Goal: Task Accomplishment & Management: Use online tool/utility

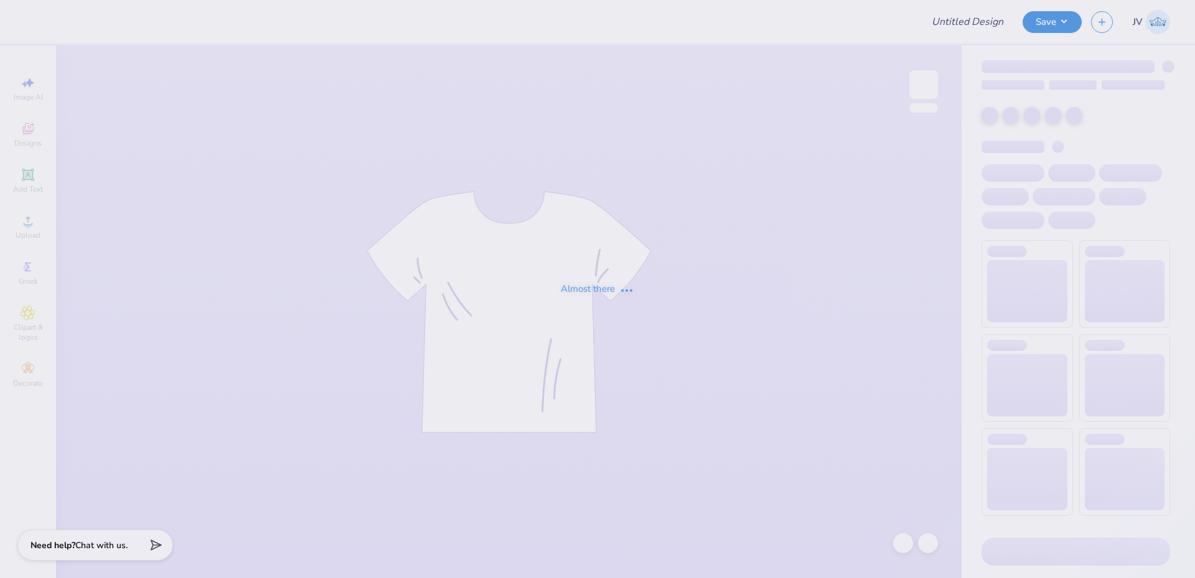
type input "Pazsta Humo Design"
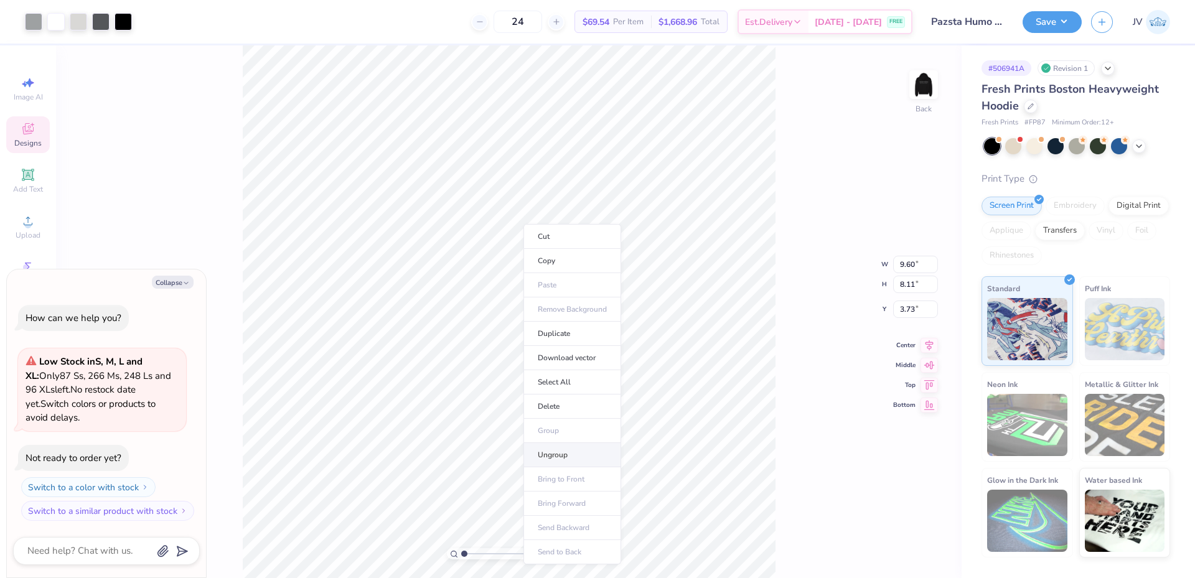
click at [555, 455] on li "Ungroup" at bounding box center [572, 455] width 98 height 24
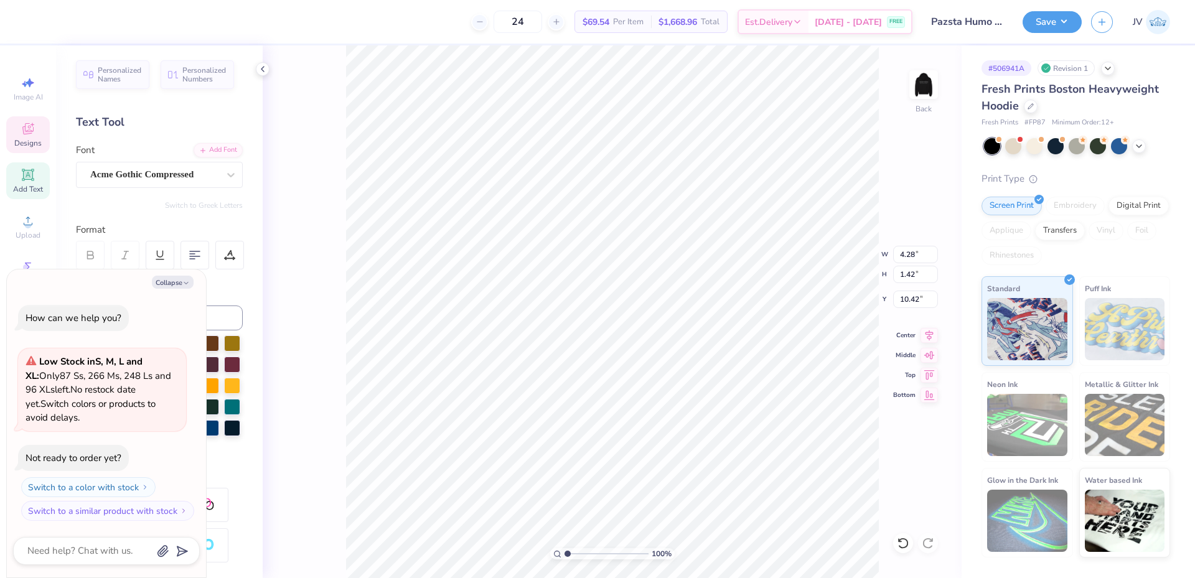
type textarea "x"
type input "9.60"
type input "3.31"
type input "3.73"
type textarea "x"
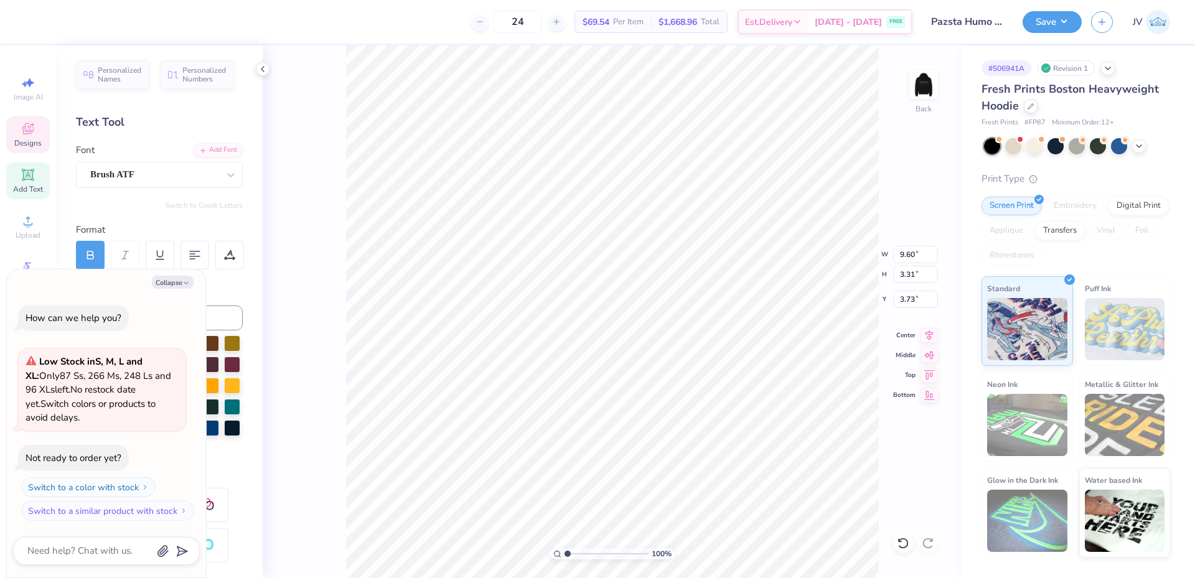
type input "2.07"
type input "4.04"
type input "6.98"
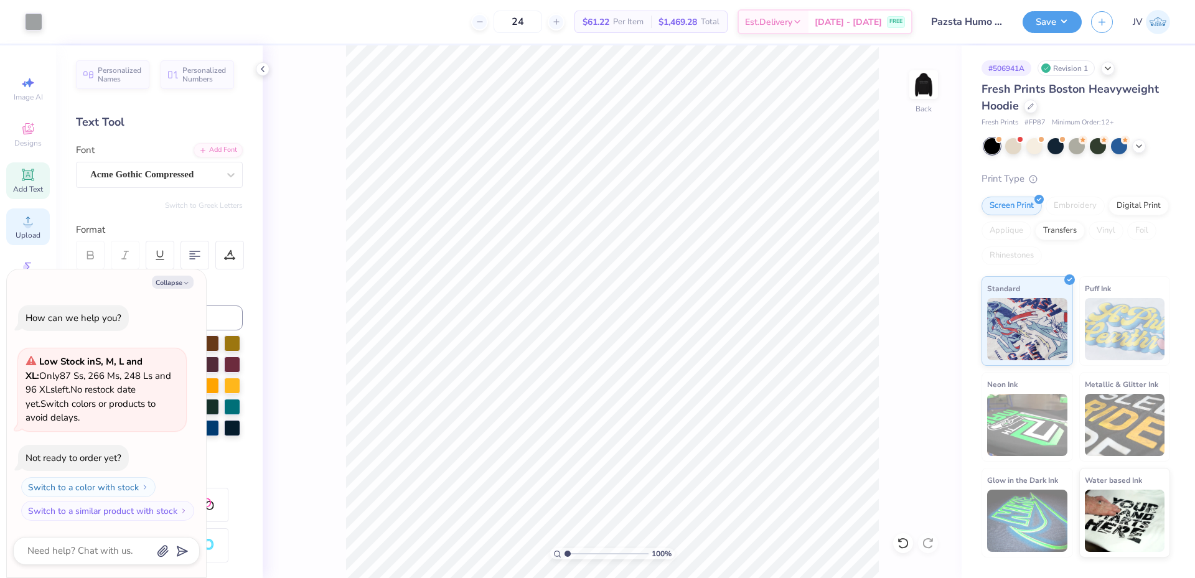
click at [34, 222] on icon at bounding box center [28, 220] width 15 height 15
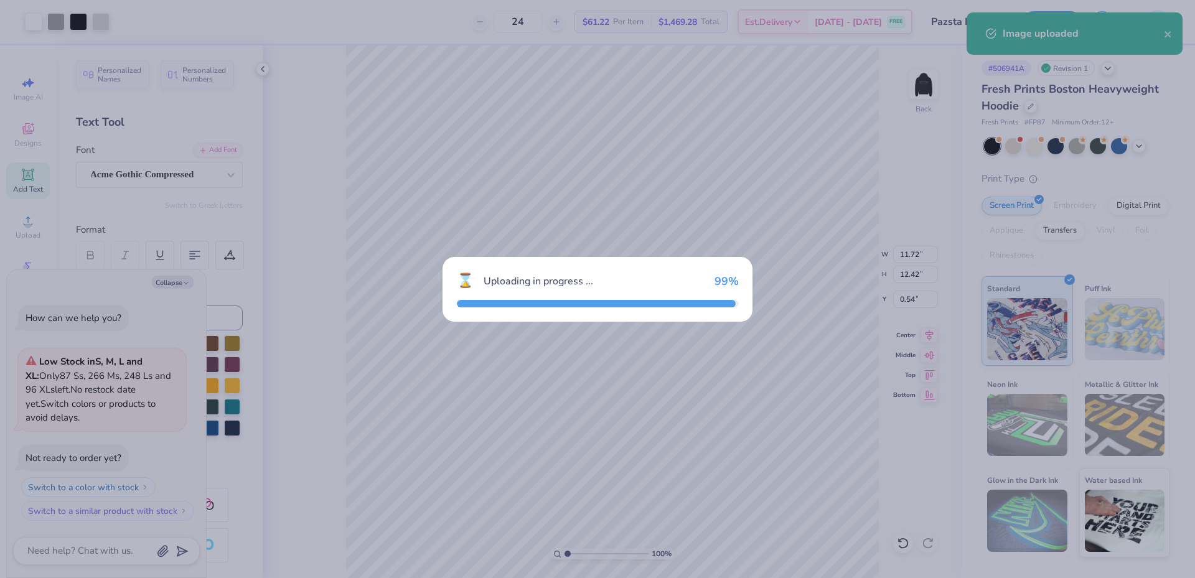
type textarea "x"
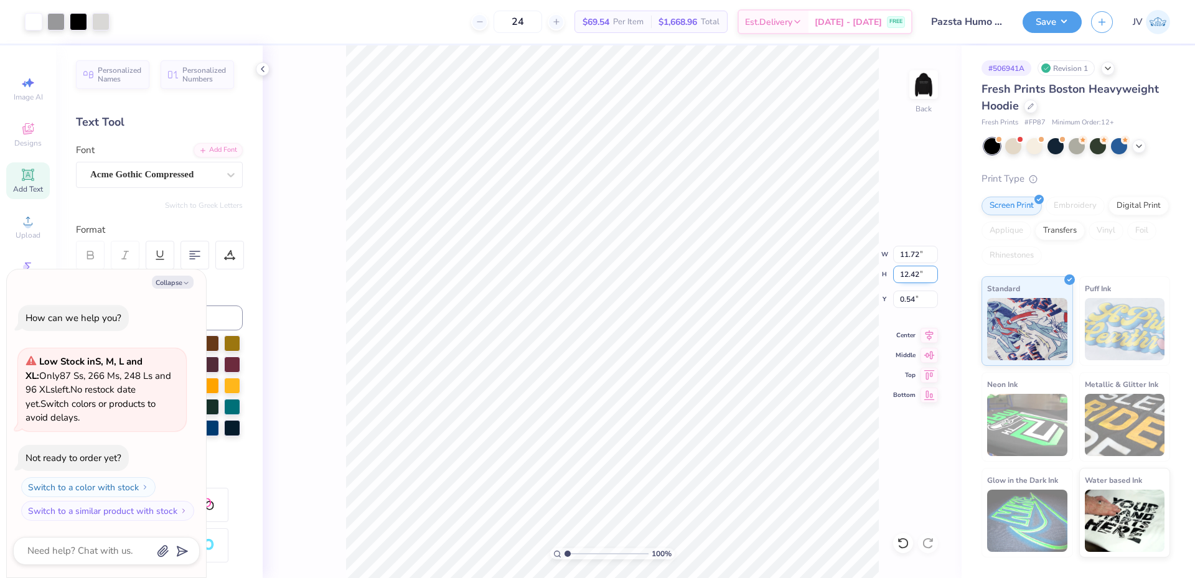
click at [910, 277] on input "12.42" at bounding box center [915, 274] width 45 height 17
click at [910, 276] on input "12.42" at bounding box center [915, 274] width 45 height 17
type input "8"
type textarea "x"
type input "7.55"
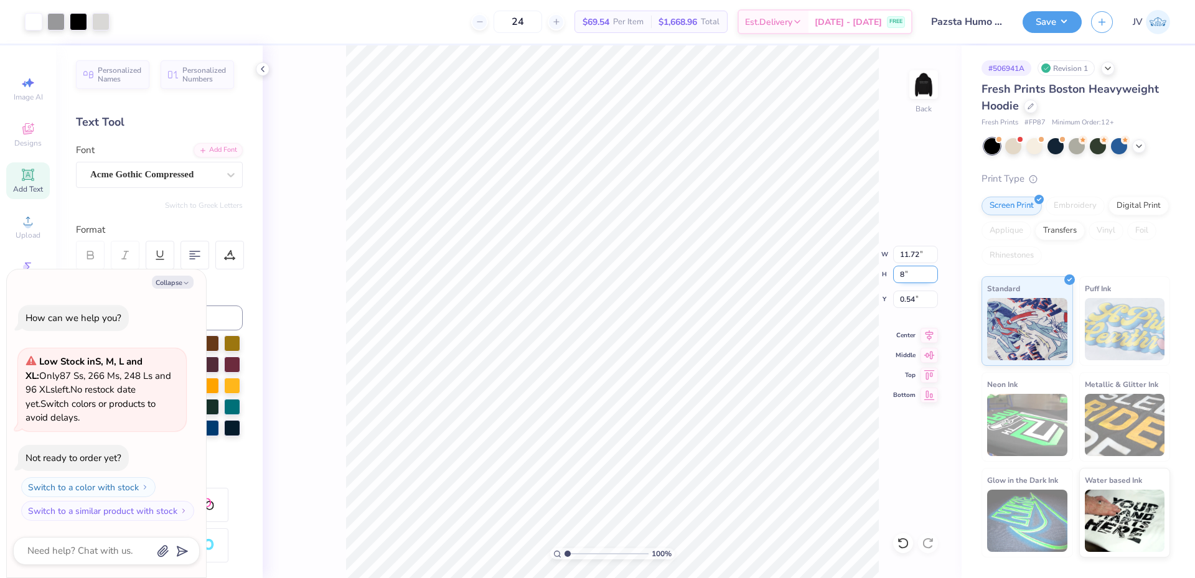
type input "8.00"
type input "2.75"
click at [667, 563] on li "Send to Back" at bounding box center [672, 563] width 98 height 24
type textarea "x"
drag, startPoint x: 565, startPoint y: 553, endPoint x: 584, endPoint y: 553, distance: 18.7
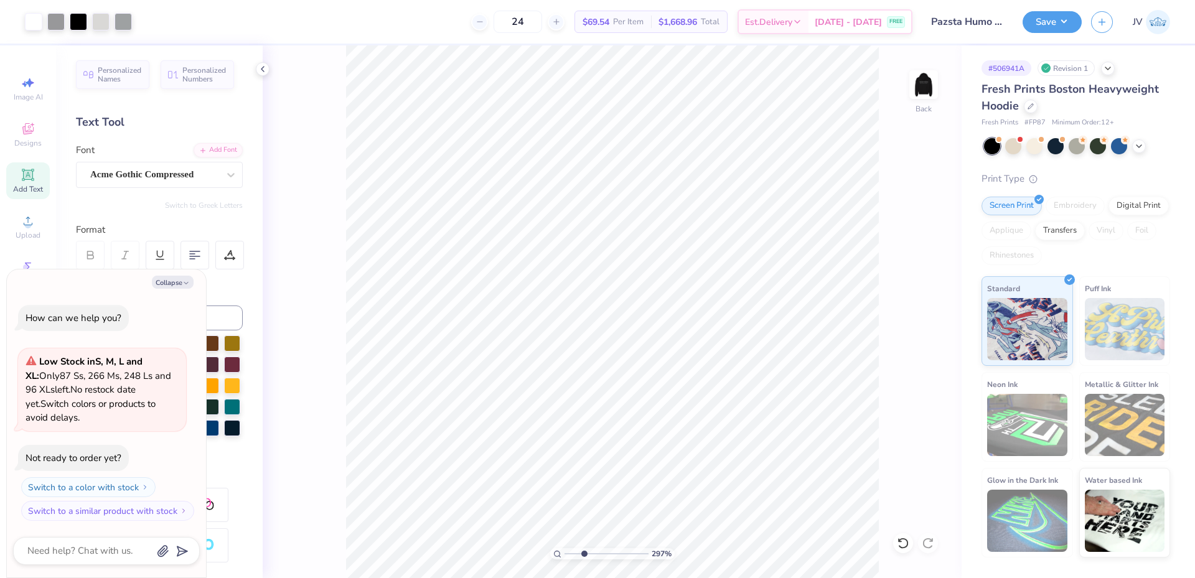
type input "2.97"
click at [584, 553] on input "range" at bounding box center [606, 553] width 84 height 11
click at [926, 337] on icon at bounding box center [928, 333] width 17 height 15
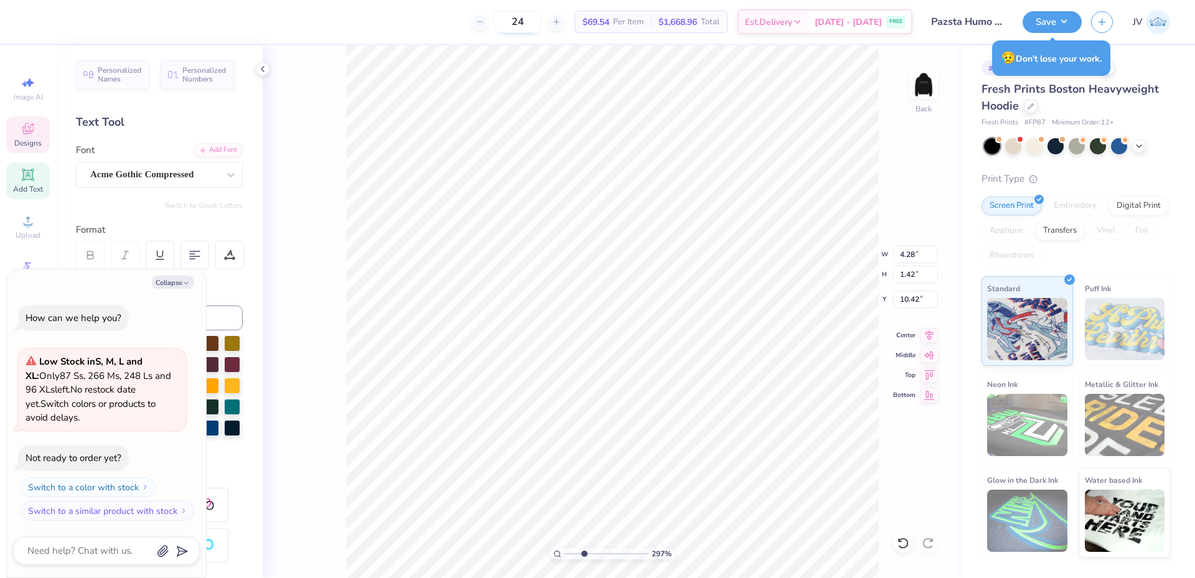
scroll to position [11, 1]
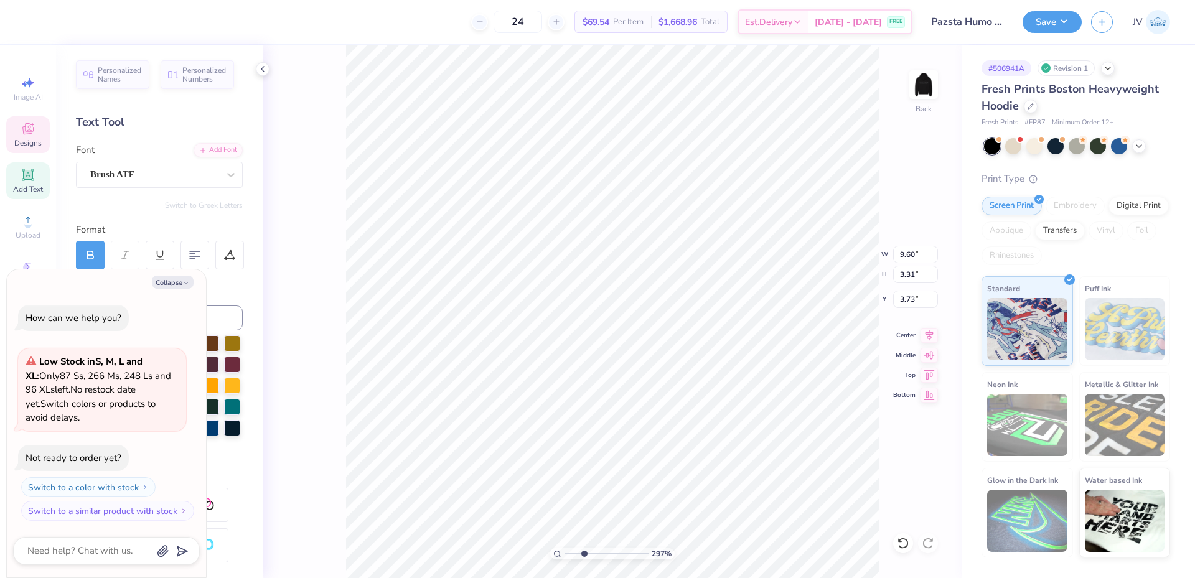
type textarea "x"
type input "1.95"
click at [184, 283] on icon "button" at bounding box center [185, 282] width 7 height 7
type textarea "x"
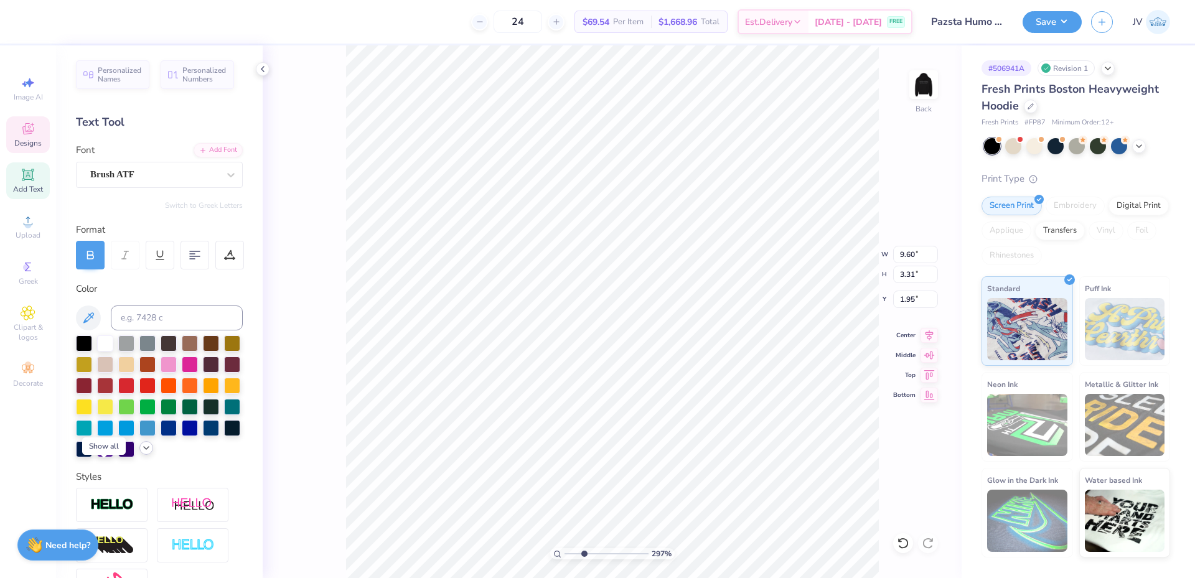
click at [141, 453] on icon at bounding box center [146, 448] width 10 height 10
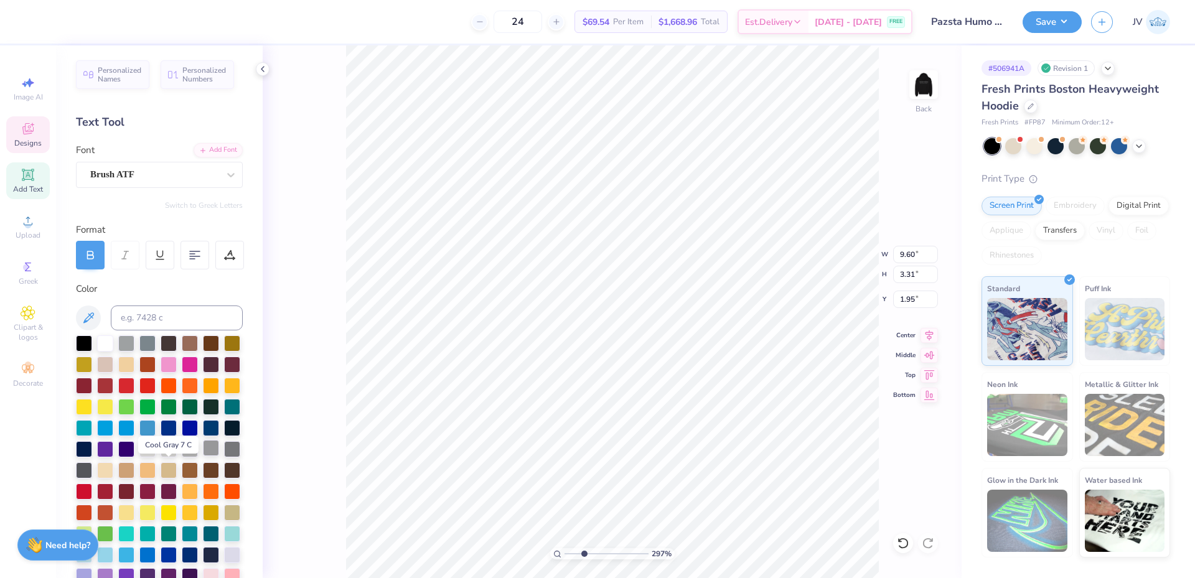
click at [203, 456] on div at bounding box center [211, 448] width 16 height 16
type input "9.60"
type input "3.31"
type input "1.95"
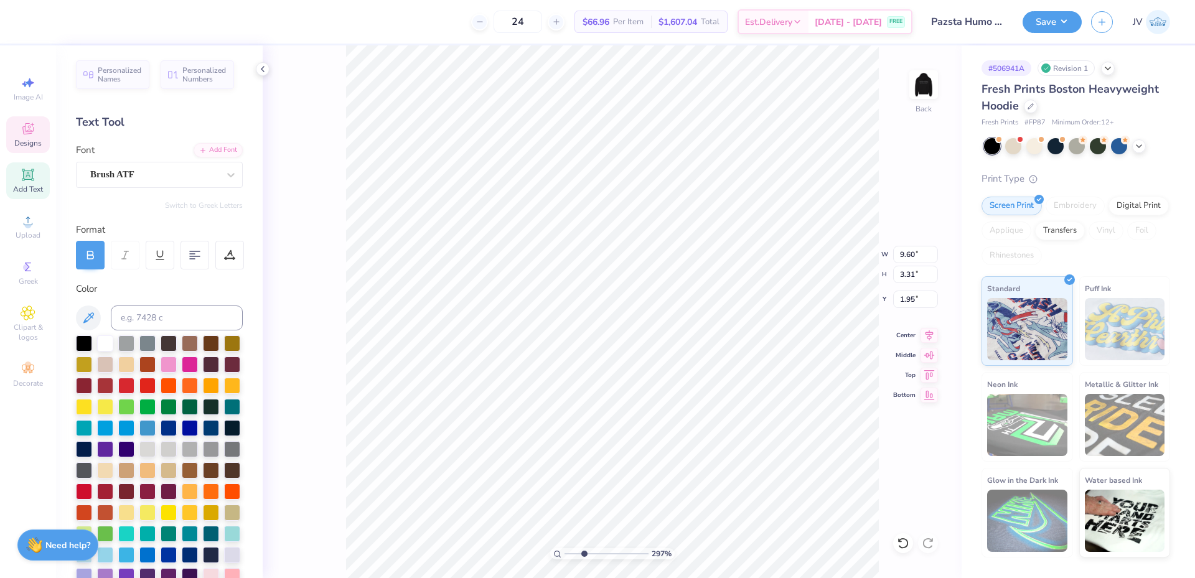
click at [340, 157] on div "297 % Back W 9.60 9.60 " H 3.31 3.31 " Y 1.95 1.95 " Center Middle Top Bottom" at bounding box center [612, 311] width 699 height 533
click at [927, 330] on icon at bounding box center [929, 333] width 8 height 11
click at [556, 441] on li "Group" at bounding box center [567, 441] width 98 height 24
click at [910, 274] on input "10.29" at bounding box center [915, 274] width 45 height 17
click at [910, 275] on input "10.29" at bounding box center [915, 274] width 45 height 17
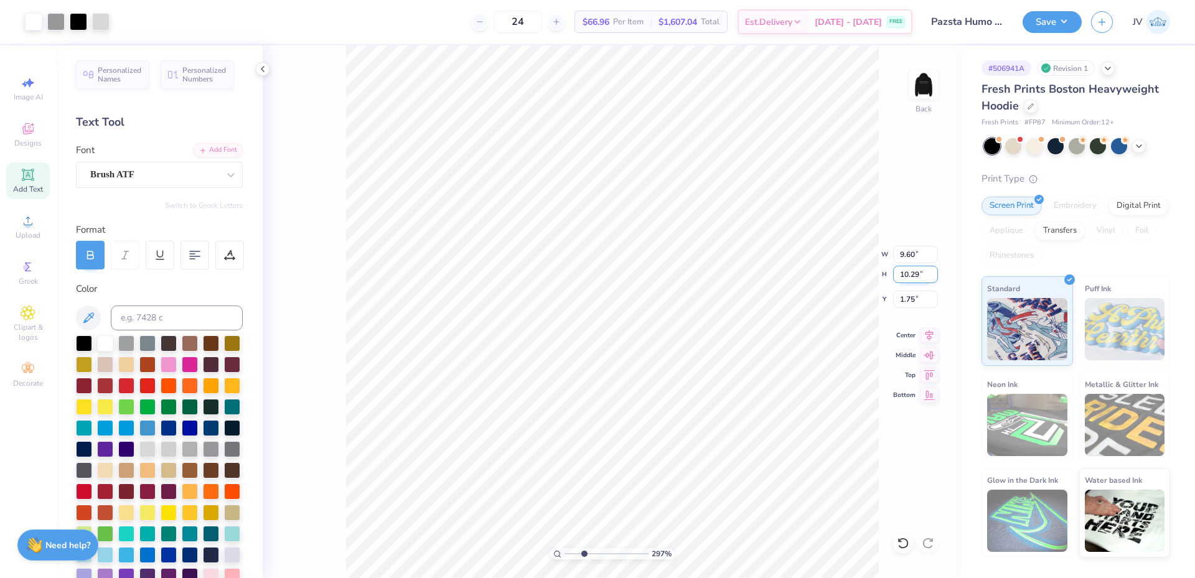
click at [910, 275] on input "10.29" at bounding box center [915, 274] width 45 height 17
type input "10.5"
type input "9.80"
type input "10.50"
type input "1.64"
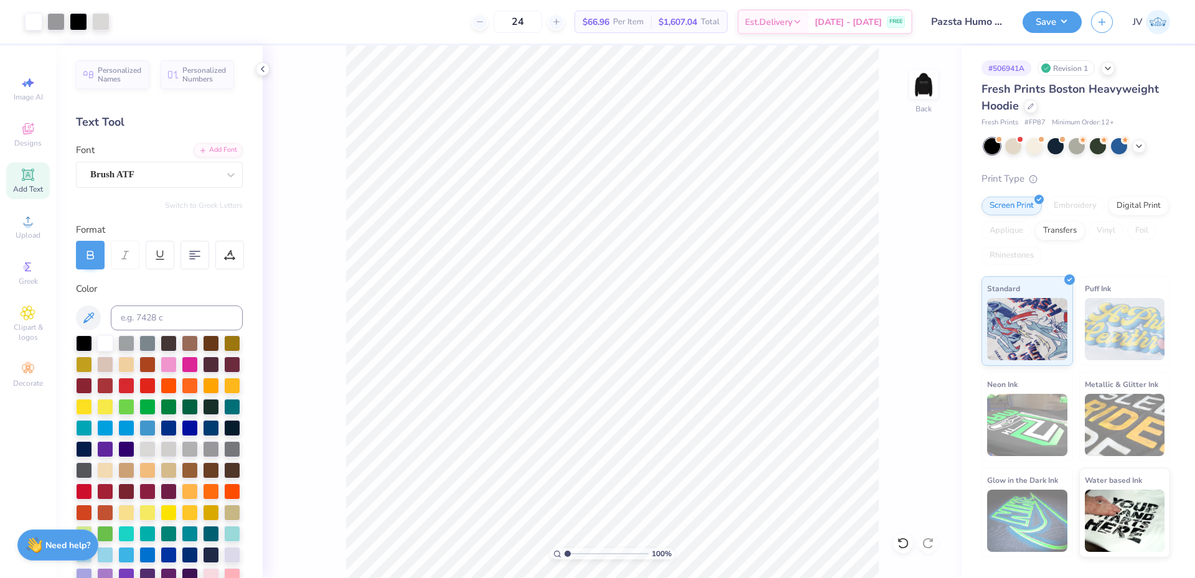
drag, startPoint x: 583, startPoint y: 554, endPoint x: 549, endPoint y: 553, distance: 34.2
type input "1"
click at [564, 553] on input "range" at bounding box center [606, 553] width 84 height 11
click at [902, 301] on input "1.64" at bounding box center [915, 299] width 45 height 17
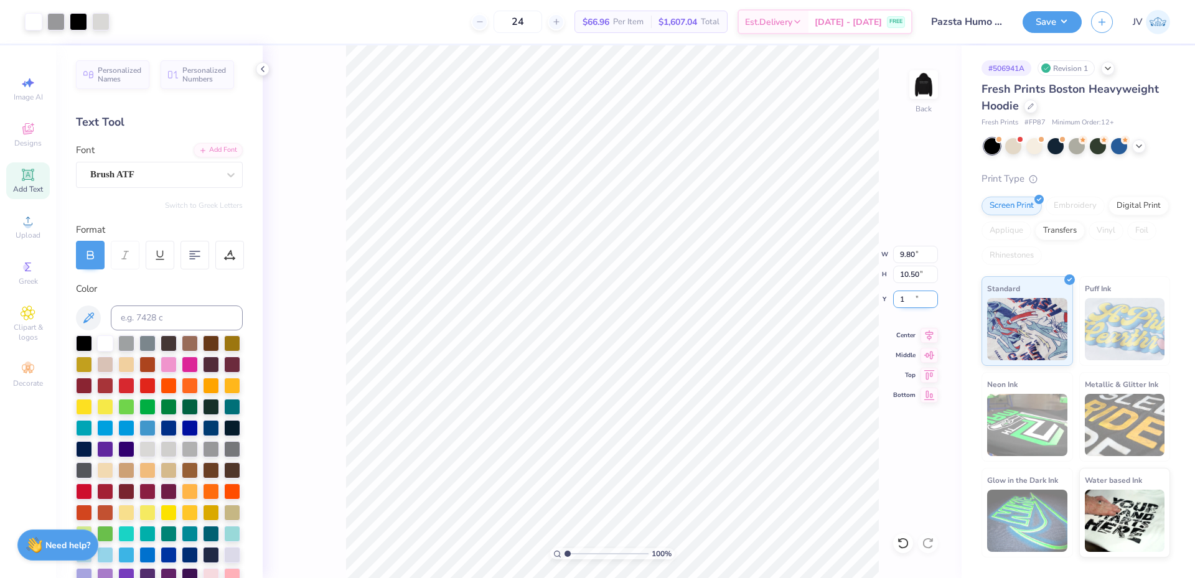
type input "1.00"
click at [909, 278] on input "10.50" at bounding box center [915, 274] width 45 height 17
type input "9"
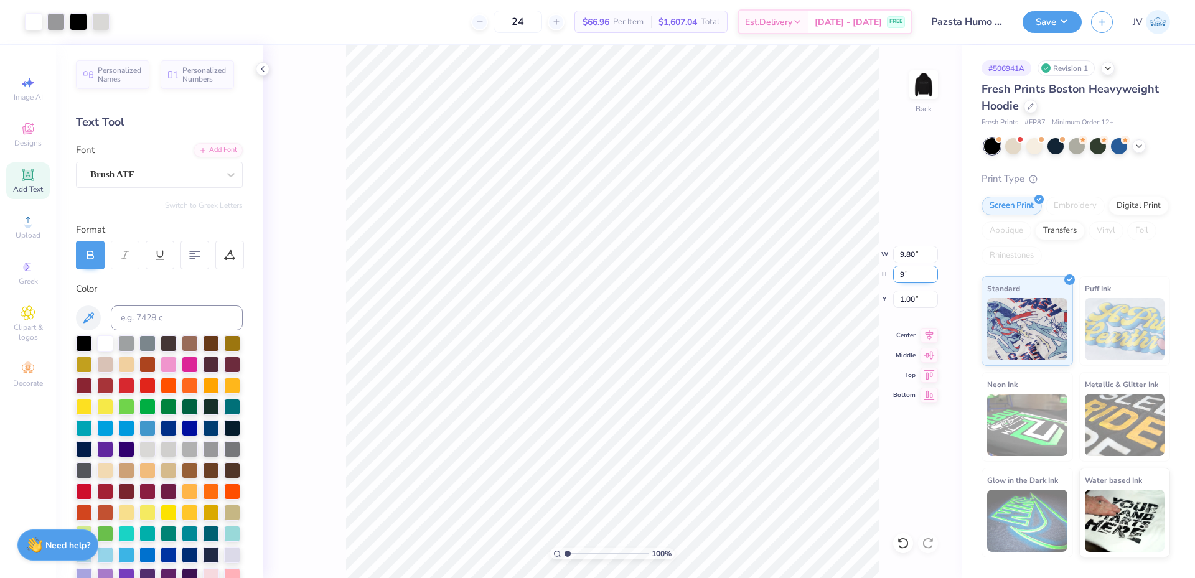
type input "8.40"
type input "9.00"
click at [911, 302] on input "1.75" at bounding box center [915, 299] width 45 height 17
type input "2.00"
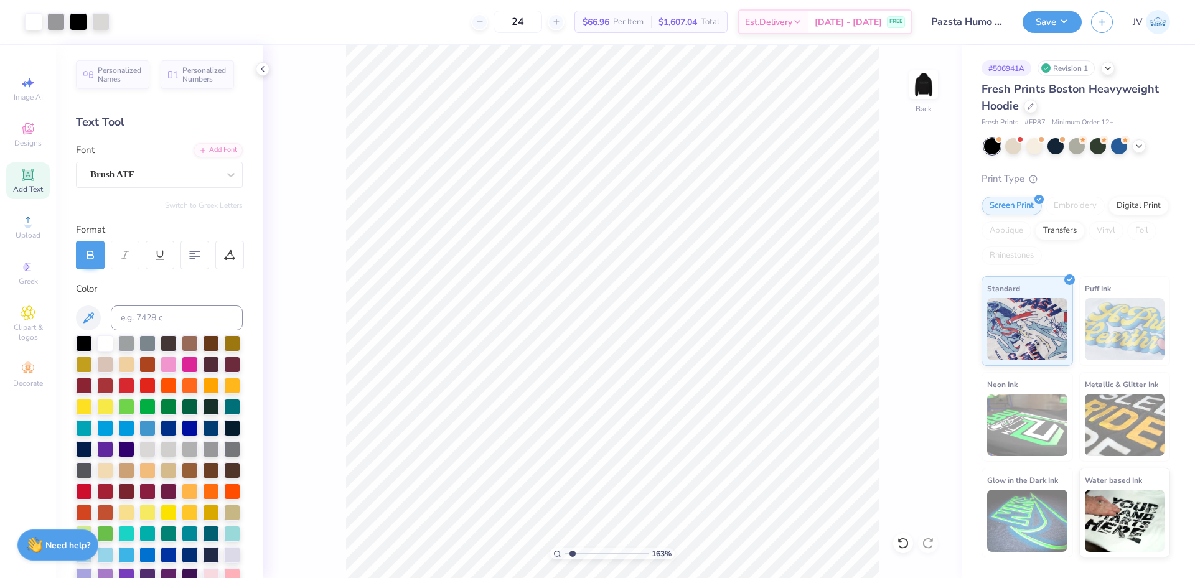
drag, startPoint x: 566, startPoint y: 553, endPoint x: 572, endPoint y: 553, distance: 6.8
type input "1.63"
click at [572, 553] on input "range" at bounding box center [606, 553] width 84 height 11
click at [907, 256] on input "8.40" at bounding box center [915, 254] width 45 height 17
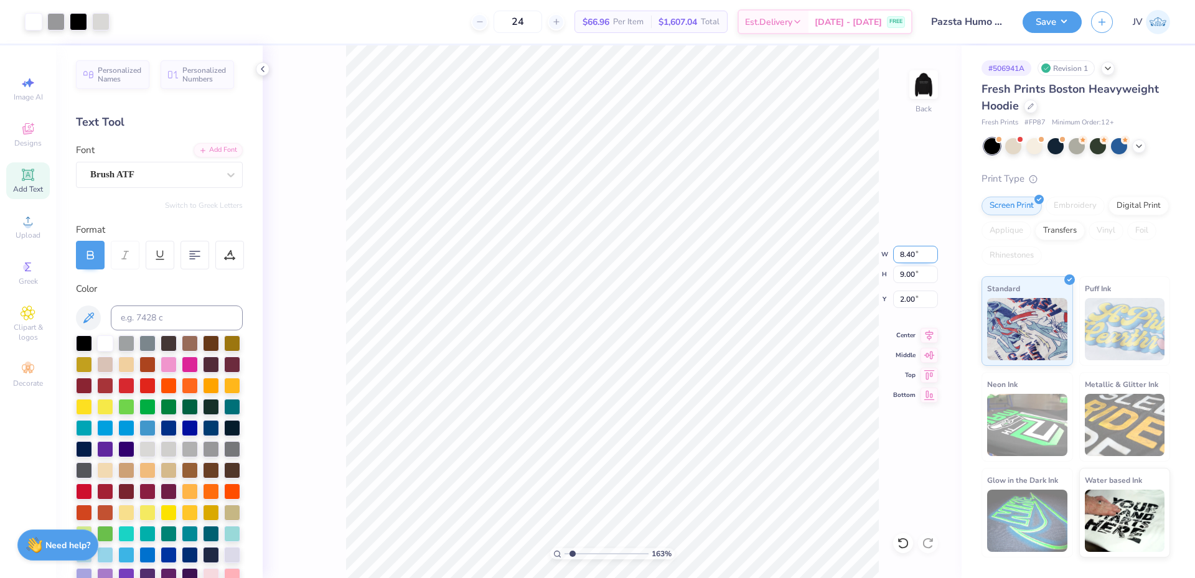
click at [907, 256] on input "8.40" at bounding box center [915, 254] width 45 height 17
type input "9.50"
type input "10.18"
type input "1.41"
click at [905, 304] on input "1.41" at bounding box center [915, 299] width 45 height 17
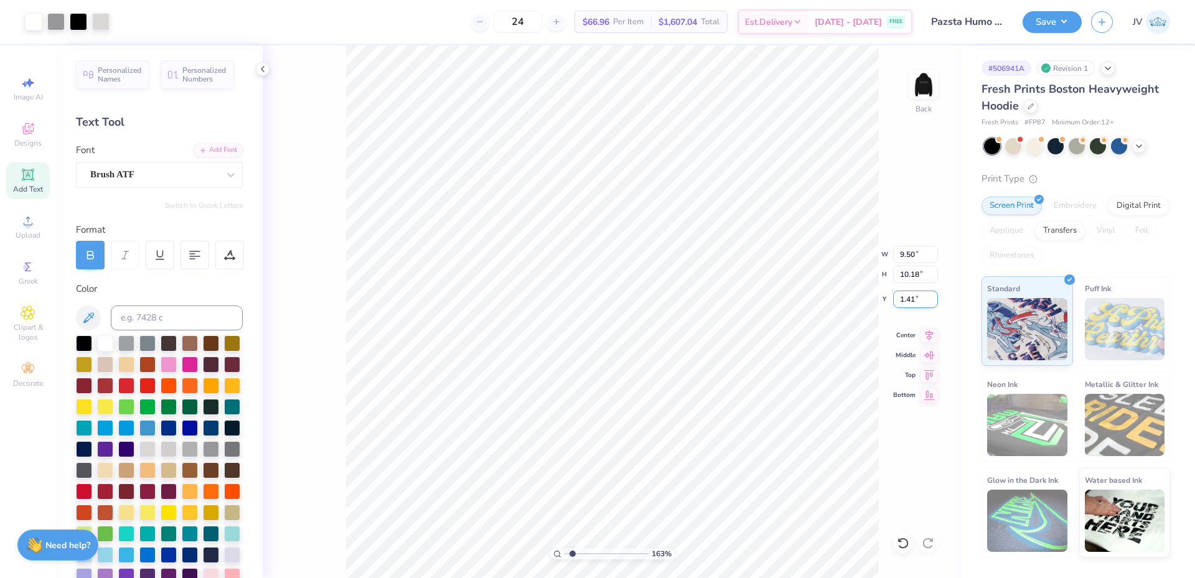
click at [905, 304] on input "1.41" at bounding box center [915, 299] width 45 height 17
type input "1.50"
drag, startPoint x: 572, startPoint y: 553, endPoint x: 558, endPoint y: 554, distance: 14.4
type input "1"
click at [564, 554] on input "range" at bounding box center [606, 553] width 84 height 11
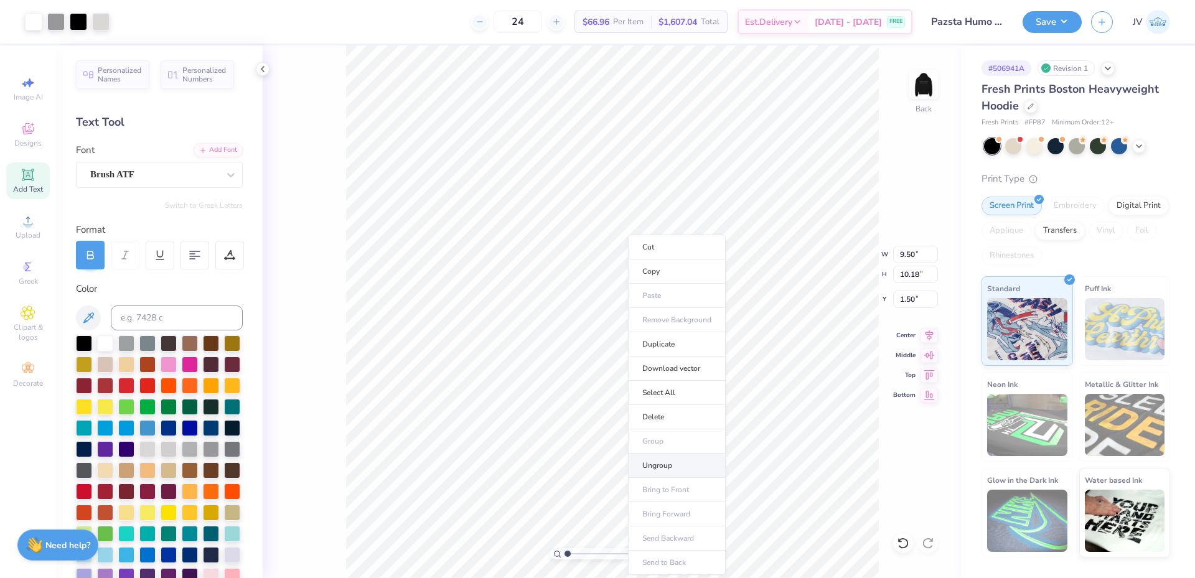
click at [667, 461] on li "Ungroup" at bounding box center [677, 466] width 98 height 24
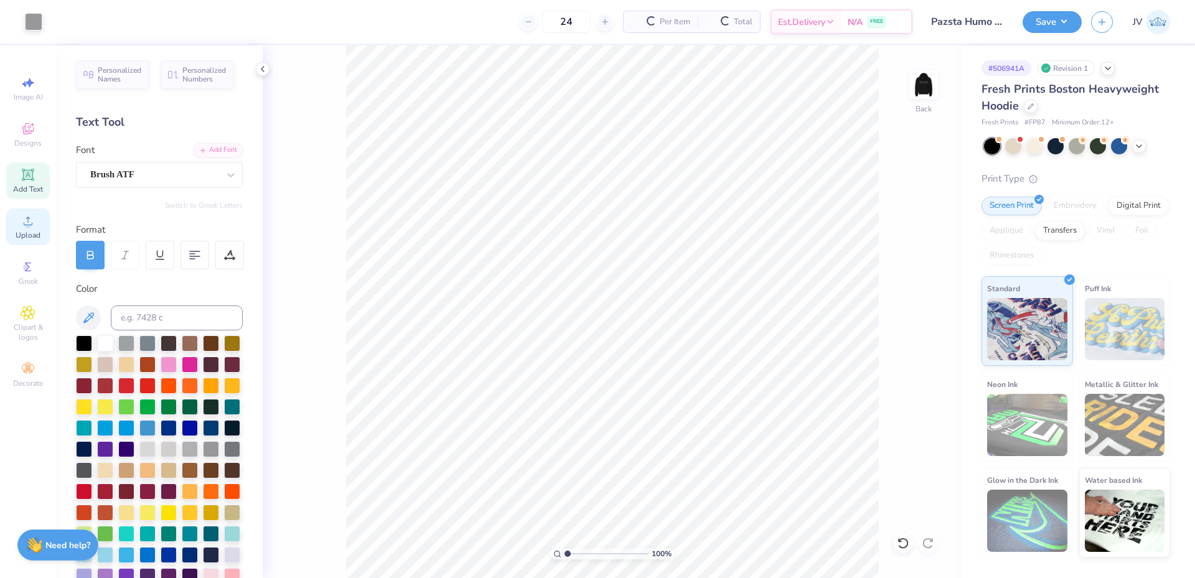
click at [32, 223] on icon at bounding box center [28, 220] width 15 height 15
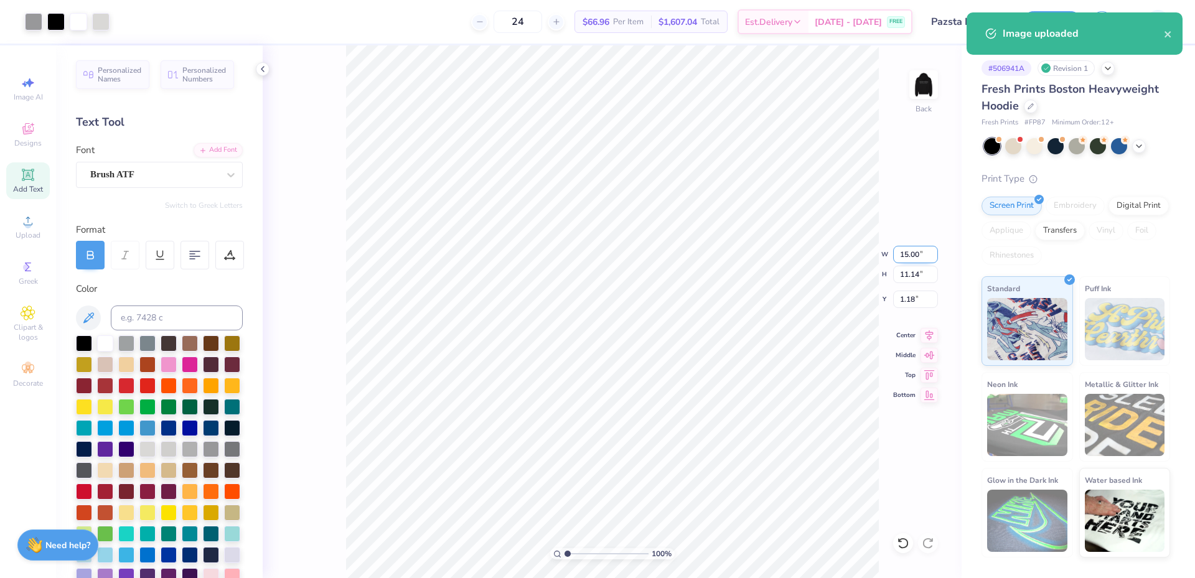
click at [909, 256] on input "15.00" at bounding box center [915, 254] width 45 height 17
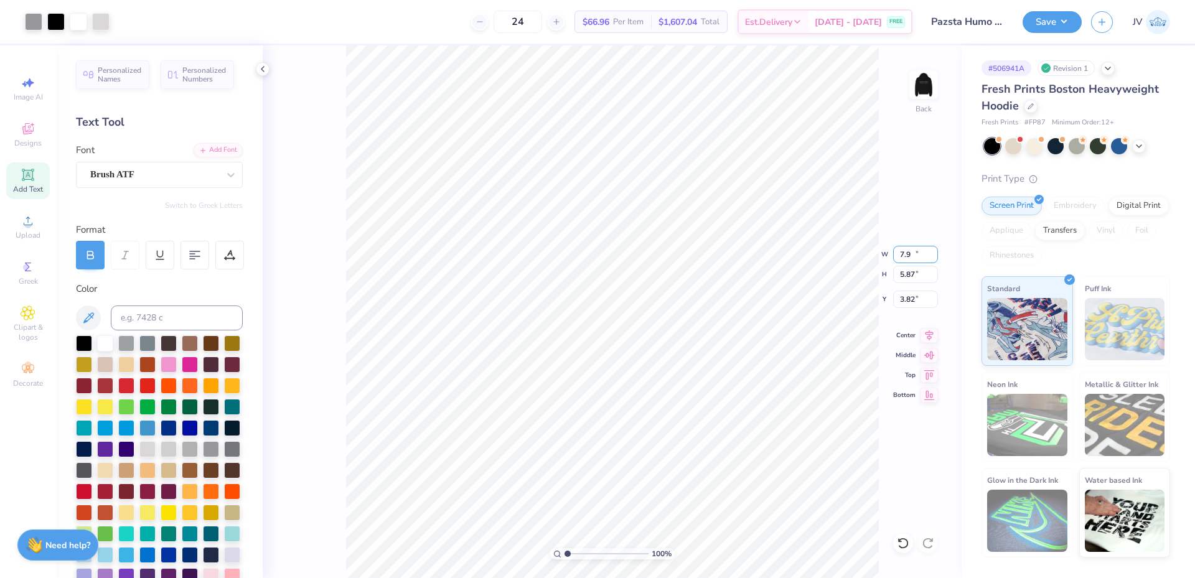
type input "7.90"
type input "5.87"
type input "3.82"
drag, startPoint x: 568, startPoint y: 552, endPoint x: 581, endPoint y: 551, distance: 13.1
type input "2.6"
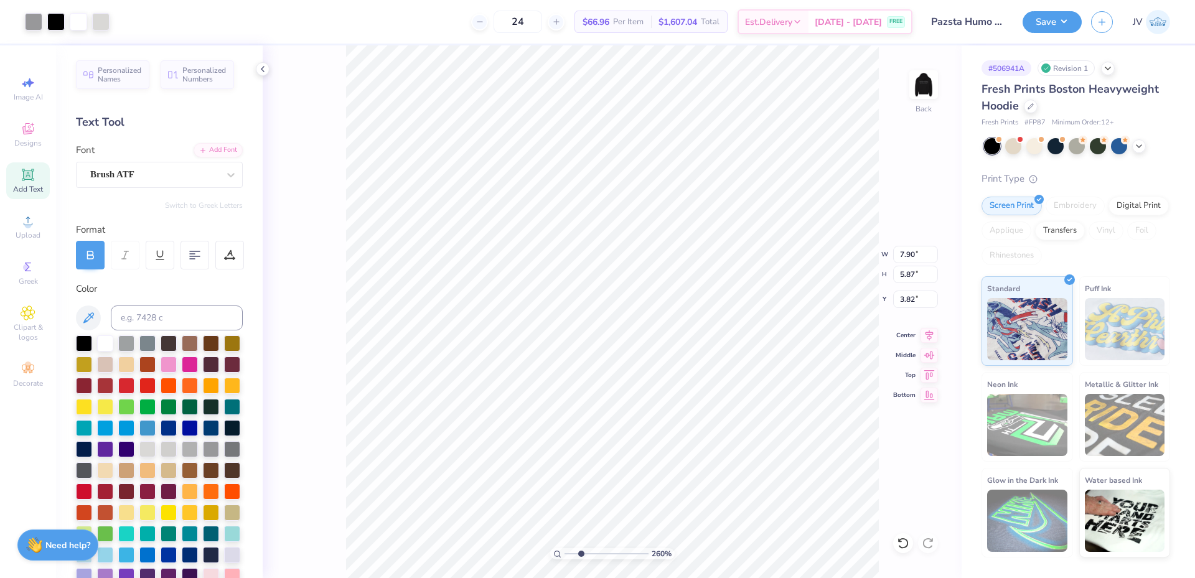
click at [581, 551] on input "range" at bounding box center [606, 553] width 84 height 11
click at [910, 281] on input "5.87" at bounding box center [915, 274] width 45 height 17
type input "7.9"
type input "10.64"
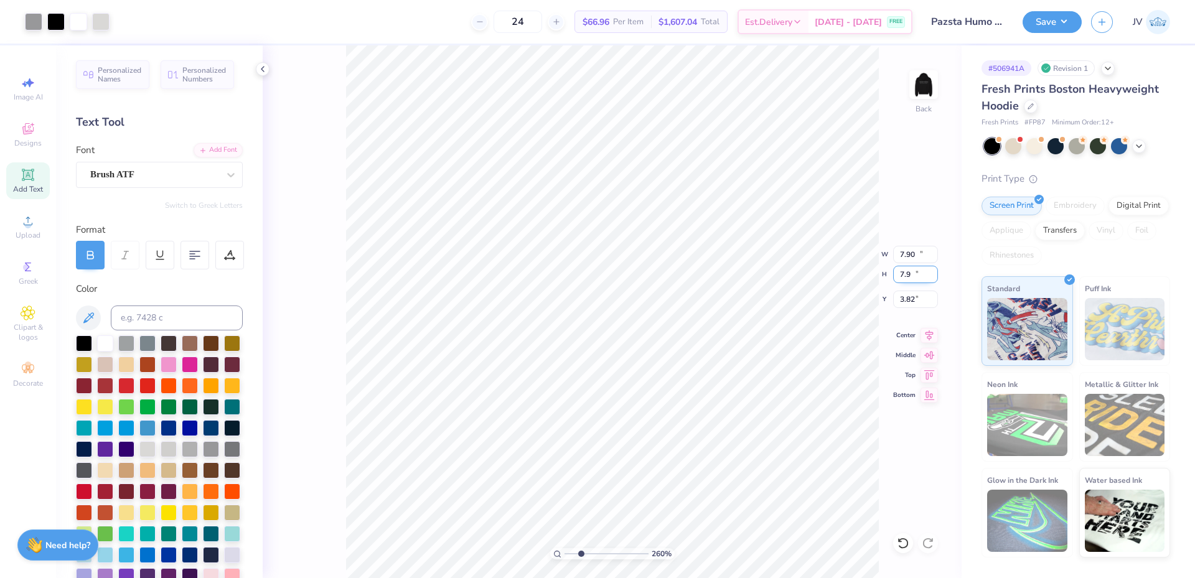
type input "7.90"
type input "2.80"
click at [722, 560] on li "Send to Back" at bounding box center [728, 563] width 98 height 24
type input "10.64"
type input "7.90"
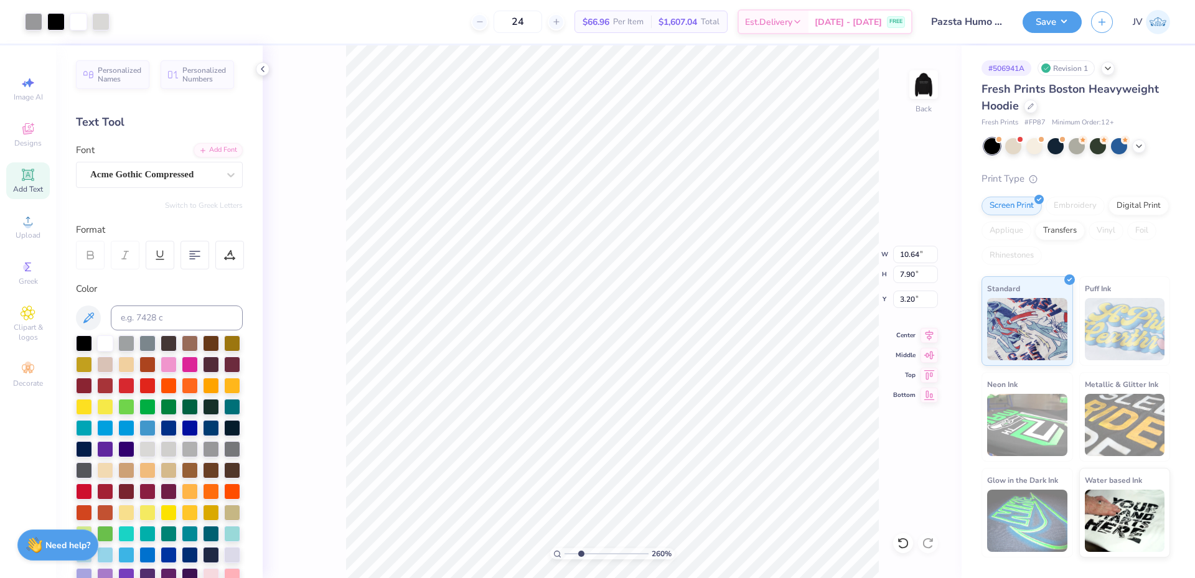
type input "3.20"
click at [24, 227] on icon at bounding box center [28, 220] width 15 height 15
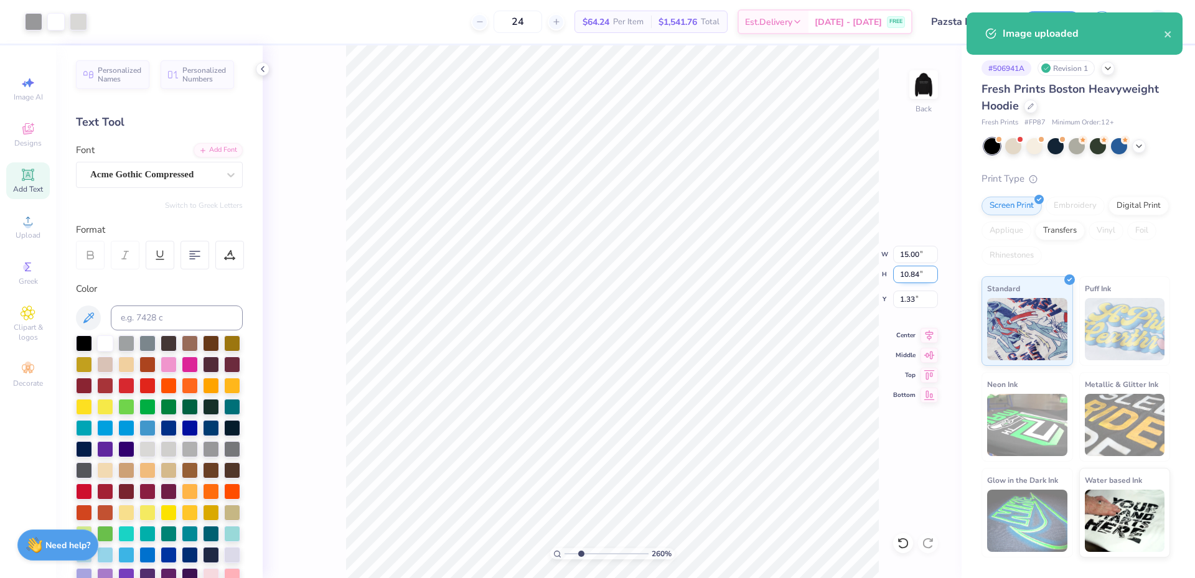
click at [907, 274] on input "10.84" at bounding box center [915, 274] width 45 height 17
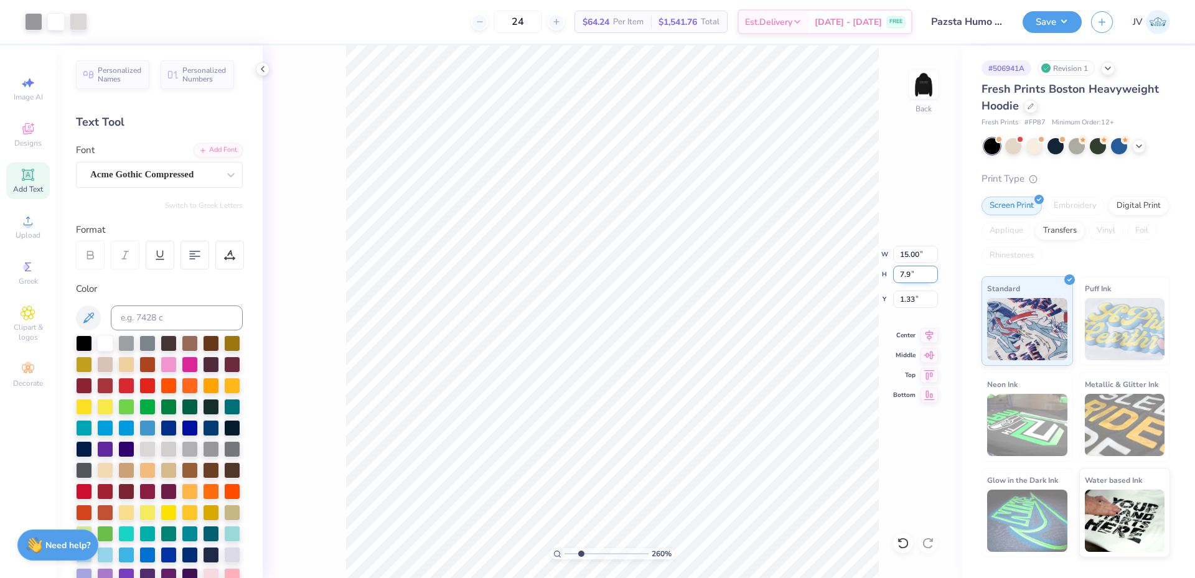
type input "7.9"
type input "10.93"
type input "7.90"
type input "2.80"
click at [605, 557] on li "Send to Back" at bounding box center [595, 563] width 98 height 24
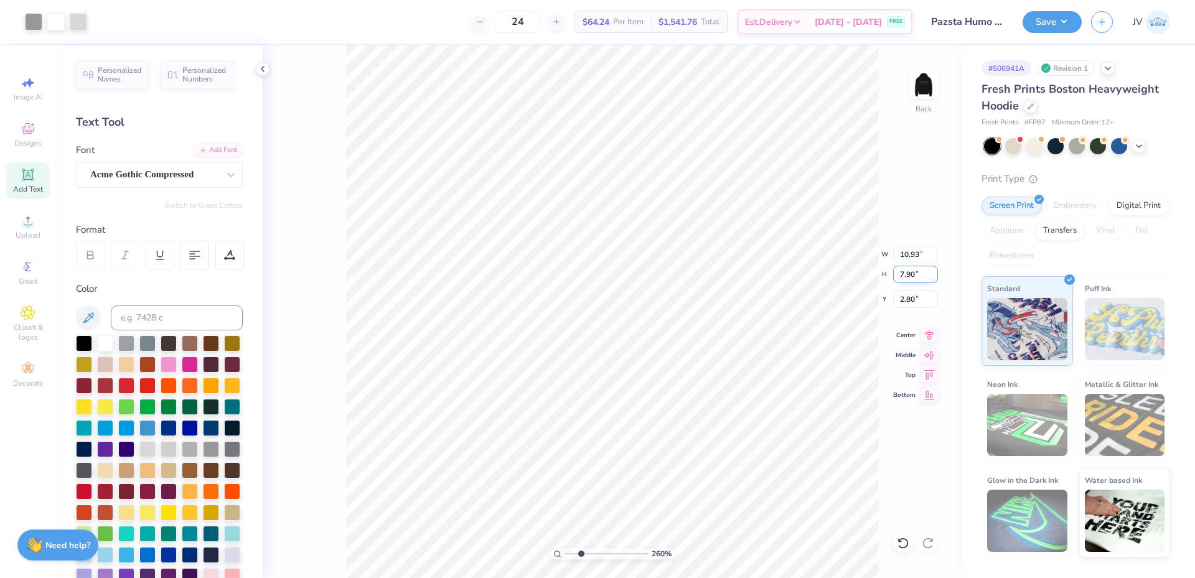
click at [909, 276] on input "7.90" at bounding box center [915, 274] width 45 height 17
type input "7"
type input "9.68"
type input "7.00"
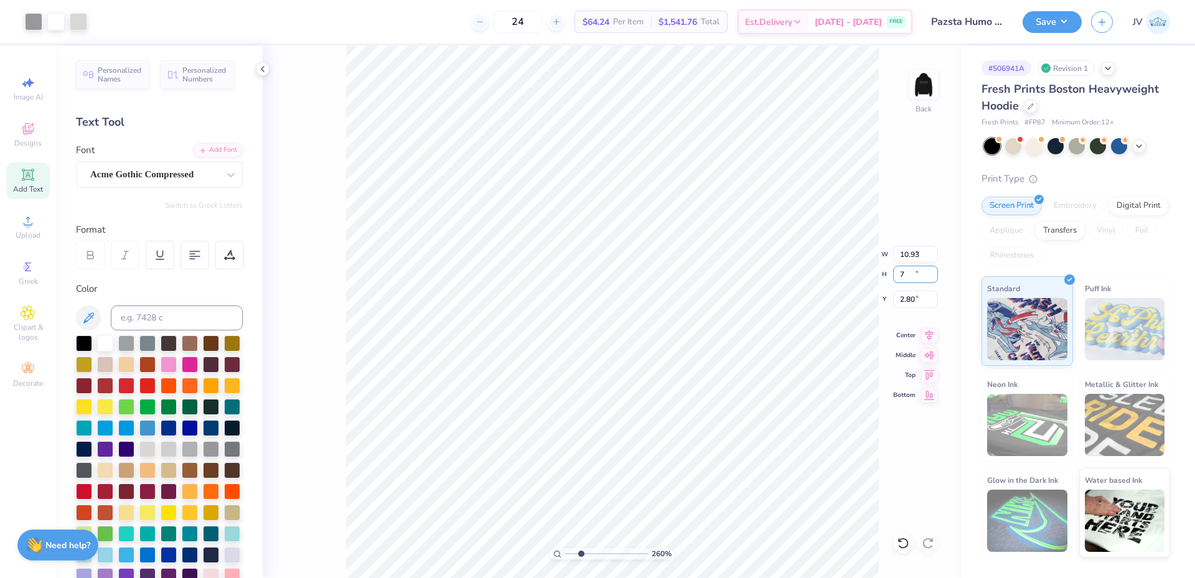
type input "3.75"
type input "6.99"
type input "9.95"
type input "7.20"
type input "3.65"
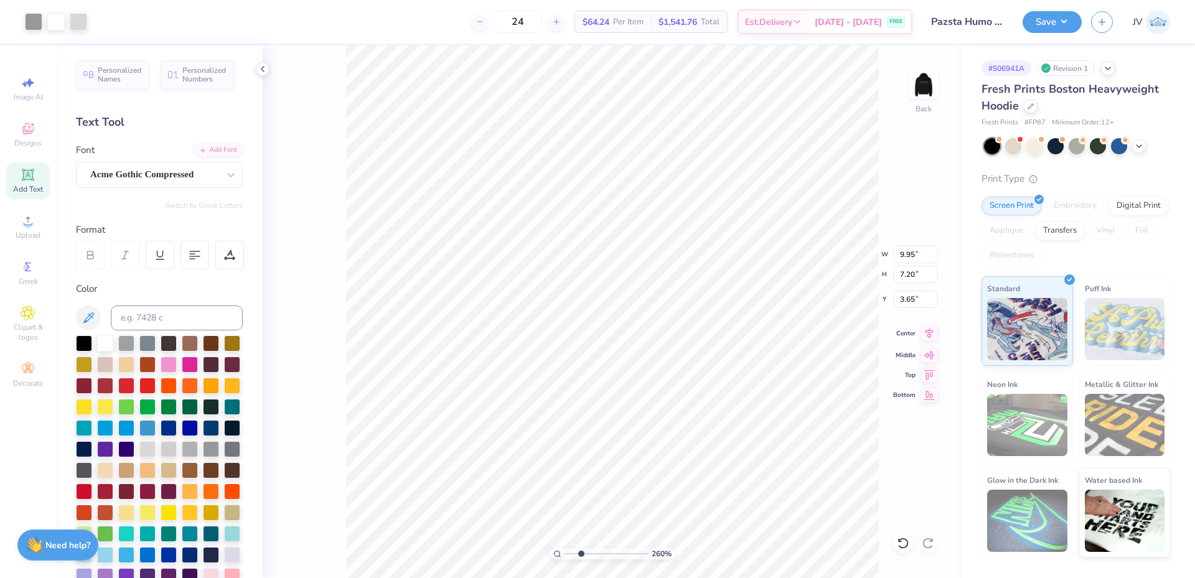
click at [930, 335] on icon at bounding box center [928, 333] width 17 height 15
drag, startPoint x: 581, startPoint y: 553, endPoint x: 572, endPoint y: 554, distance: 8.1
type input "1.63"
click at [572, 554] on input "range" at bounding box center [606, 553] width 84 height 11
type input "10.13"
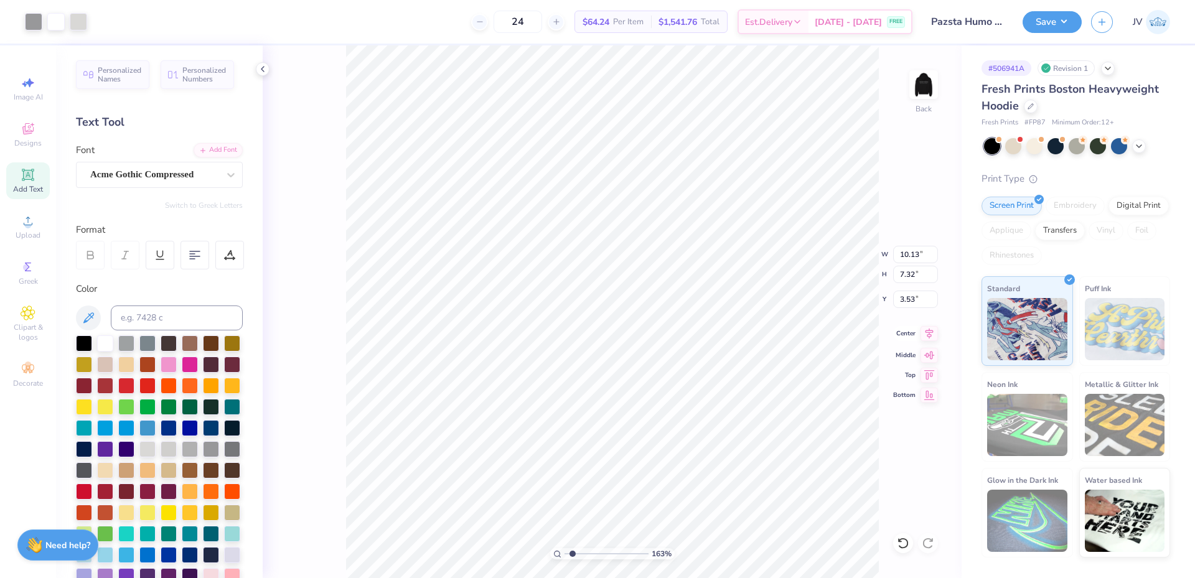
type input "7.32"
type input "3.53"
click at [926, 331] on icon at bounding box center [928, 333] width 17 height 15
click at [617, 352] on li "Group" at bounding box center [642, 355] width 98 height 24
drag, startPoint x: 571, startPoint y: 554, endPoint x: 556, endPoint y: 554, distance: 14.9
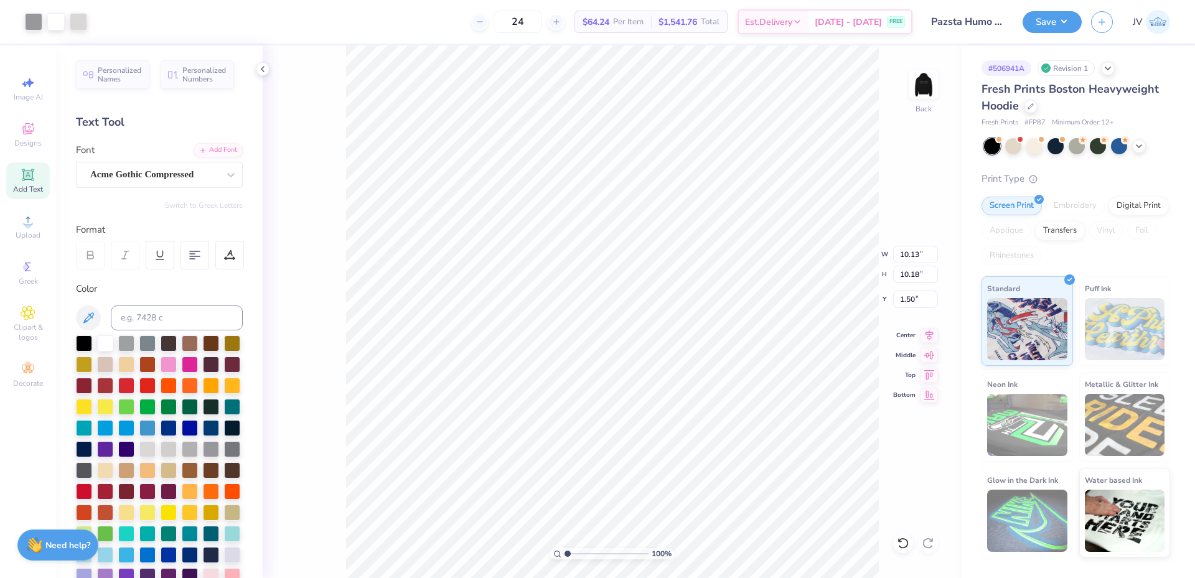
type input "1"
click at [564, 554] on input "range" at bounding box center [606, 553] width 84 height 11
click at [924, 83] on img at bounding box center [924, 85] width 50 height 50
type textarea "Brought to you by:"
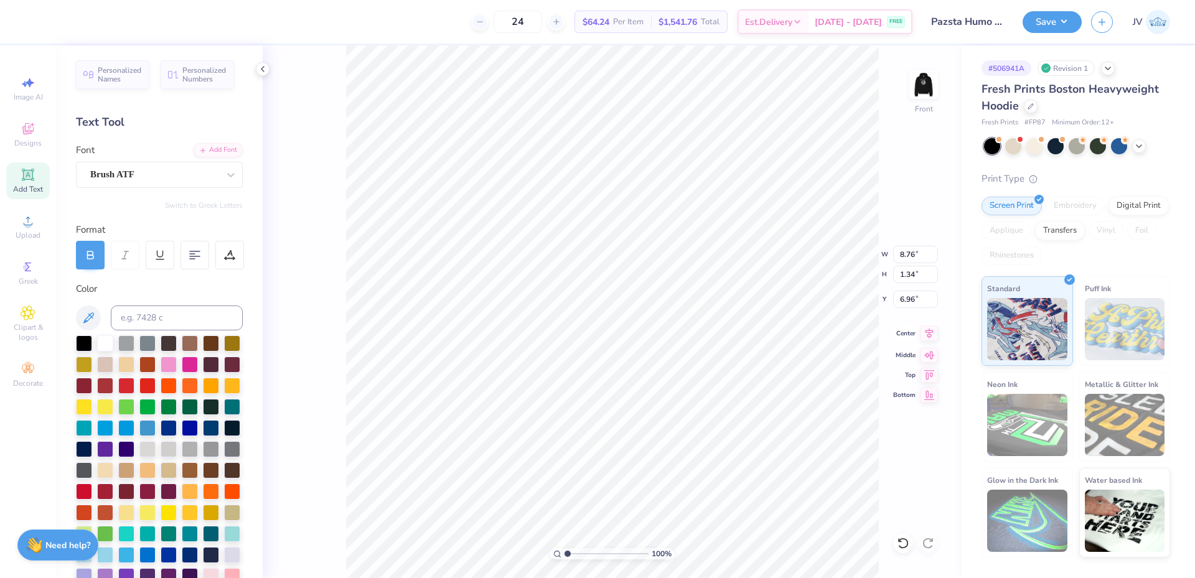
click at [931, 334] on icon at bounding box center [928, 333] width 17 height 15
click at [647, 344] on li "Duplicate" at bounding box center [654, 344] width 98 height 24
type input "10.39"
click at [212, 151] on div "Add Font" at bounding box center [218, 149] width 49 height 14
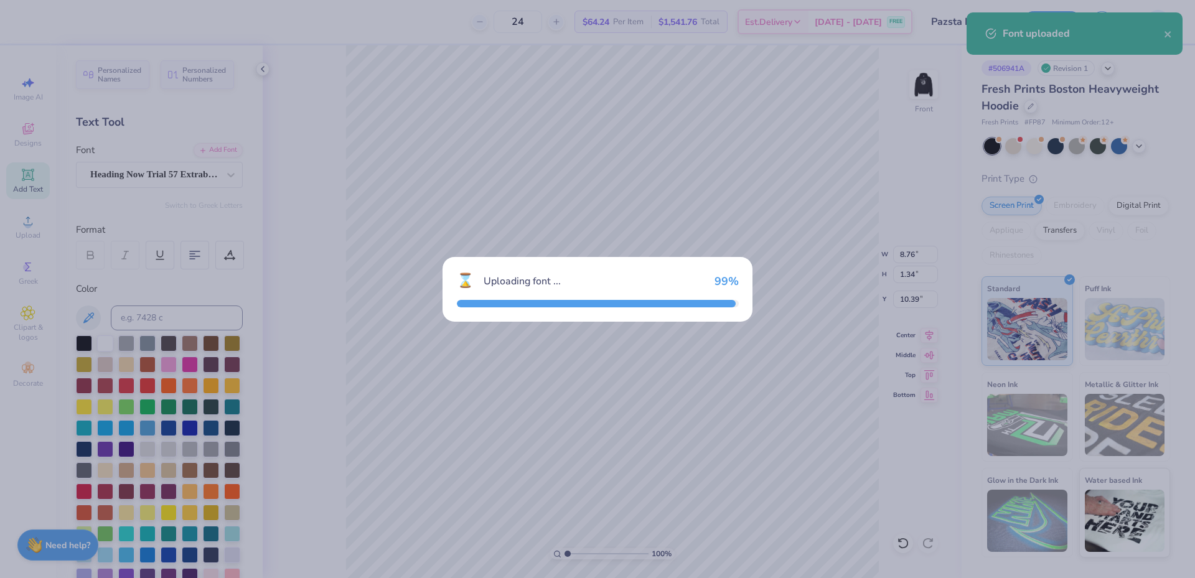
type input "9.30"
type input "1.26"
type input "10.43"
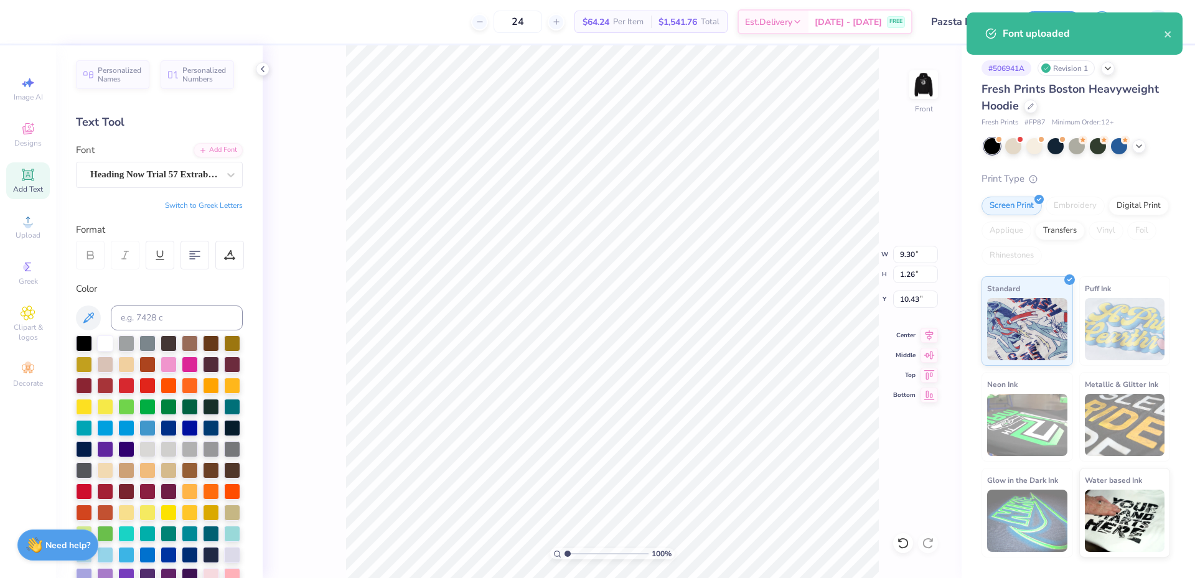
scroll to position [11, 4]
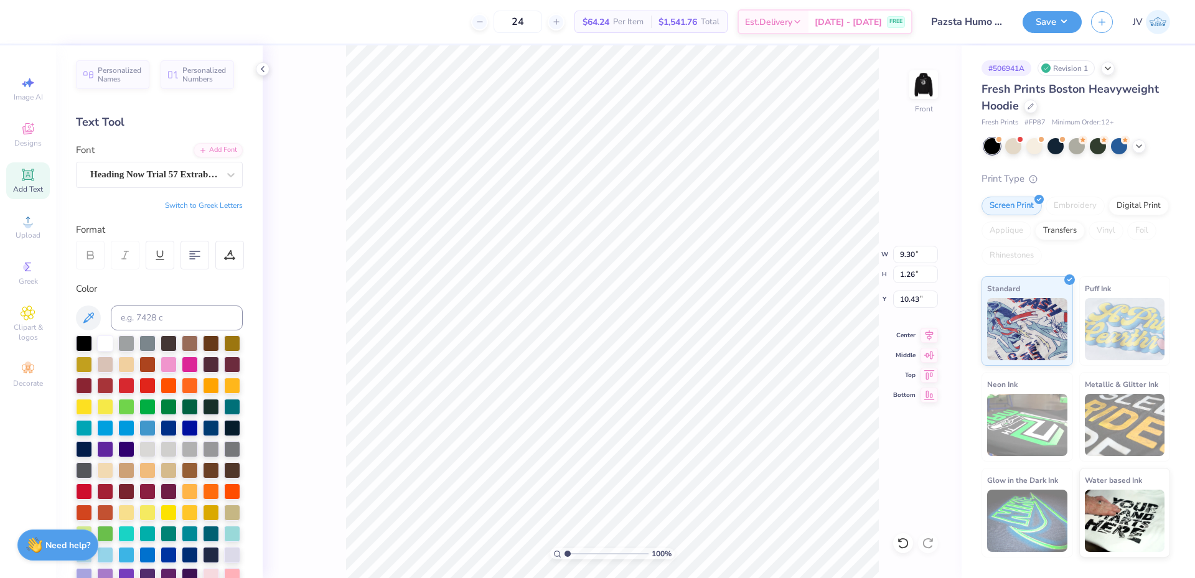
paste textarea "KAQ"
paste textarea
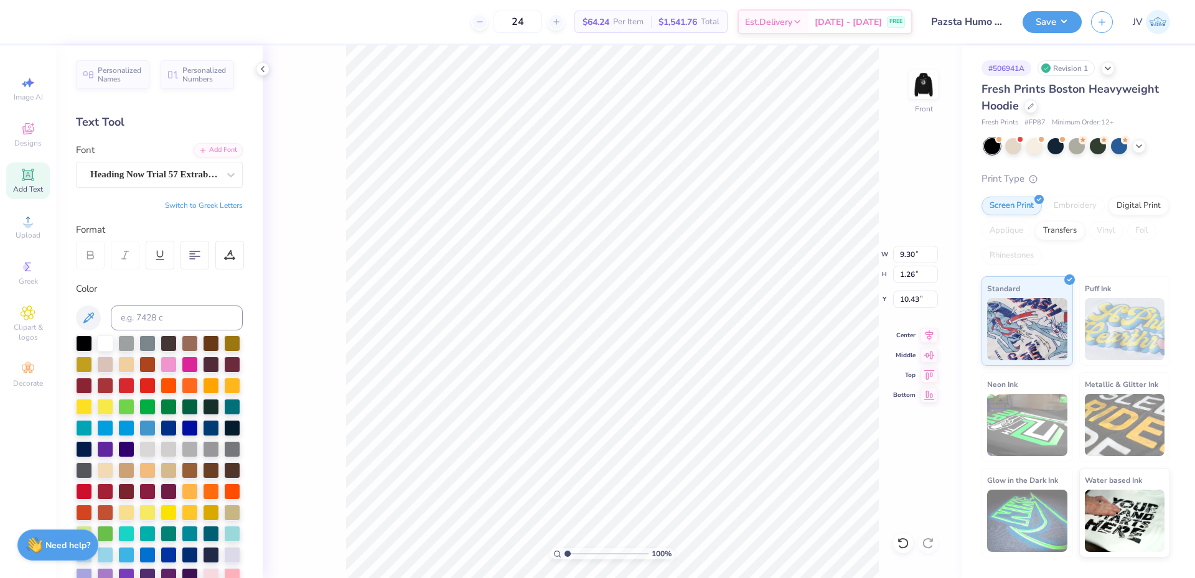
type textarea "KAQ"
click at [213, 207] on button "Switch to Greek Letters" at bounding box center [204, 205] width 78 height 10
type input "6.71"
type input "3.54"
click at [227, 174] on icon at bounding box center [230, 175] width 7 height 4
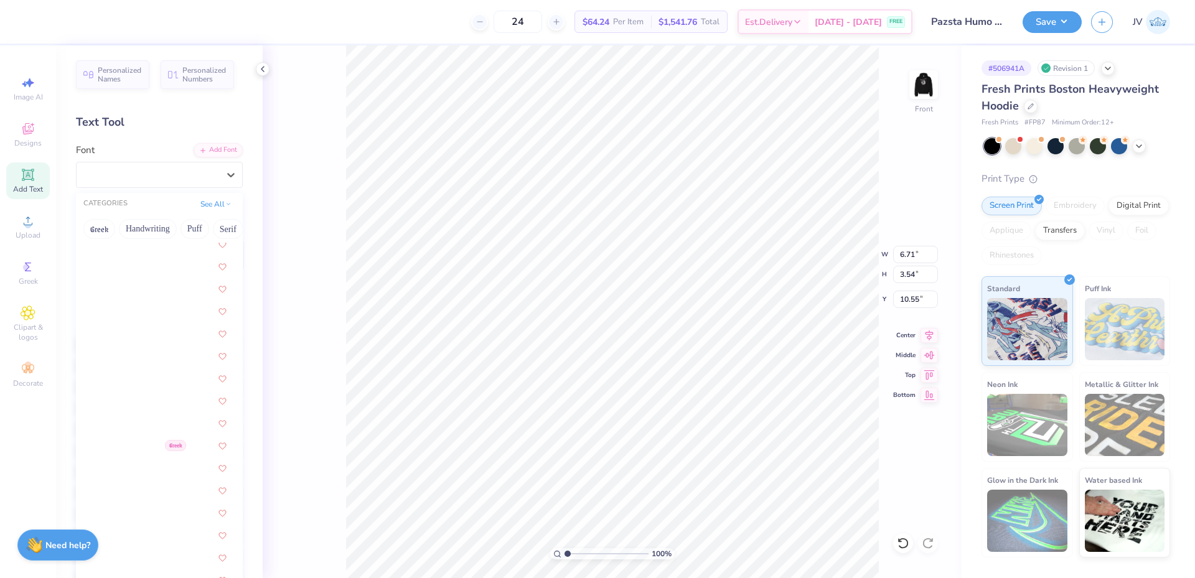
scroll to position [1245, 0]
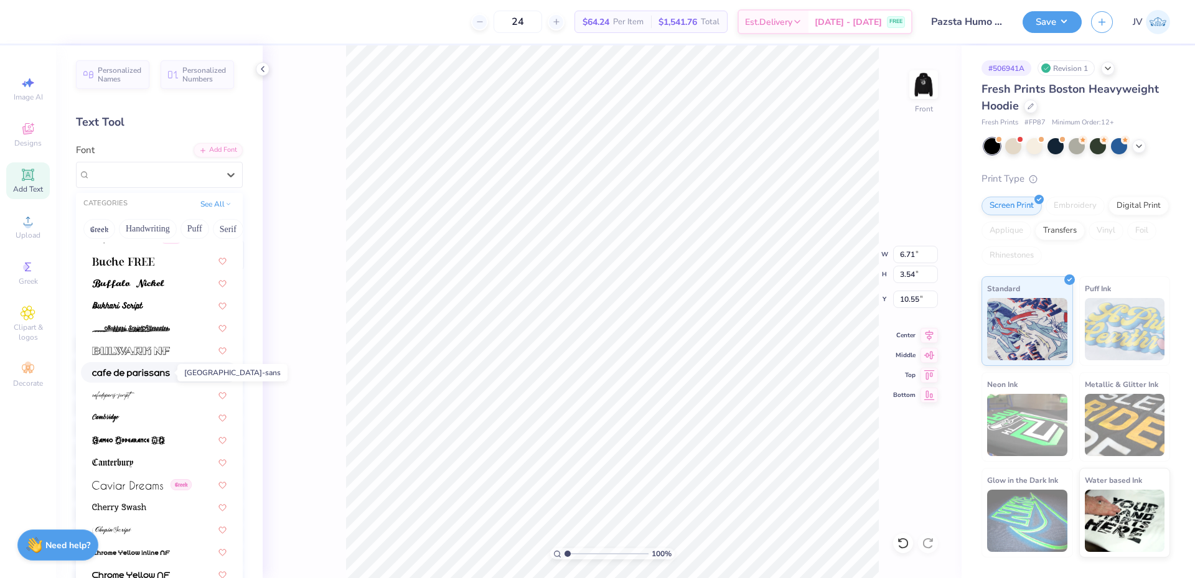
click at [139, 372] on img at bounding box center [131, 373] width 78 height 9
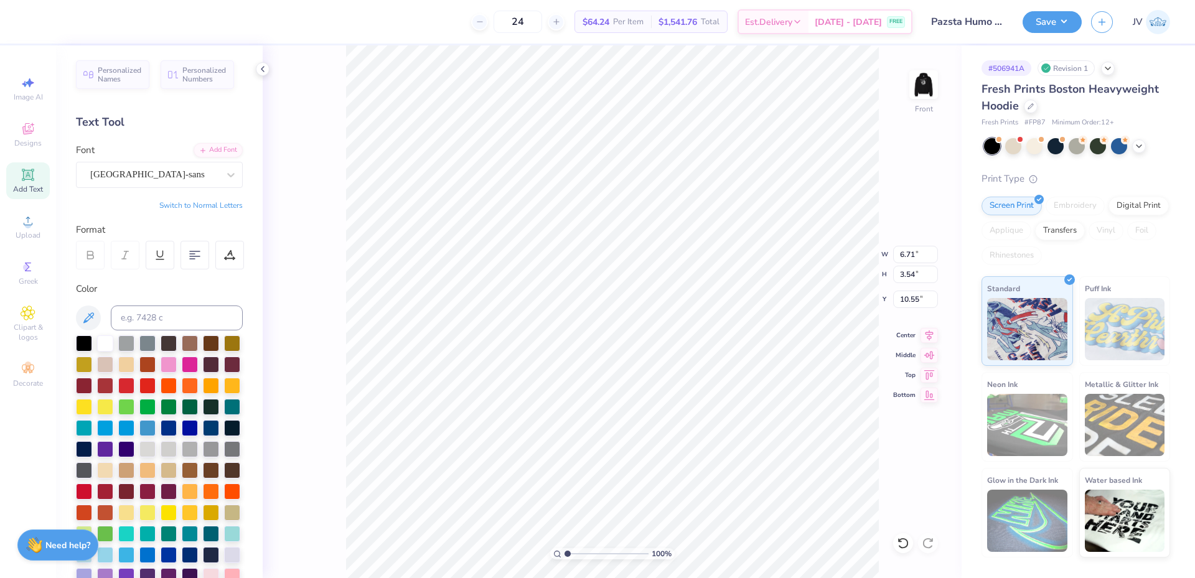
type input "5.97"
type input "2.51"
type input "11.06"
click at [225, 174] on icon at bounding box center [231, 175] width 12 height 12
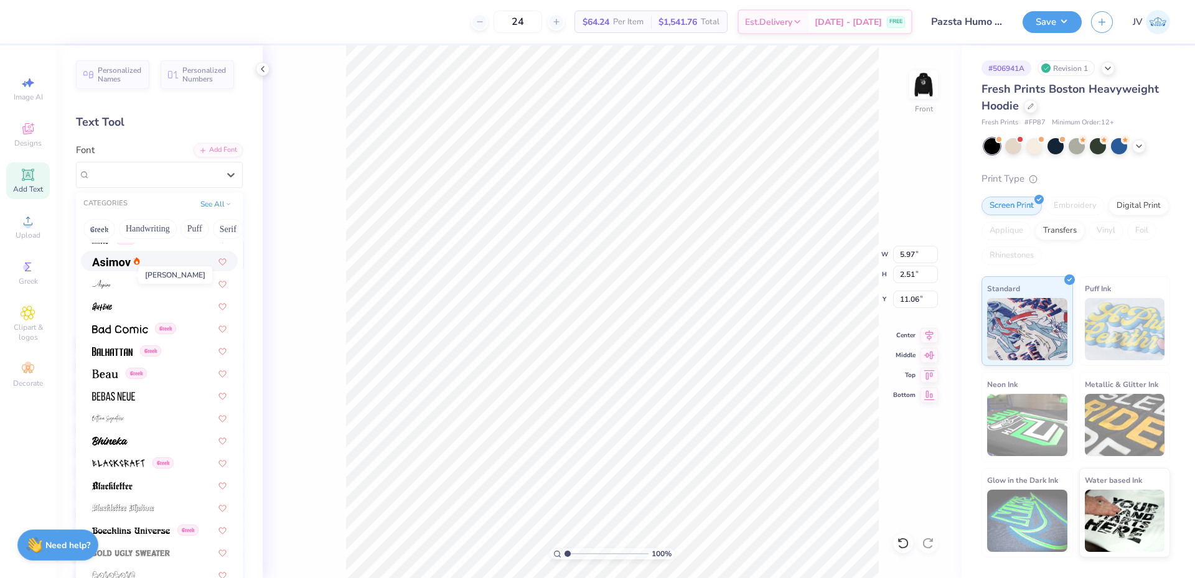
scroll to position [622, 0]
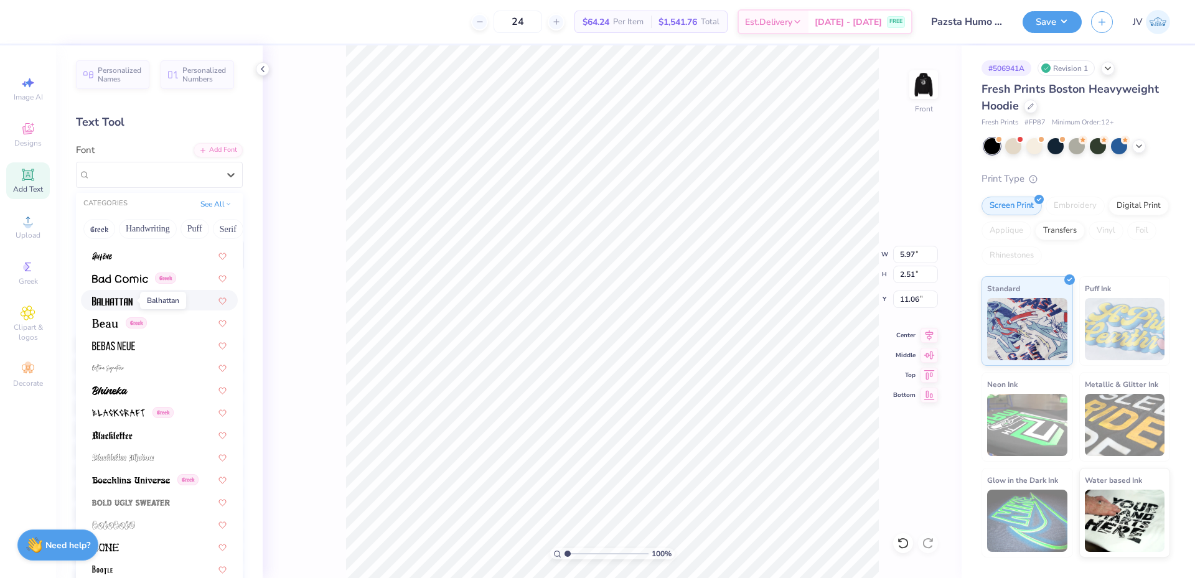
click at [125, 305] on img at bounding box center [112, 301] width 40 height 9
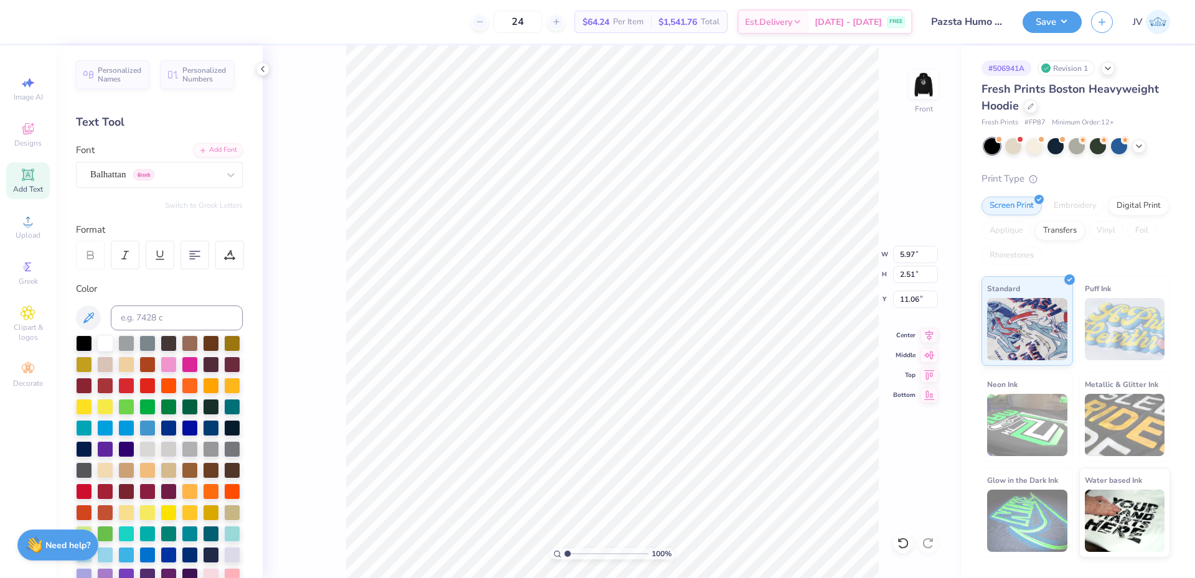
type input "5.72"
type input "3.72"
type input "10.46"
click at [185, 173] on div "Balhattan Greek" at bounding box center [154, 174] width 131 height 19
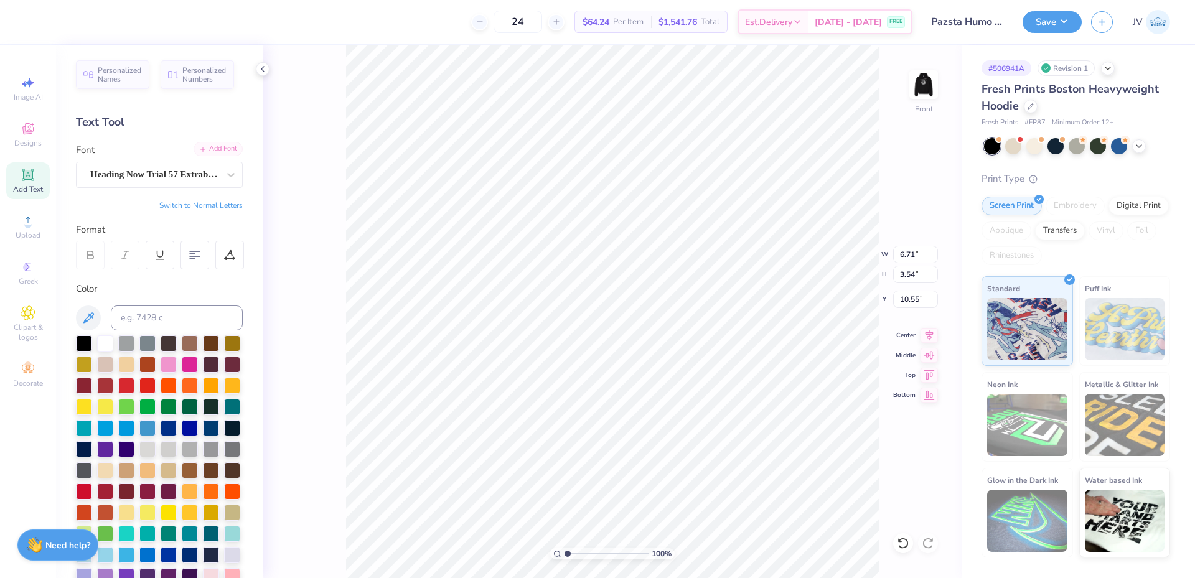
click at [201, 146] on div "Add Font" at bounding box center [218, 149] width 49 height 14
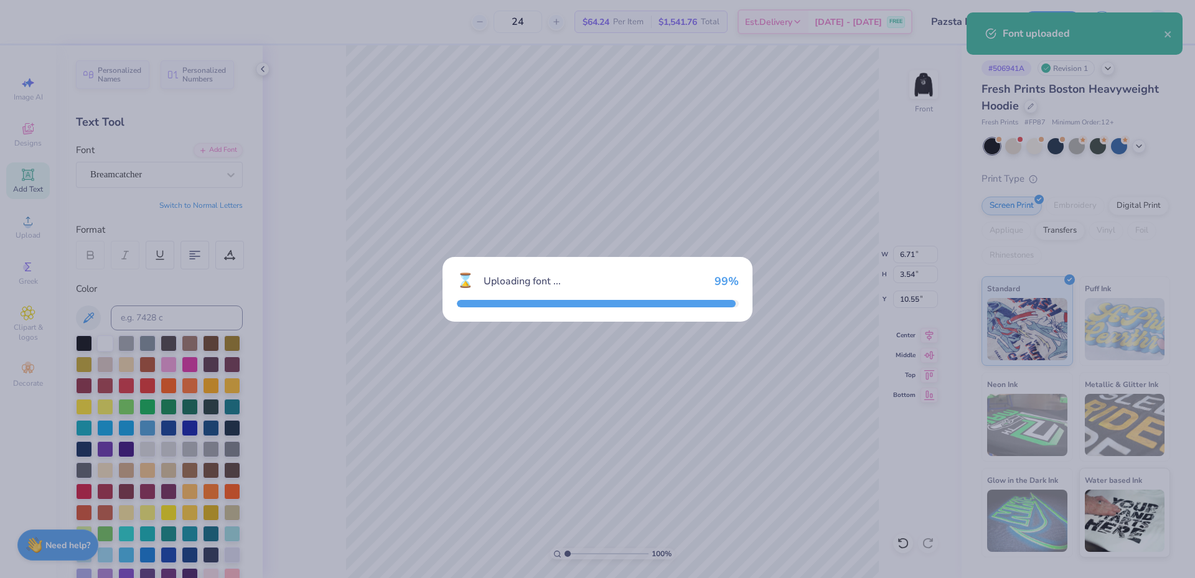
type input "4.47"
type input "3.78"
type input "10.43"
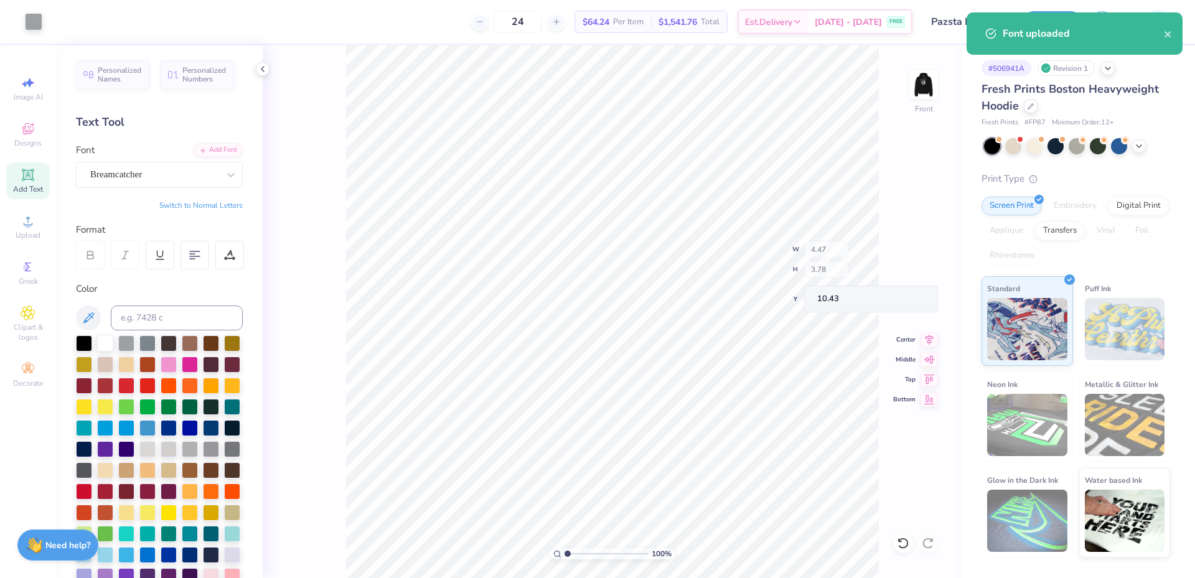
type input "2.51"
type input "2.13"
type input "12.08"
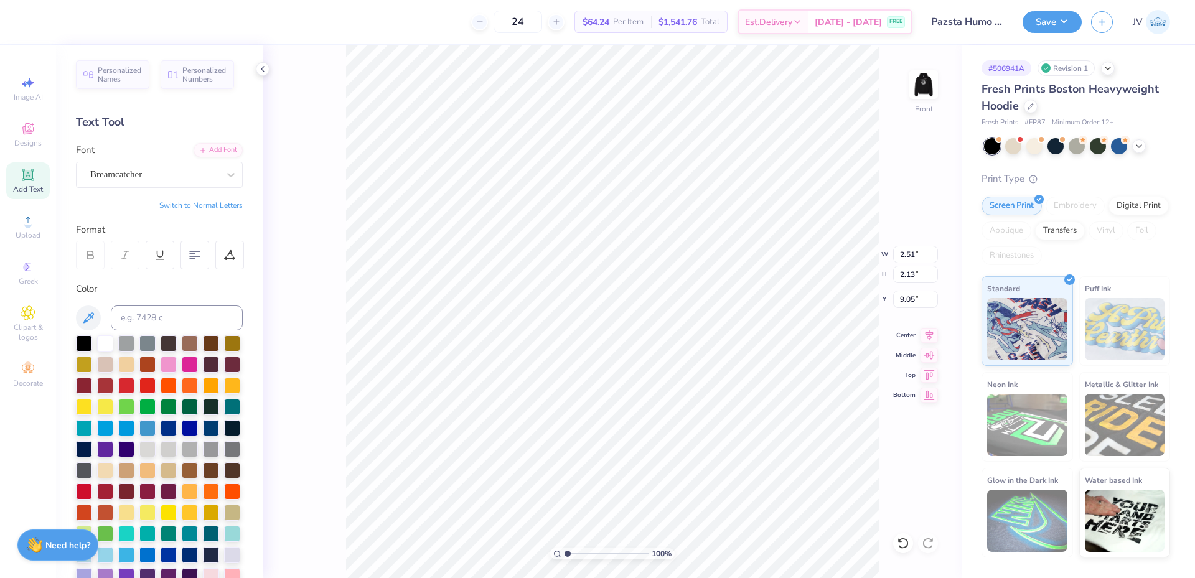
type input "9.05"
paste textarea "ΣΔΤ"
click at [198, 203] on button "Switch to Normal Letters" at bounding box center [200, 205] width 83 height 10
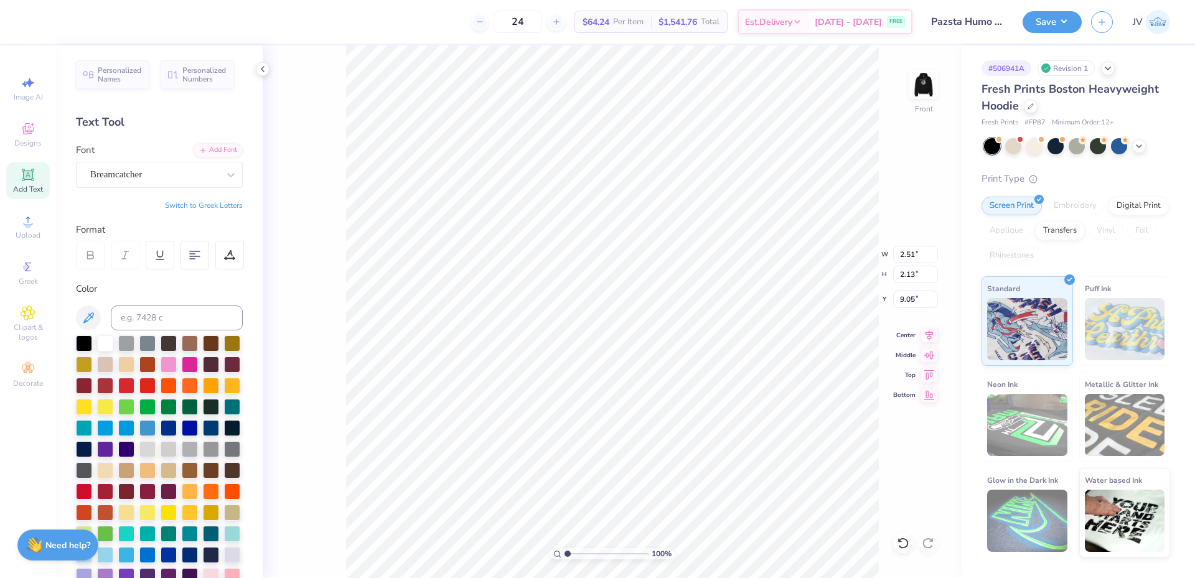
scroll to position [11, 7]
paste textarea "FSK"
type textarea "KAQ, SDT, ACACIA ,ZBT & FSK"
click at [205, 205] on button "Switch to Greek Letters" at bounding box center [204, 205] width 78 height 10
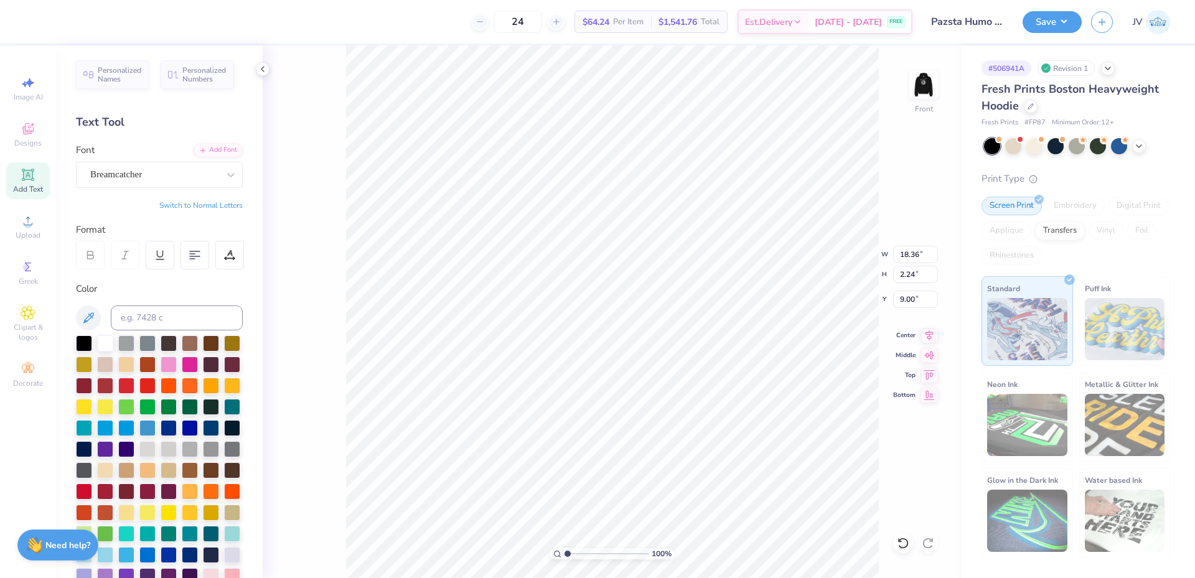
scroll to position [11, 4]
type textarea "ΚΑΘ, ΣΔΤ, ΦΣΚ,"
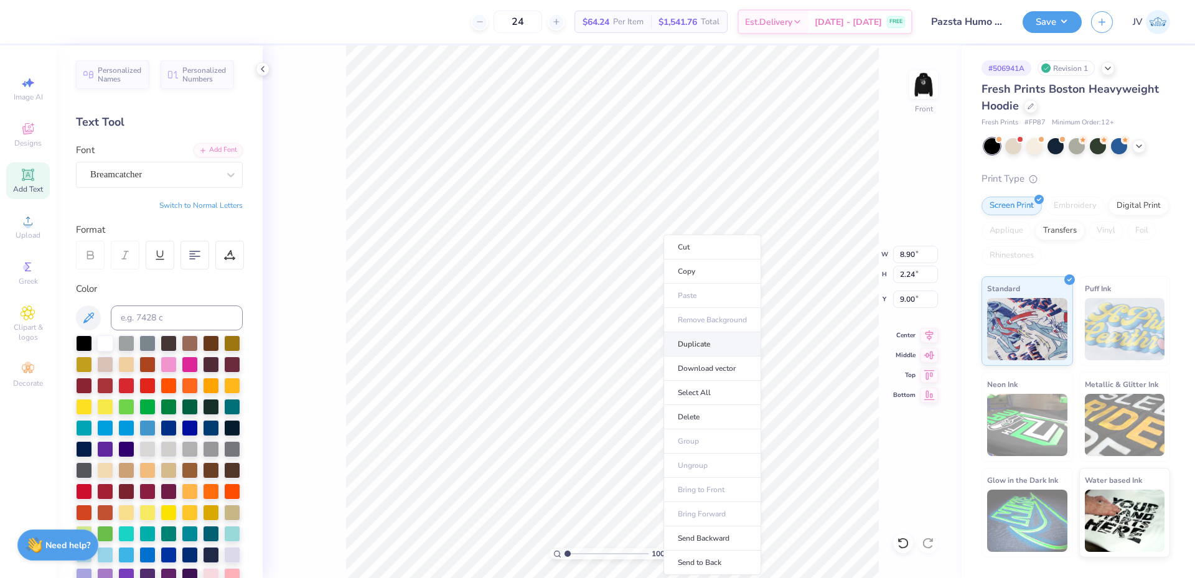
click at [699, 343] on li "Duplicate" at bounding box center [712, 344] width 98 height 24
type input "10.00"
type input "12.51"
type textarea "ΑΧΑΧΙΑ & ΖΒΤ"
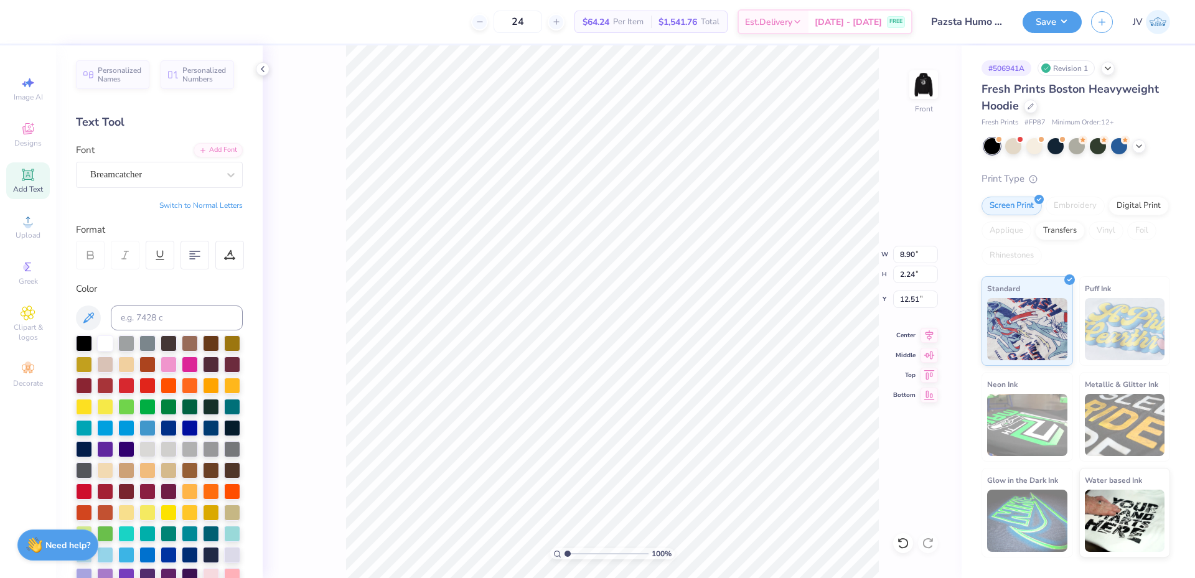
click at [202, 205] on button "Switch to Normal Letters" at bounding box center [200, 205] width 83 height 10
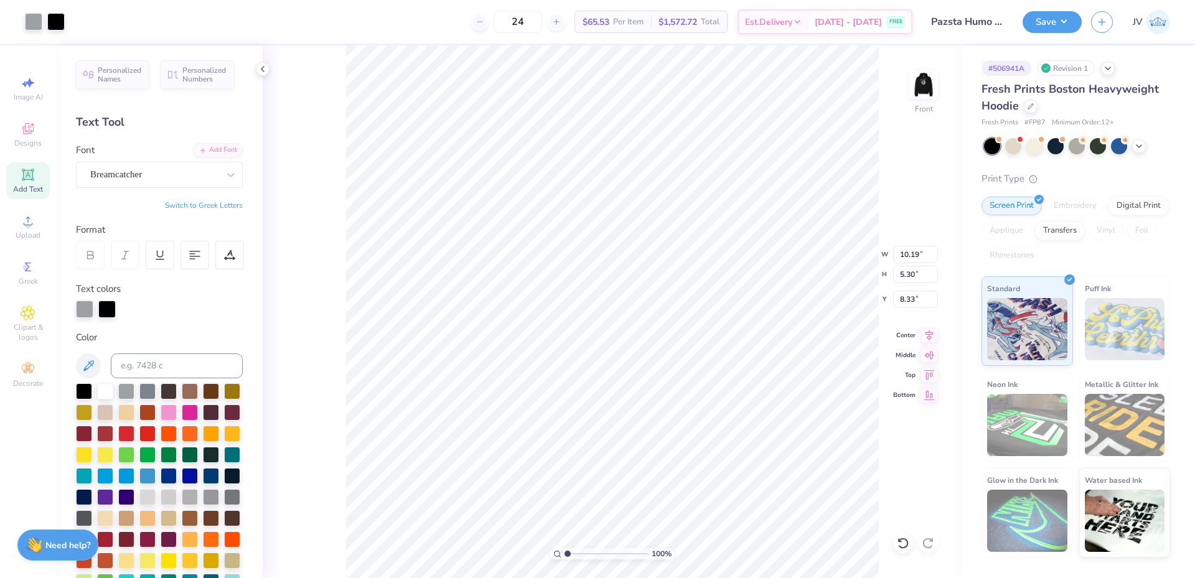
type input "10.19"
type input "5.30"
type input "8.33"
type input "8.90"
type input "4.63"
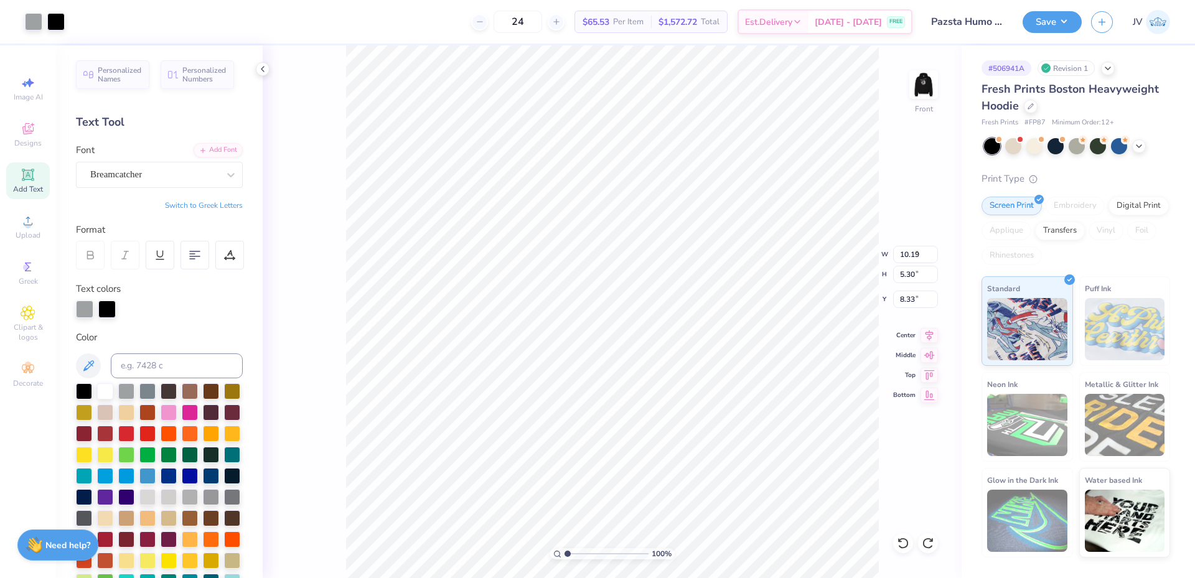
type input "9.00"
click at [675, 440] on li "Group" at bounding box center [687, 441] width 98 height 24
click at [904, 254] on input "8.90" at bounding box center [915, 254] width 45 height 17
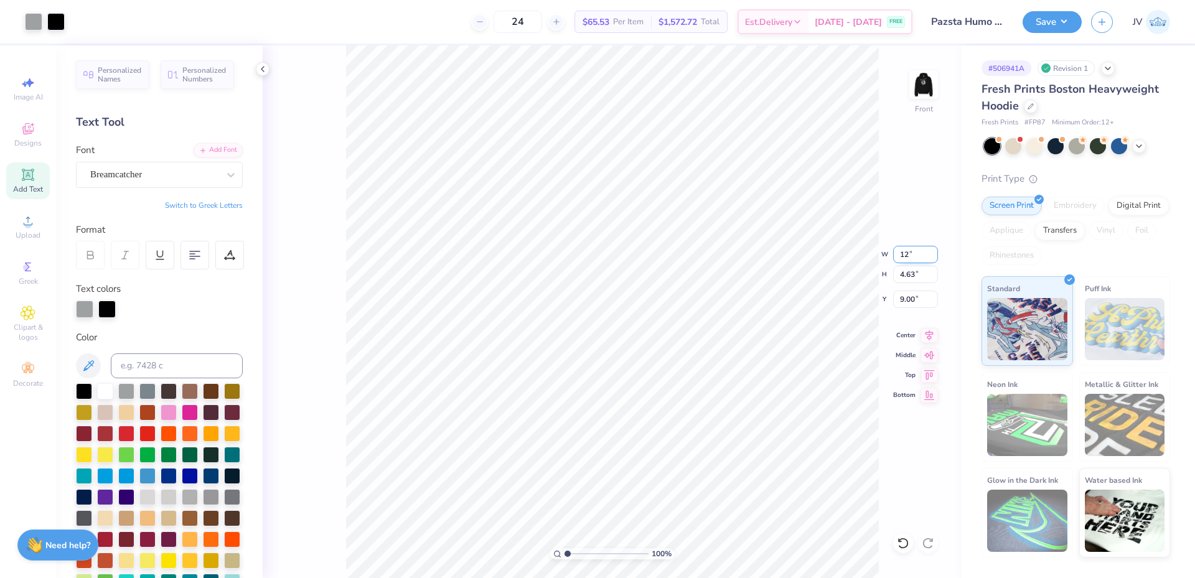
type input "12.00"
type input "6.24"
type input "8.19"
type input "11.99"
click at [930, 337] on icon at bounding box center [929, 333] width 8 height 11
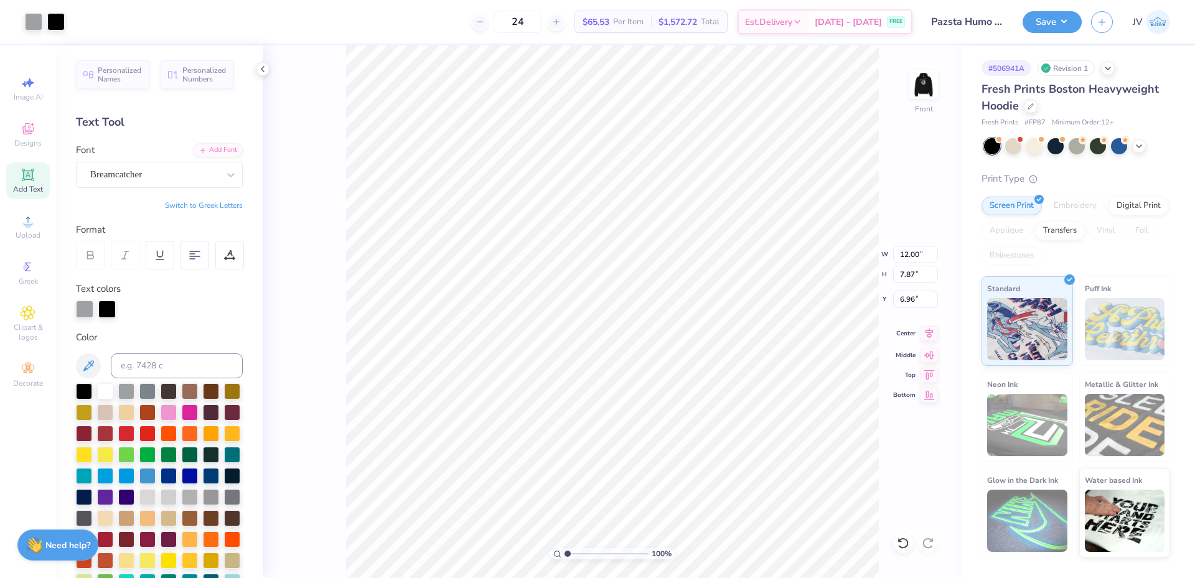
click at [930, 337] on icon at bounding box center [929, 333] width 8 height 11
click at [678, 464] on li "Ungroup" at bounding box center [694, 466] width 98 height 24
type textarea "ACACIA FRATERNITY & ZBT"
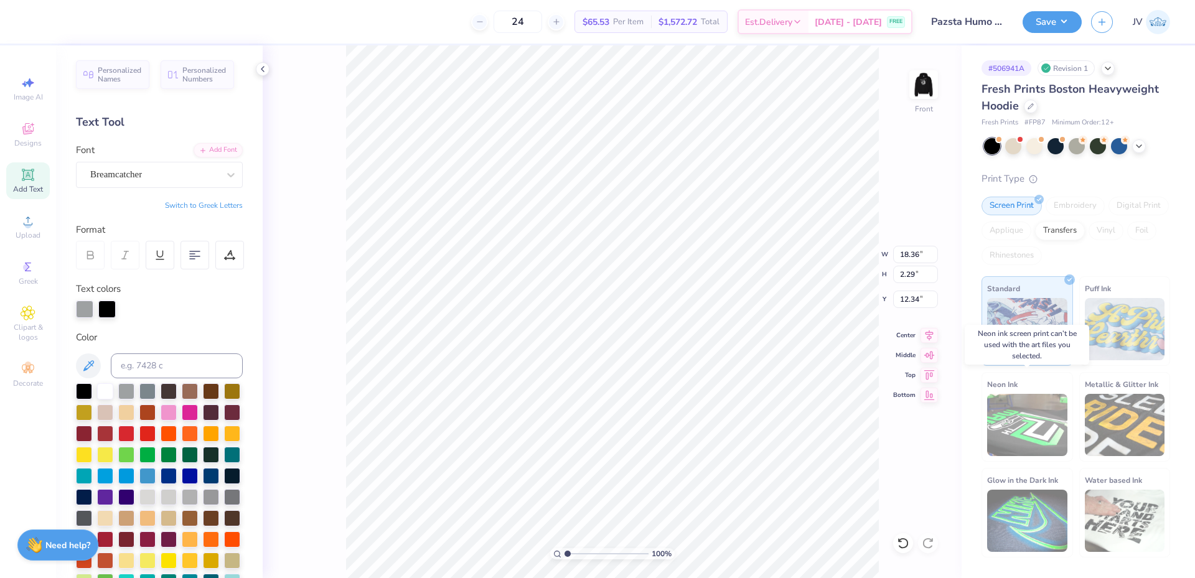
scroll to position [11, 7]
type textarea "ACACIA FRATERNITY, ZBT"
click at [694, 342] on li "Duplicate" at bounding box center [709, 344] width 98 height 24
type input "15.00"
type input "2.19"
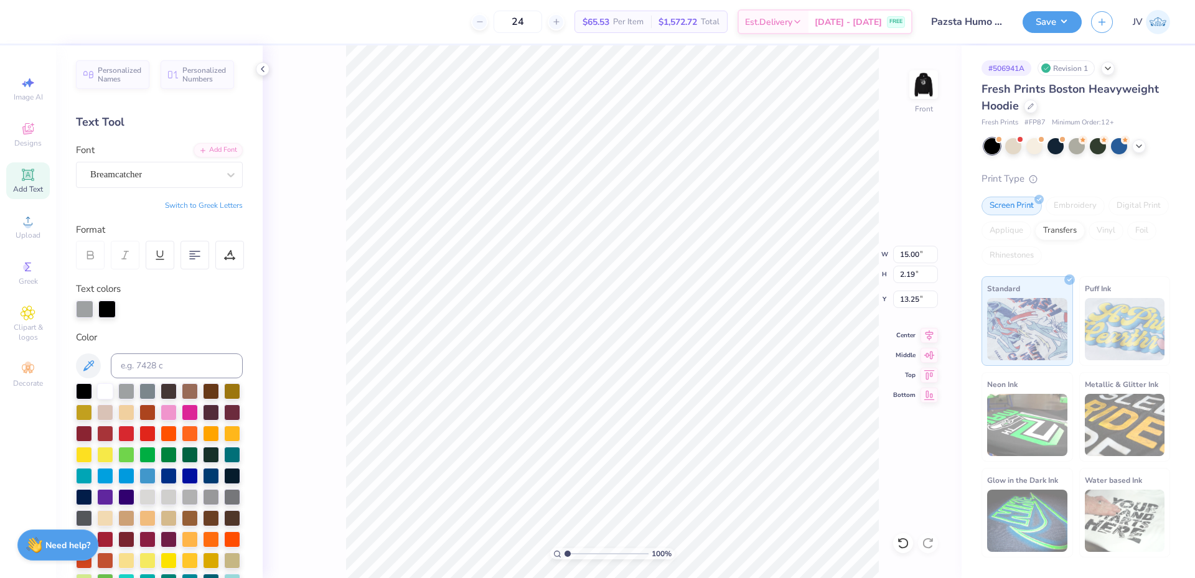
type input "15.41"
click at [904, 259] on input "17.13" at bounding box center [915, 254] width 45 height 17
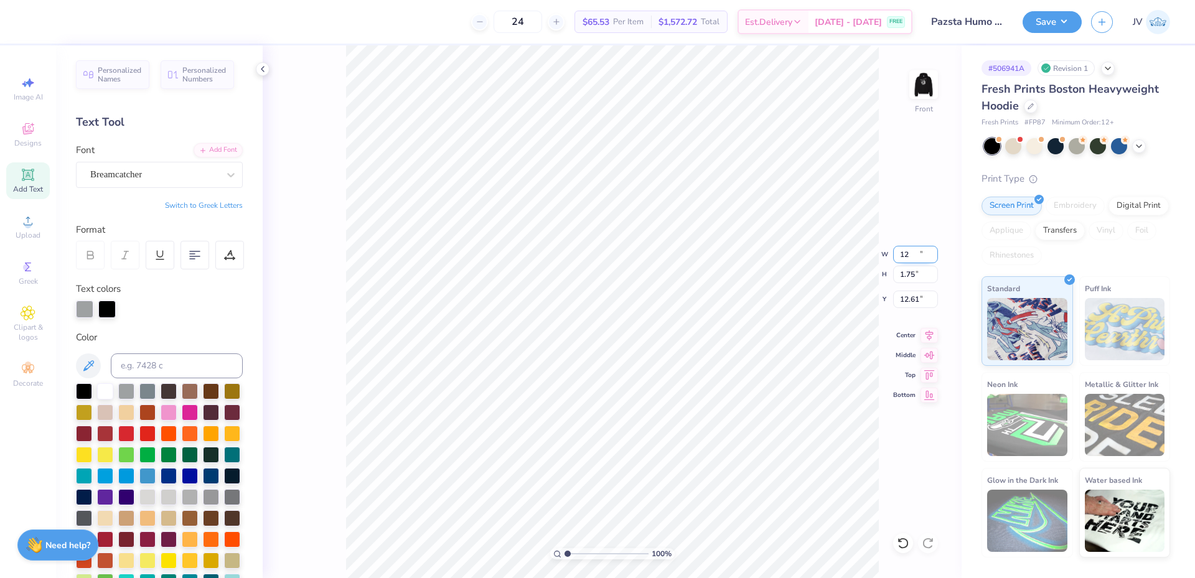
type input "12.00"
type input "1.75"
click at [685, 347] on li "Duplicate" at bounding box center [707, 344] width 98 height 24
type input "13.61"
type input "15.03"
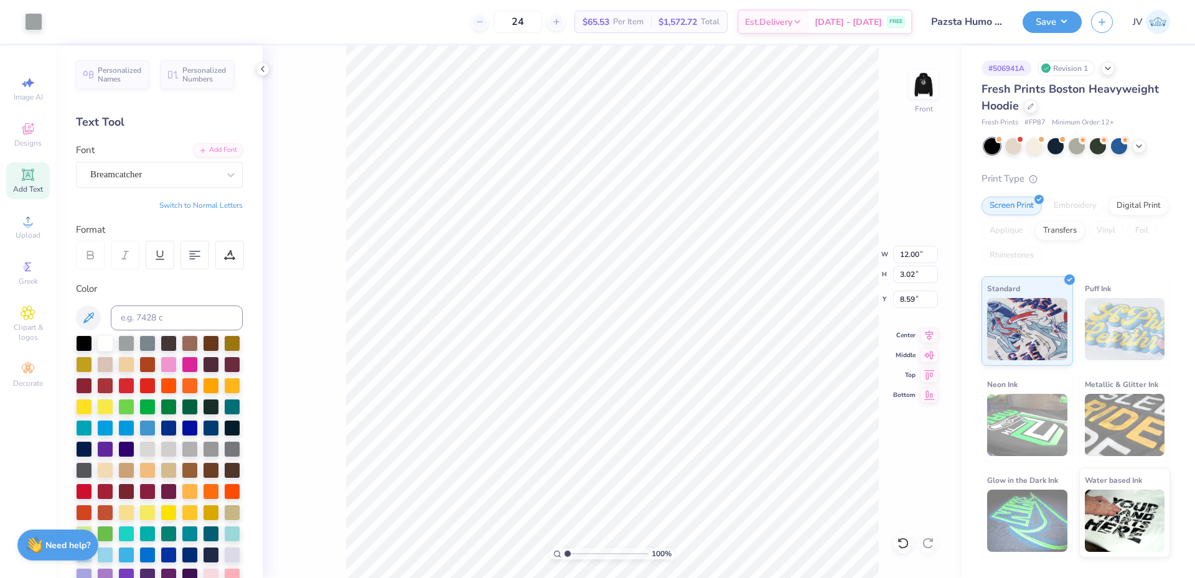
scroll to position [11, 1]
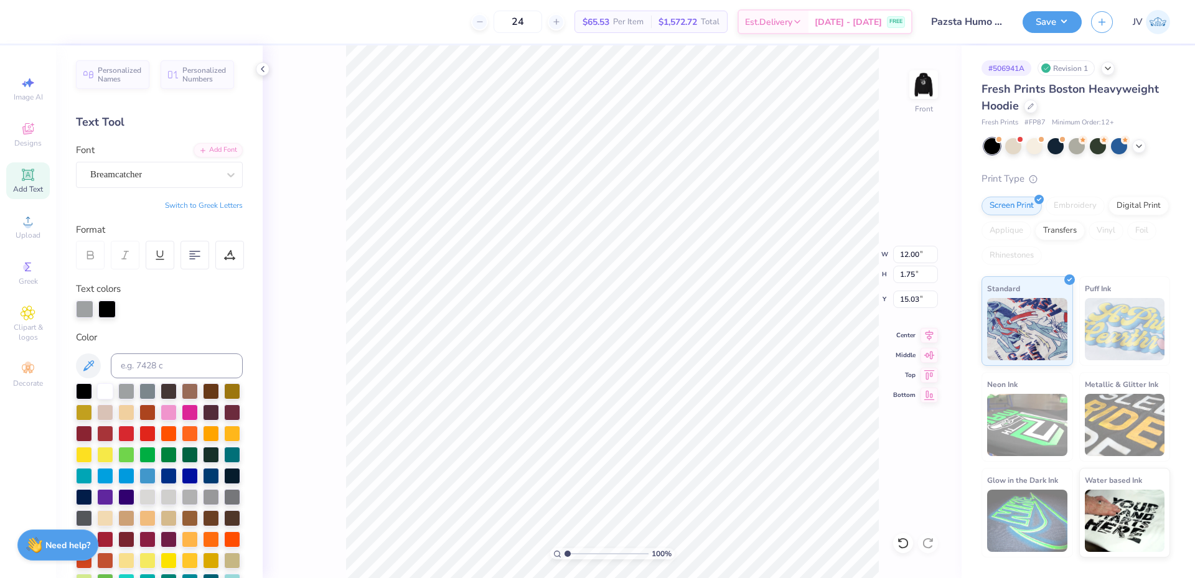
type input "1.75"
type input "15.03"
click at [222, 206] on button "Switch to Greek Letters" at bounding box center [204, 205] width 78 height 10
type textarea "ΚΑΘ, ΣΔΤ & ΦΣΚ"
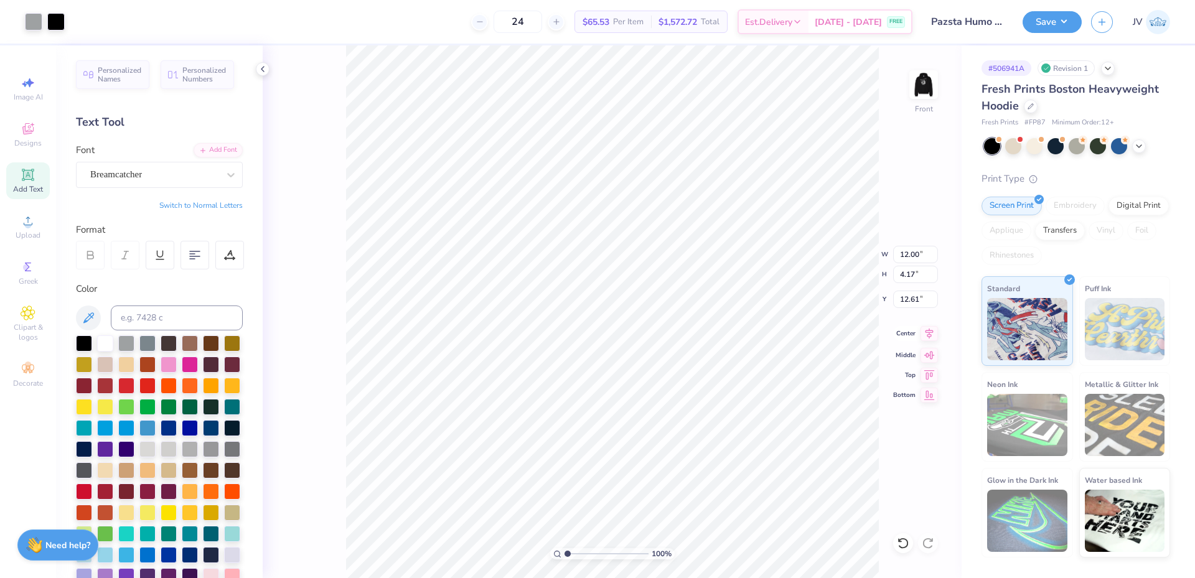
click at [934, 334] on icon at bounding box center [928, 333] width 17 height 15
type input "9.17"
click at [339, 245] on div "100 % Front W 12.00 12.00 " H 5.98 5.98 " Y 6.96 6.96 " Center Middle Top Bottom" at bounding box center [612, 311] width 699 height 533
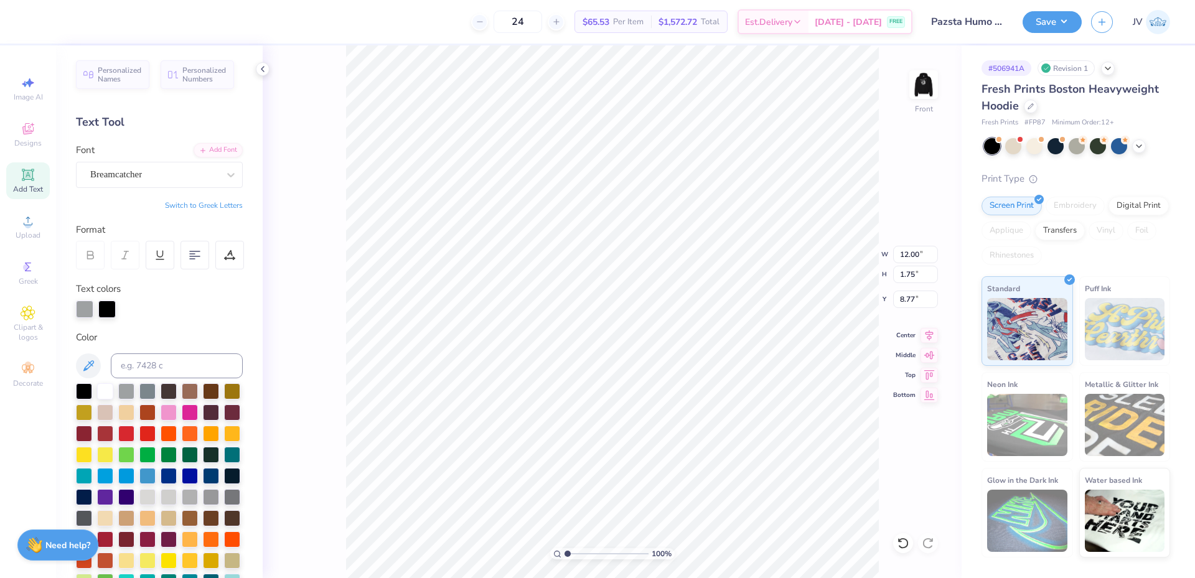
type input "12.00"
type input "1.75"
type input "8.77"
type input "7.61"
type input "11.19"
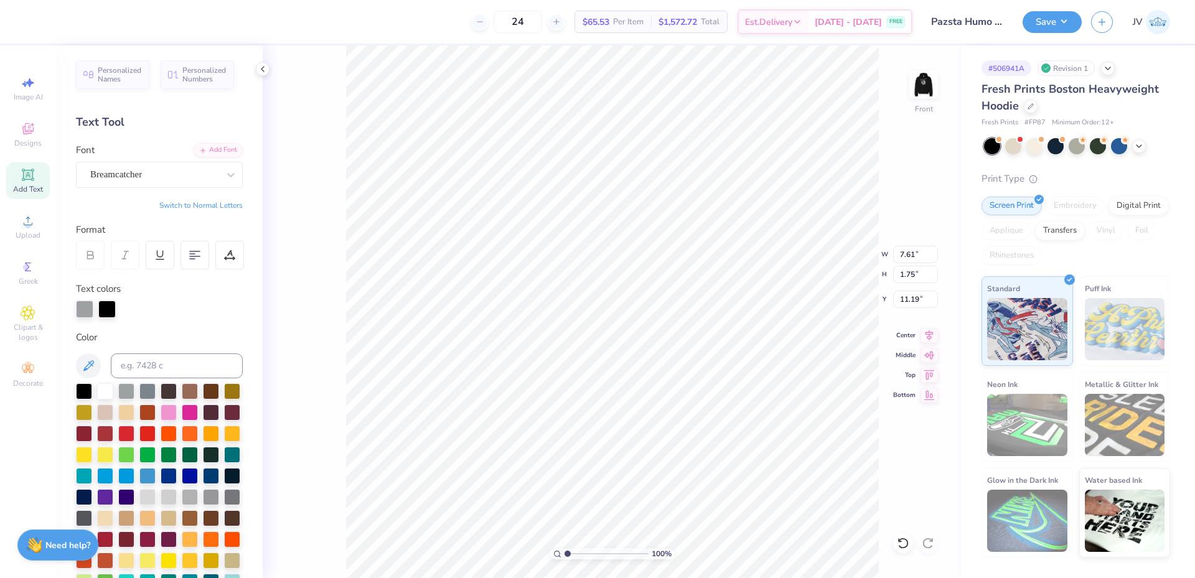
type input "8.76"
type input "1.34"
type input "6.96"
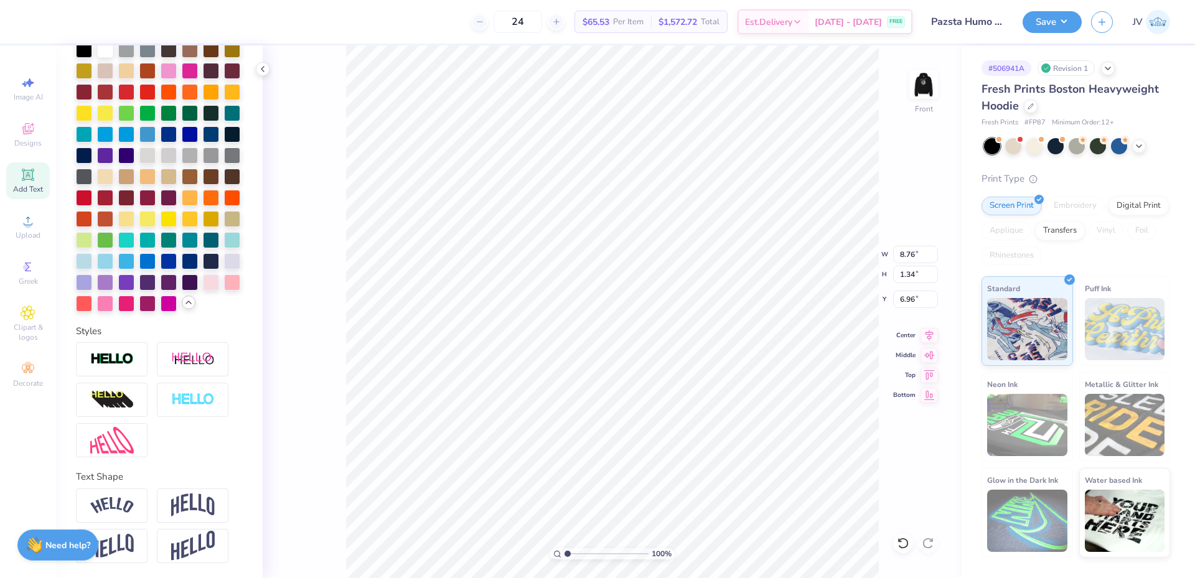
scroll to position [336, 0]
type input "12.00"
type input "1.75"
type input "8.77"
type input "12.00"
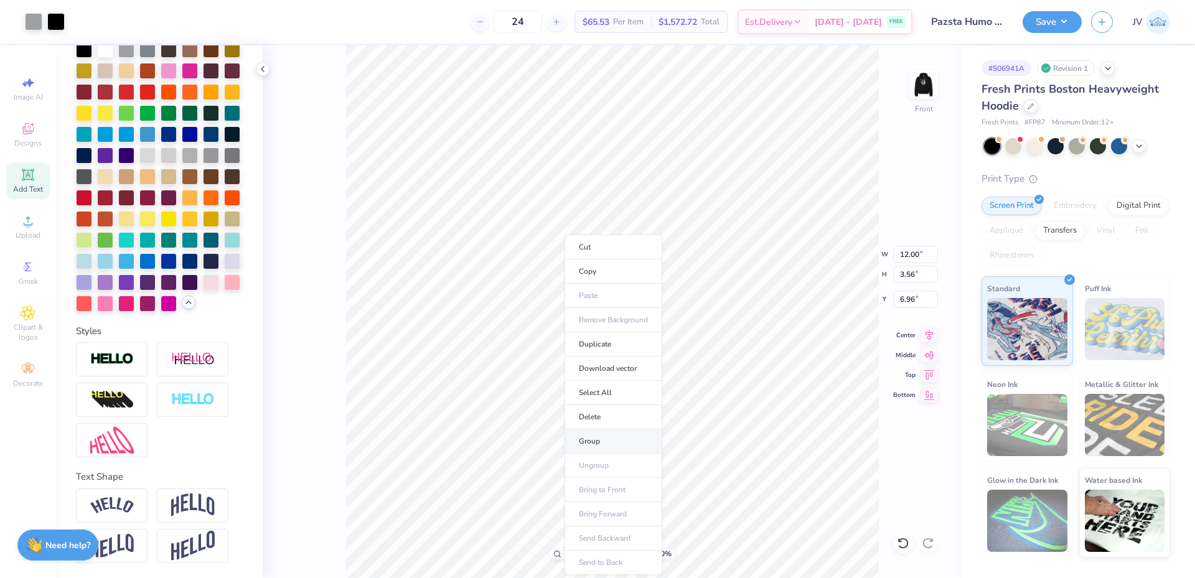
click at [588, 442] on li "Group" at bounding box center [613, 441] width 98 height 24
type input "5.98"
click at [655, 247] on li "Cut" at bounding box center [652, 247] width 98 height 25
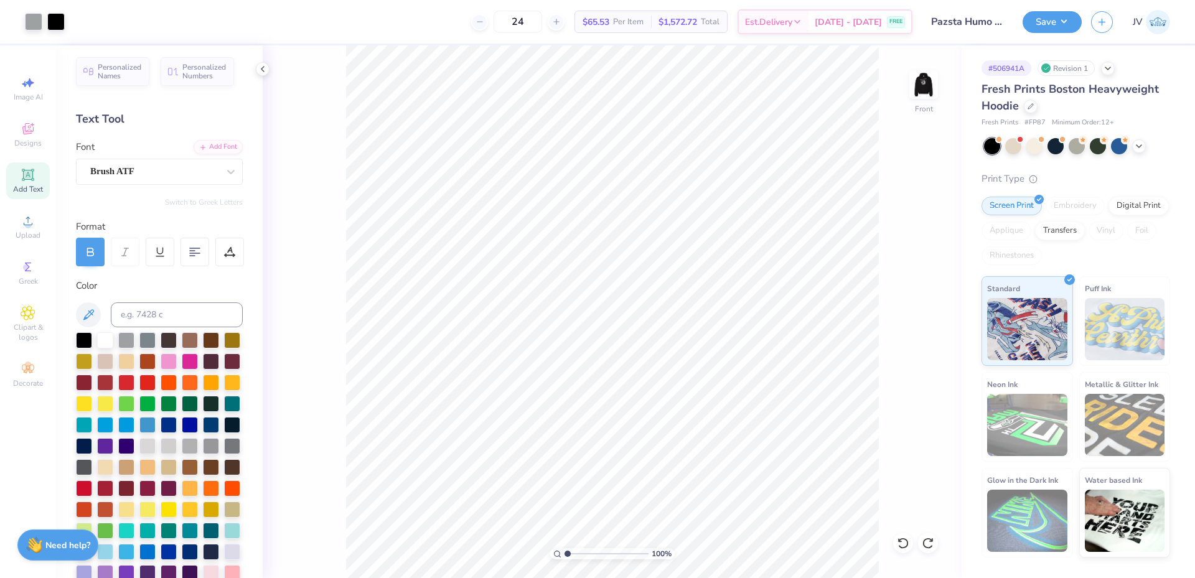
scroll to position [2, 0]
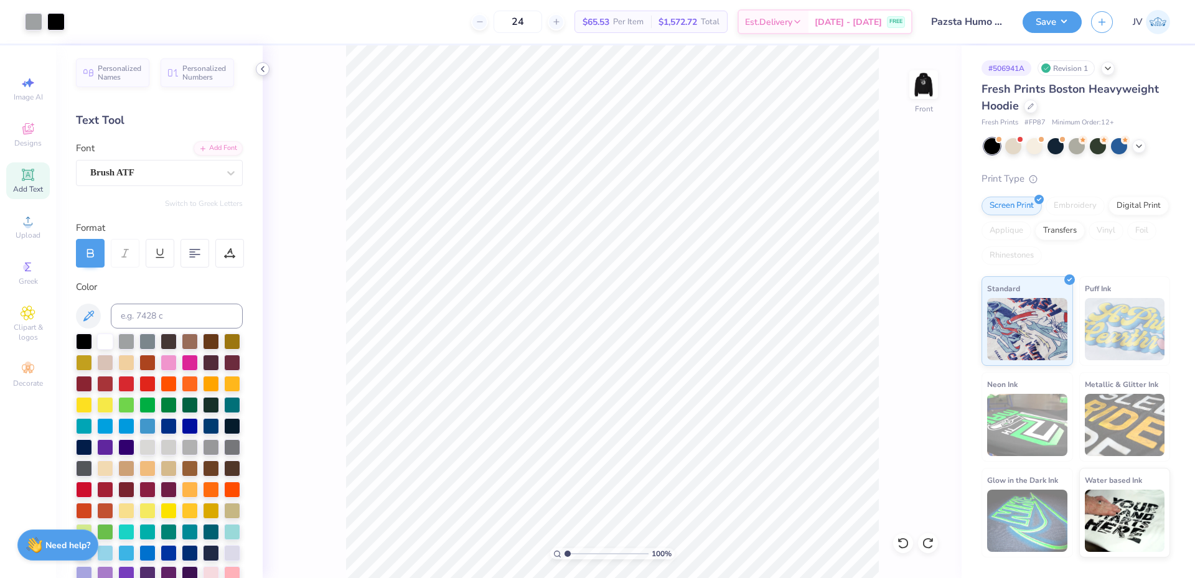
click at [256, 71] on div at bounding box center [263, 69] width 14 height 14
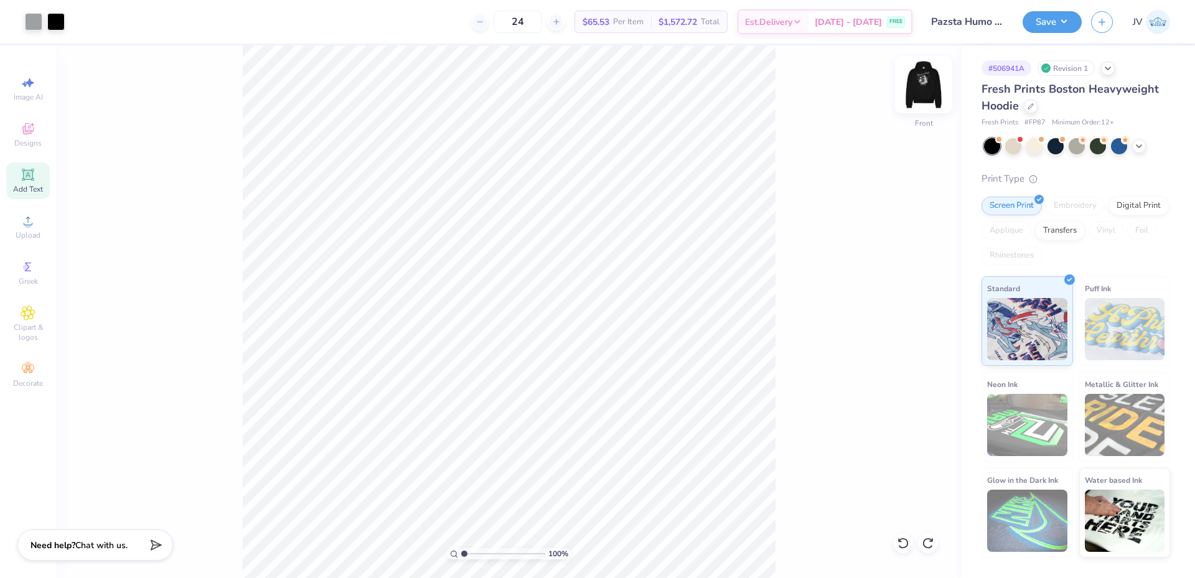
click at [922, 85] on img at bounding box center [924, 85] width 50 height 50
click at [922, 87] on img at bounding box center [924, 85] width 50 height 50
click at [538, 463] on li "Ungroup" at bounding box center [554, 466] width 98 height 24
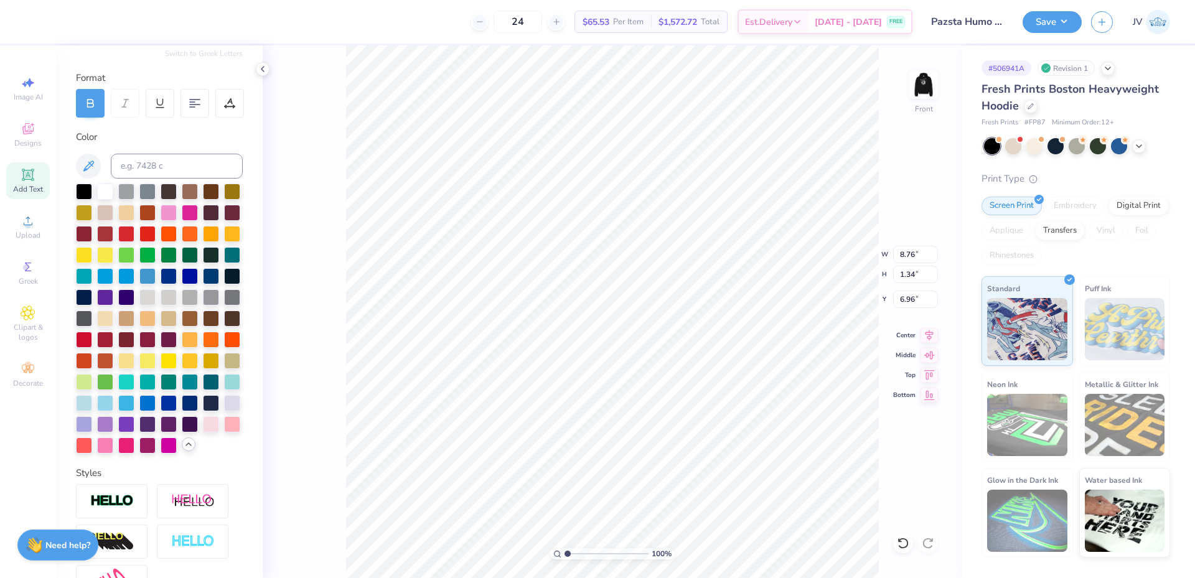
scroll to position [196, 0]
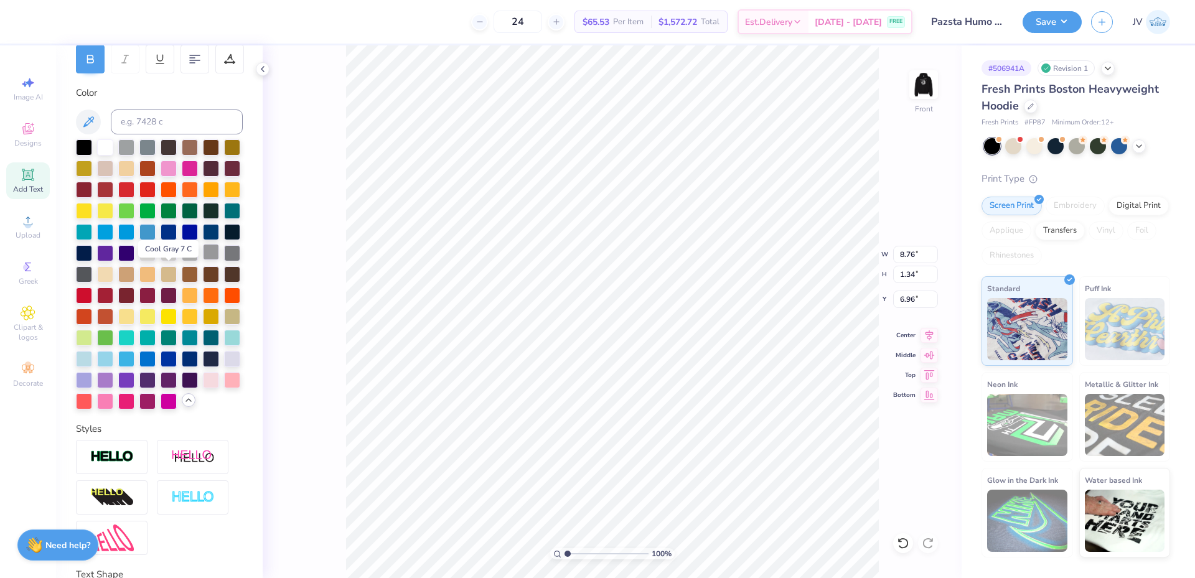
click at [203, 260] on div at bounding box center [211, 252] width 16 height 16
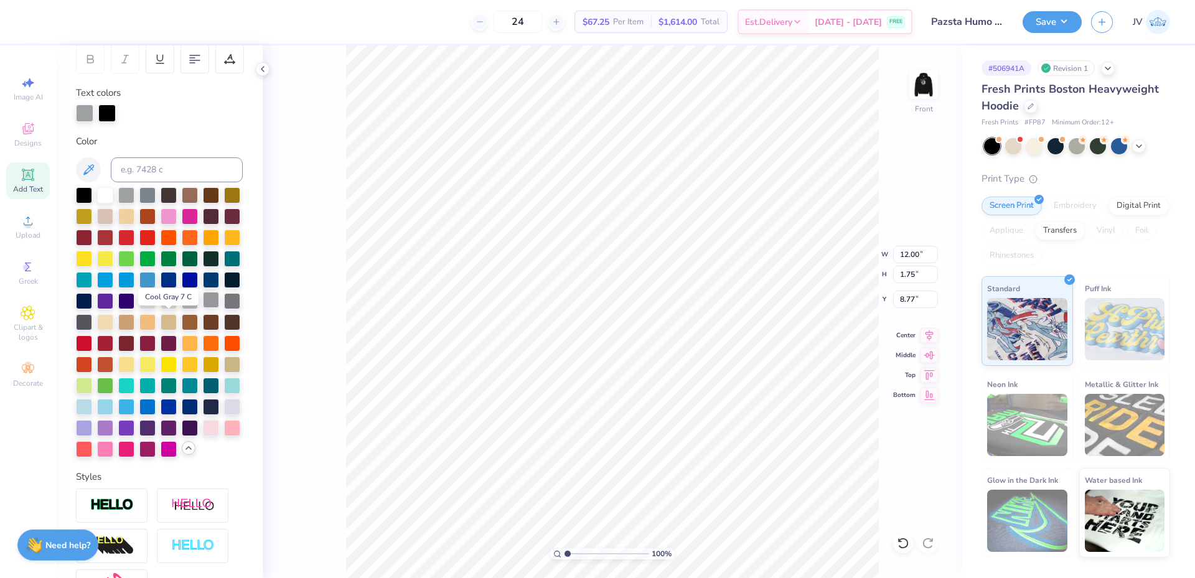
click at [203, 308] on div at bounding box center [211, 300] width 16 height 16
type input "7.61"
type input "11.19"
click at [203, 308] on div at bounding box center [211, 300] width 16 height 16
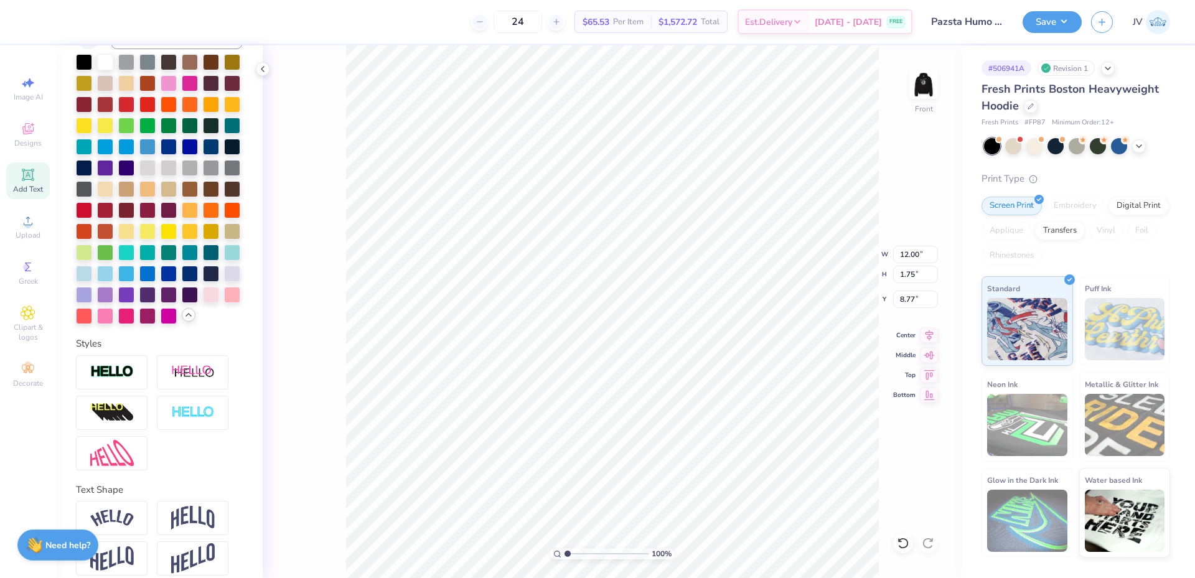
scroll to position [384, 0]
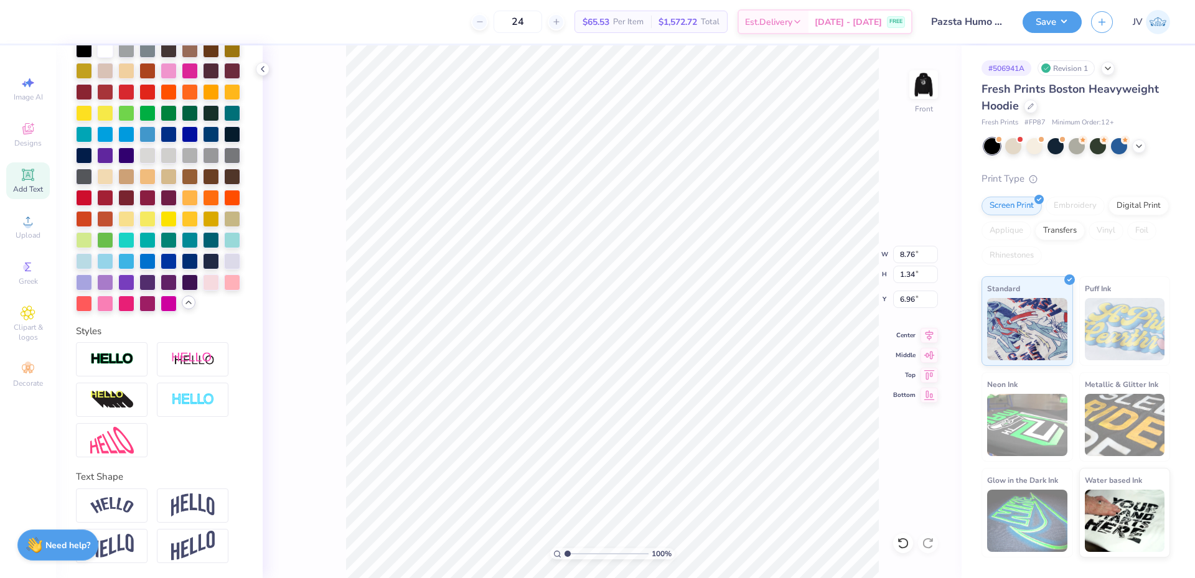
type input "8.76"
type input "1.34"
type input "6.96"
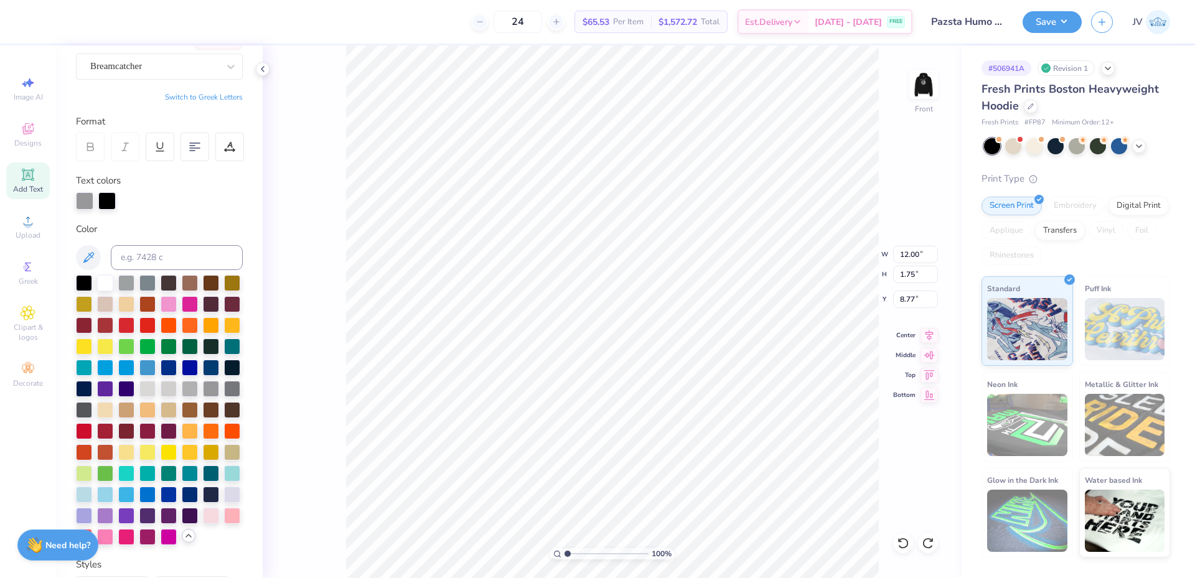
scroll to position [97, 0]
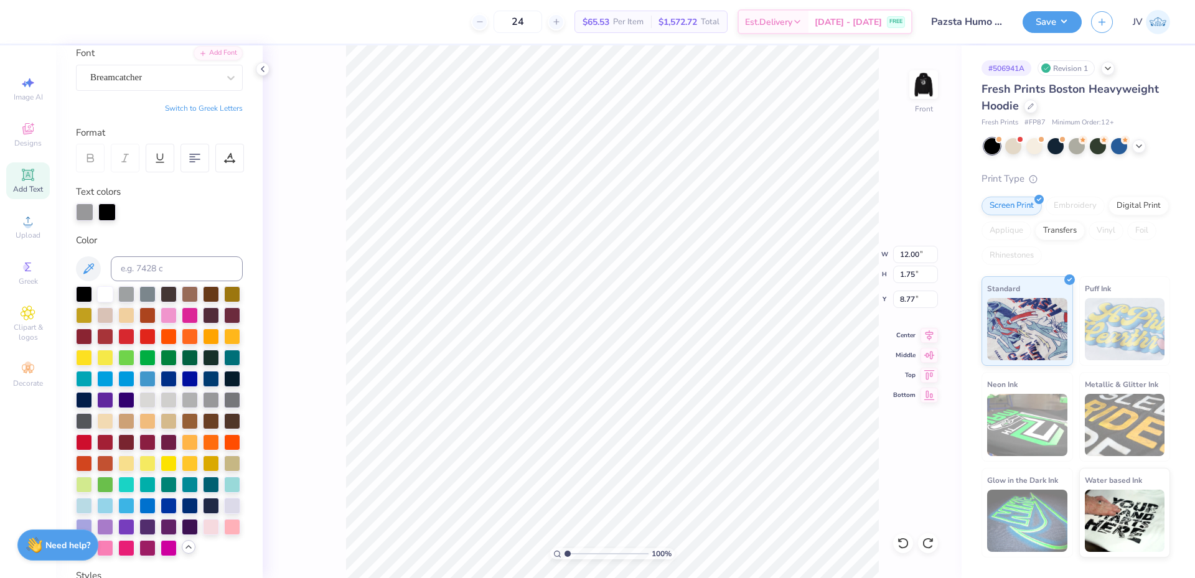
type input "8.76"
type input "1.34"
type input "6.96"
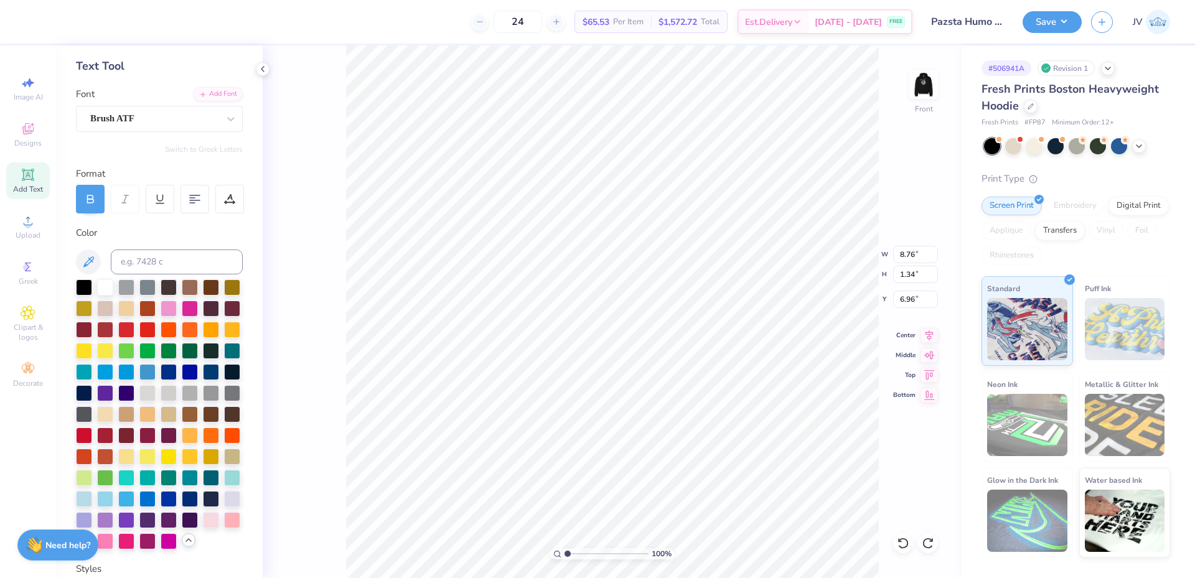
scroll to position [0, 0]
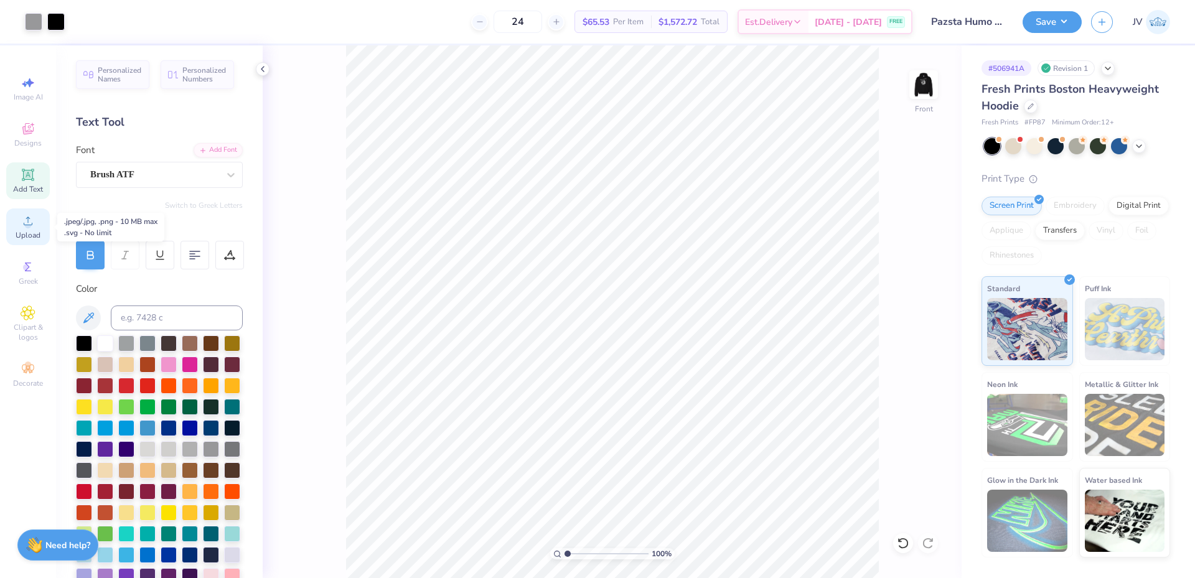
click at [25, 220] on icon at bounding box center [28, 220] width 15 height 15
click at [26, 226] on circle at bounding box center [27, 225] width 7 height 7
click at [24, 268] on circle at bounding box center [26, 267] width 7 height 7
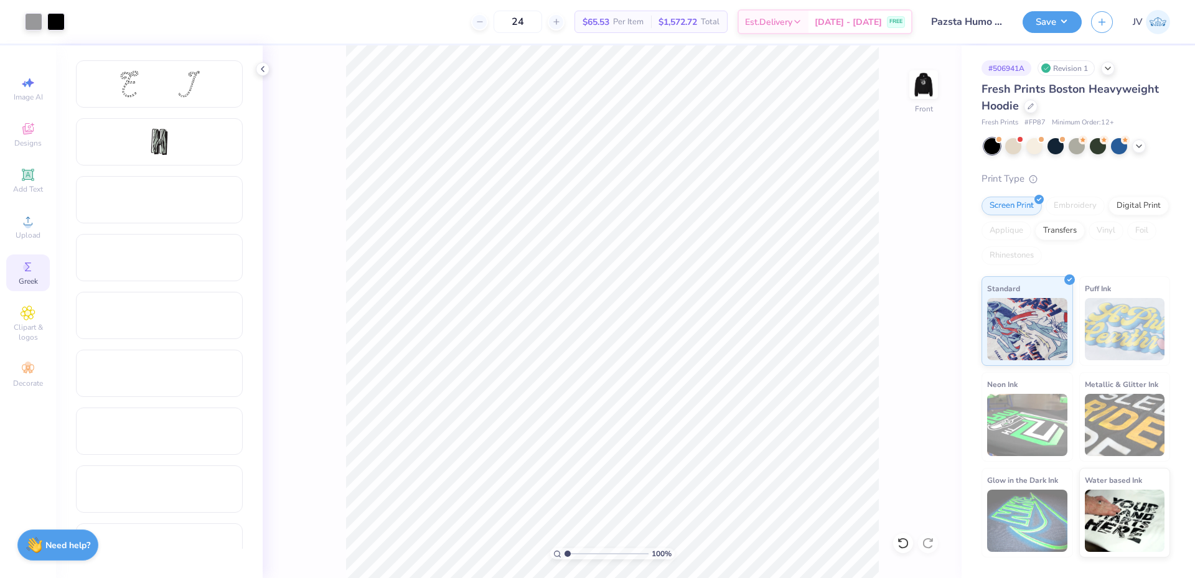
click at [24, 268] on circle at bounding box center [26, 267] width 7 height 7
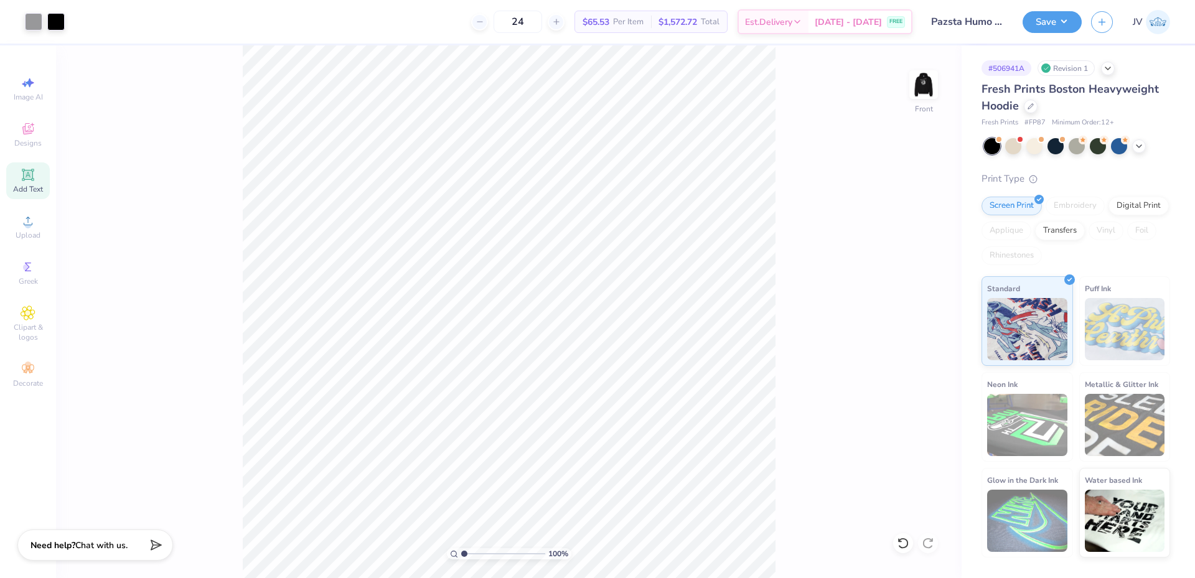
click at [28, 180] on icon at bounding box center [28, 174] width 15 height 15
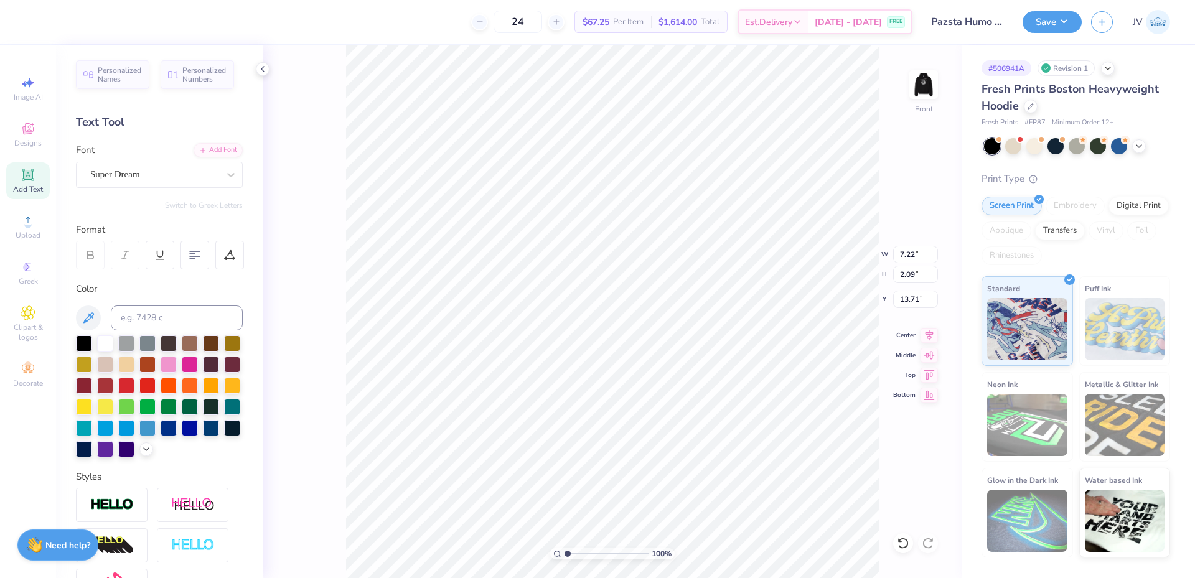
scroll to position [11, 6]
type textarea "Brought to you by:"
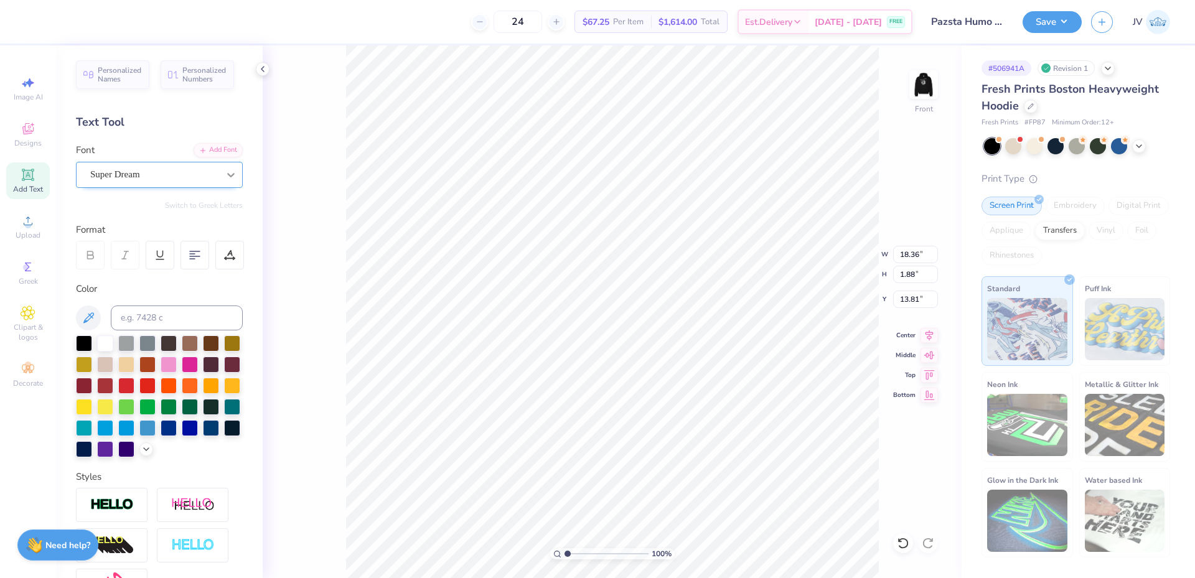
click at [227, 175] on icon at bounding box center [230, 175] width 7 height 4
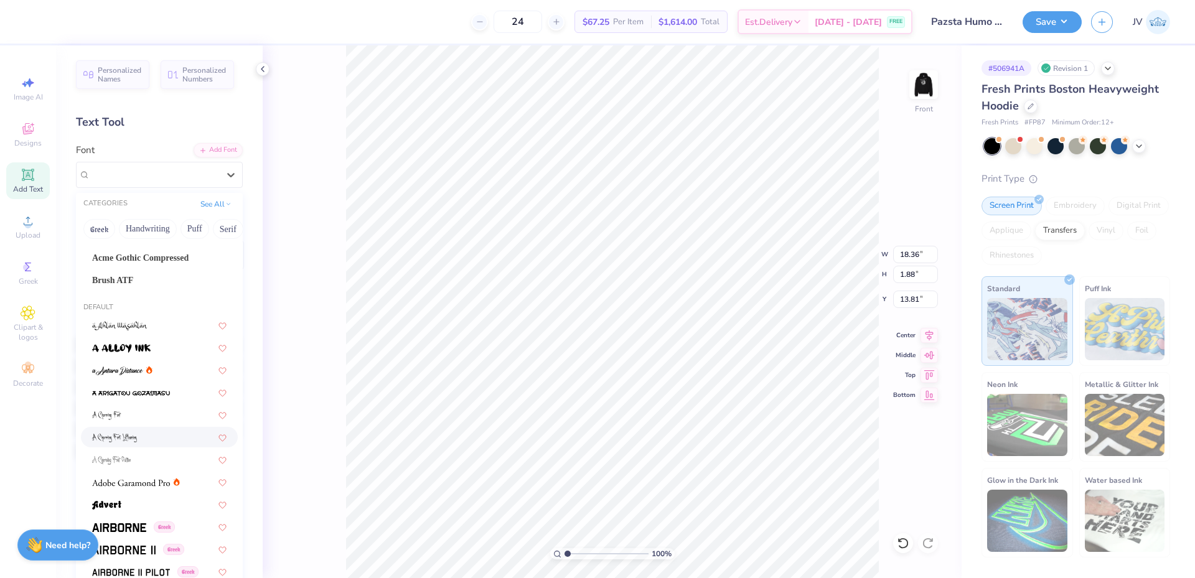
scroll to position [0, 0]
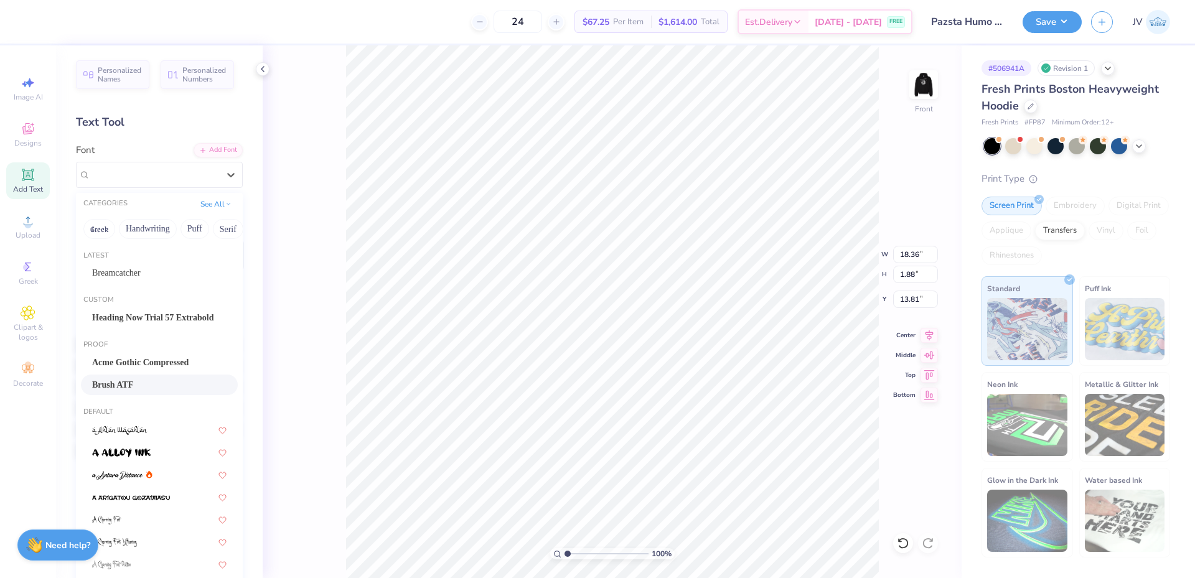
click at [141, 381] on div "Brush ATF" at bounding box center [159, 384] width 134 height 13
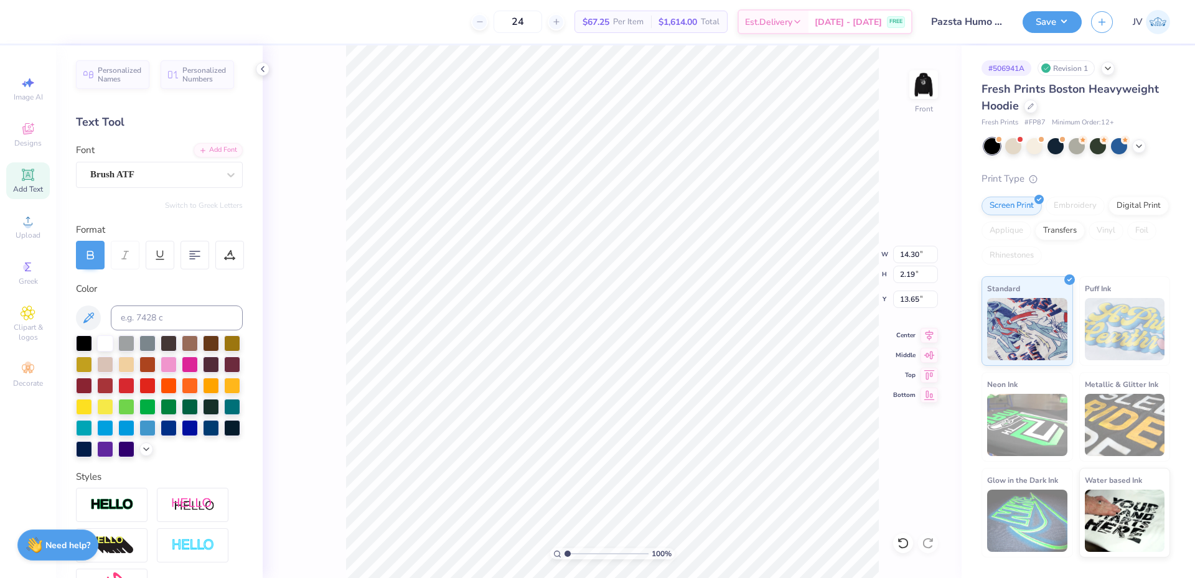
type input "14.30"
type input "2.19"
type input "13.65"
click at [141, 453] on icon at bounding box center [146, 448] width 10 height 10
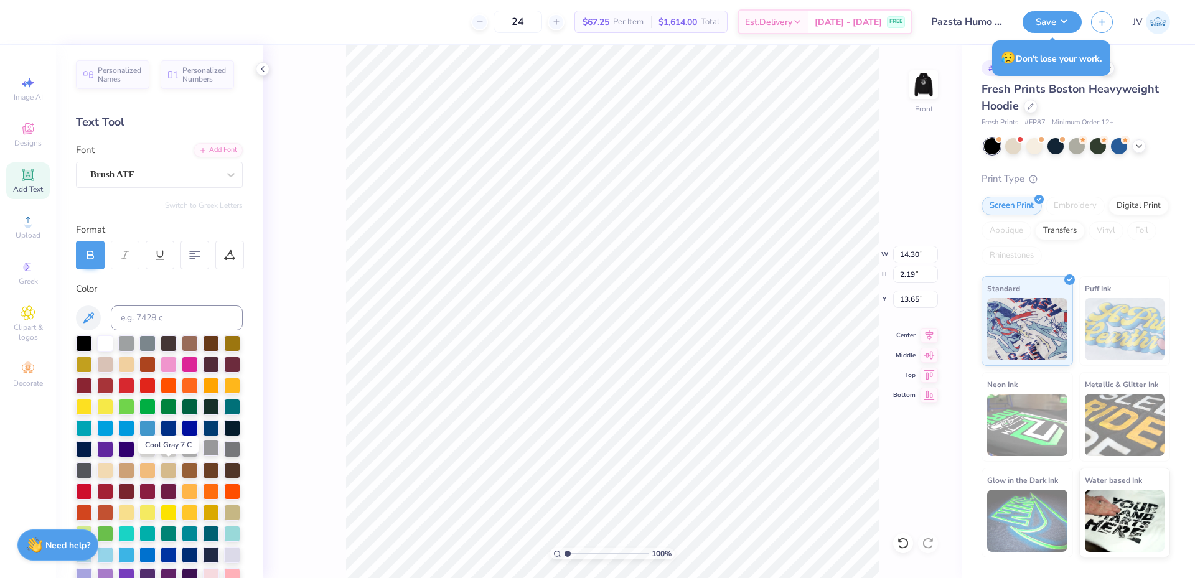
click at [203, 456] on div at bounding box center [211, 448] width 16 height 16
click at [908, 253] on input "14.30" at bounding box center [915, 254] width 45 height 17
type input "10.00"
type input "1.53"
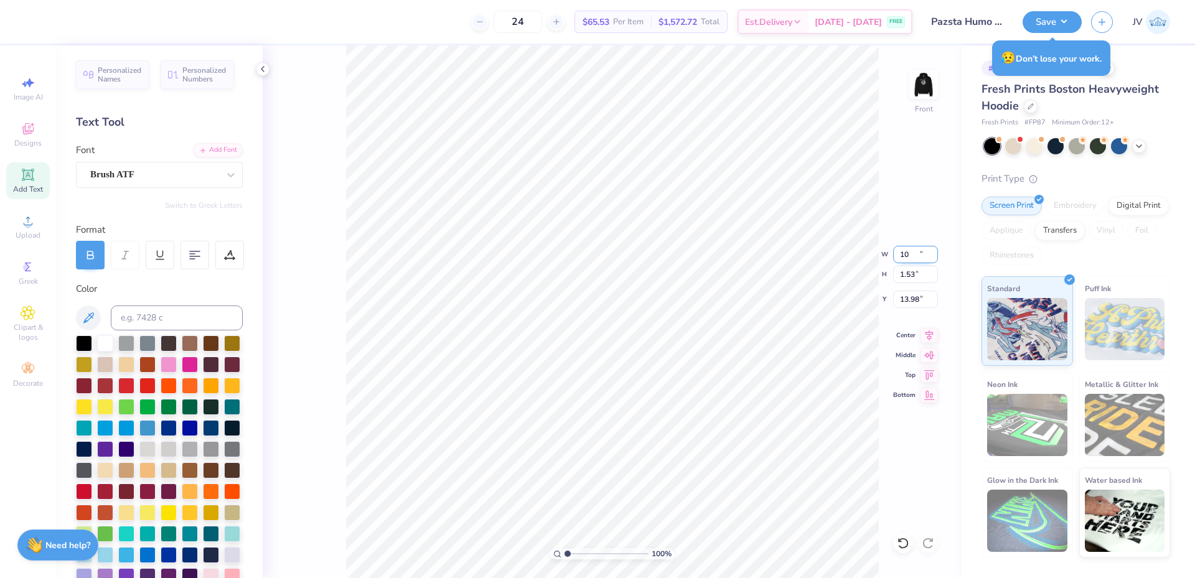
type input "13.98"
type input "6.88"
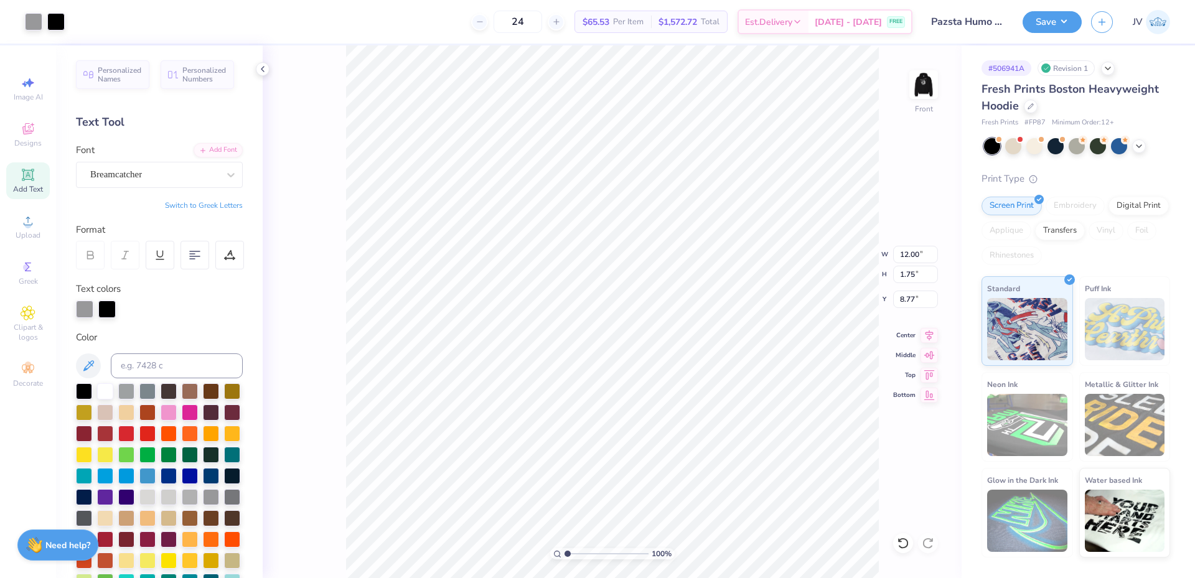
scroll to position [11, 2]
drag, startPoint x: 28, startPoint y: 187, endPoint x: 33, endPoint y: 161, distance: 26.6
click at [28, 187] on span "Add Text" at bounding box center [28, 189] width 30 height 10
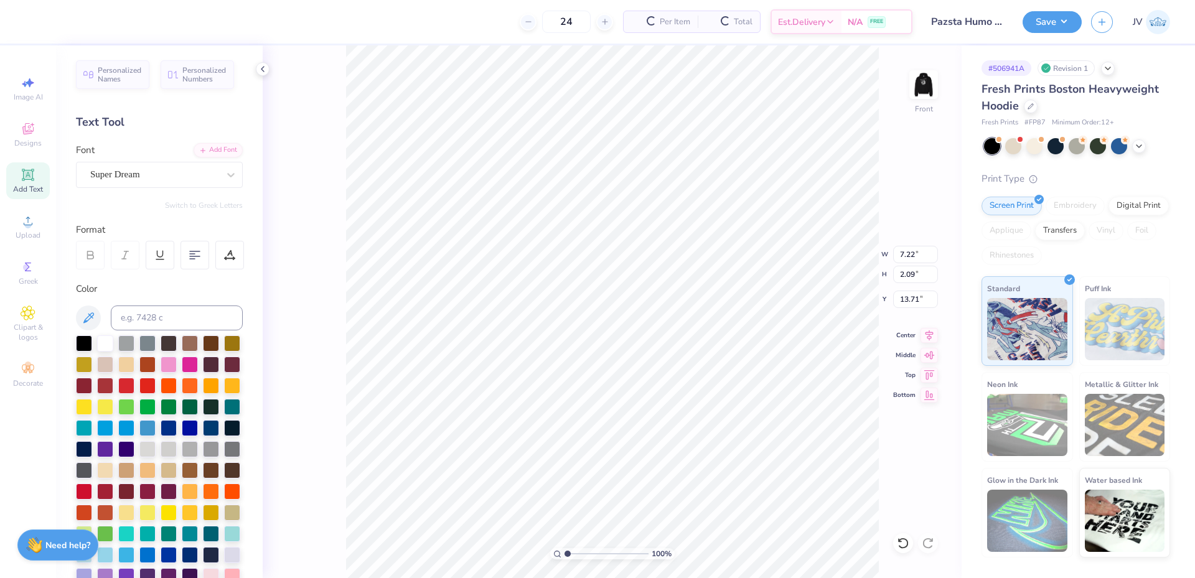
type input "7.22"
type input "2.09"
type input "13.71"
paste textarea "ACACIA FRATERNITY, ZB"
type textarea "ACACIA FRATERNITY, ZBT"
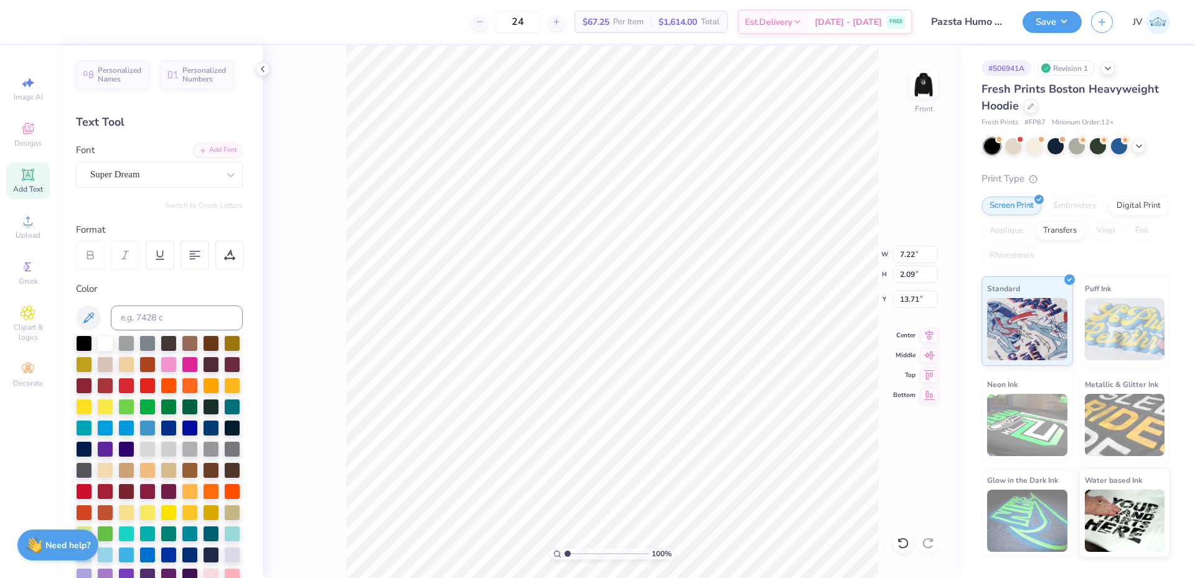
scroll to position [11, 8]
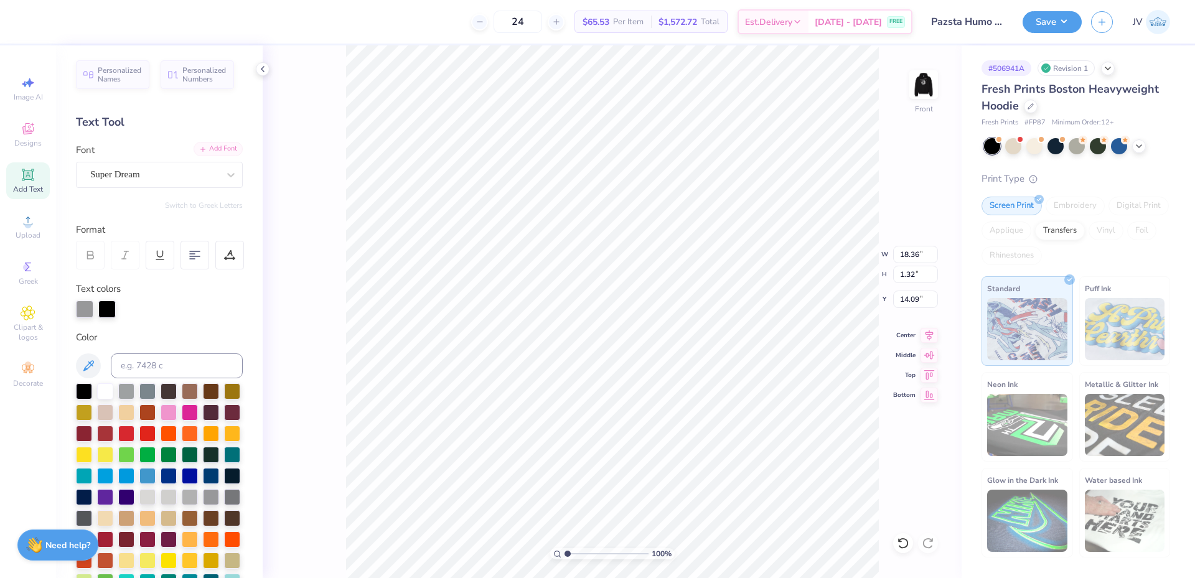
click at [212, 146] on div "Add Font" at bounding box center [218, 149] width 49 height 14
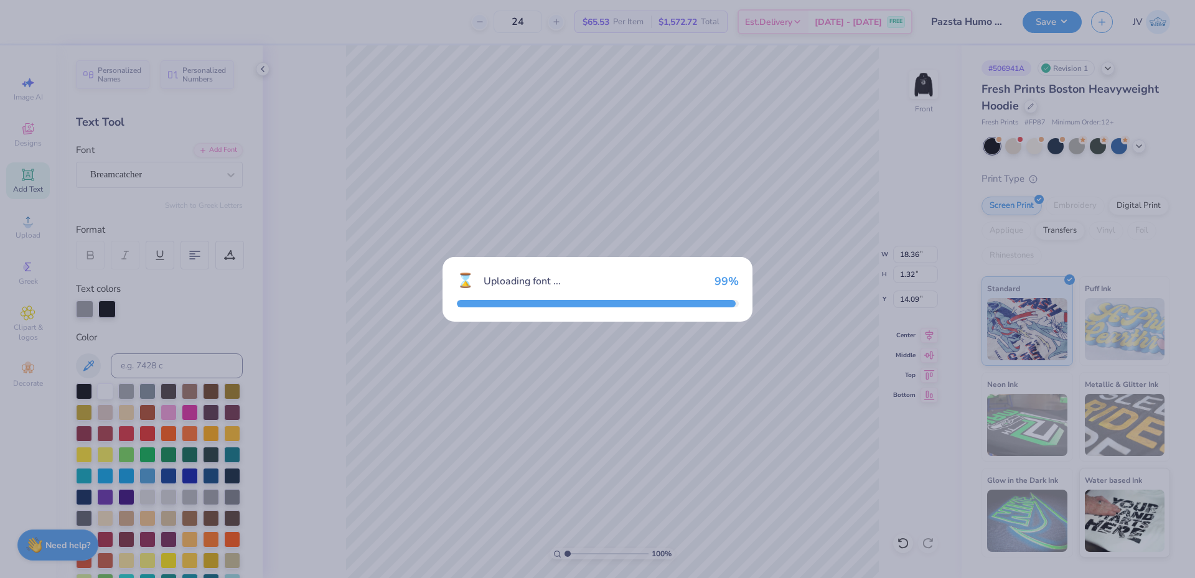
type input "9.95"
type input "1.45"
type input "14.02"
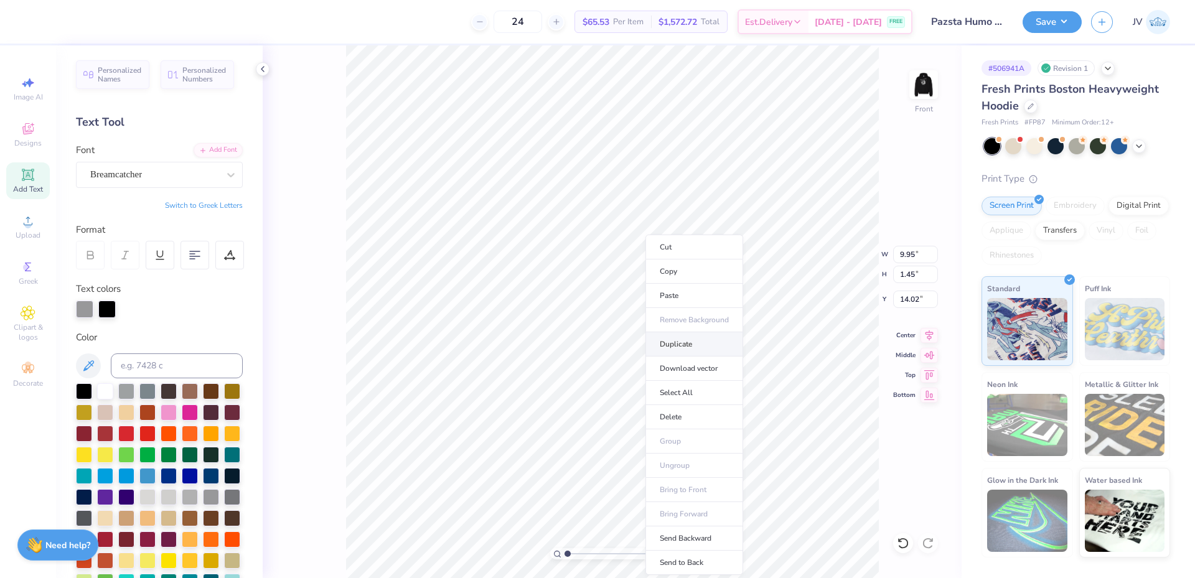
click at [691, 343] on li "Duplicate" at bounding box center [694, 344] width 98 height 24
type input "15.02"
type input "7.61"
type input "1.75"
type input "11.19"
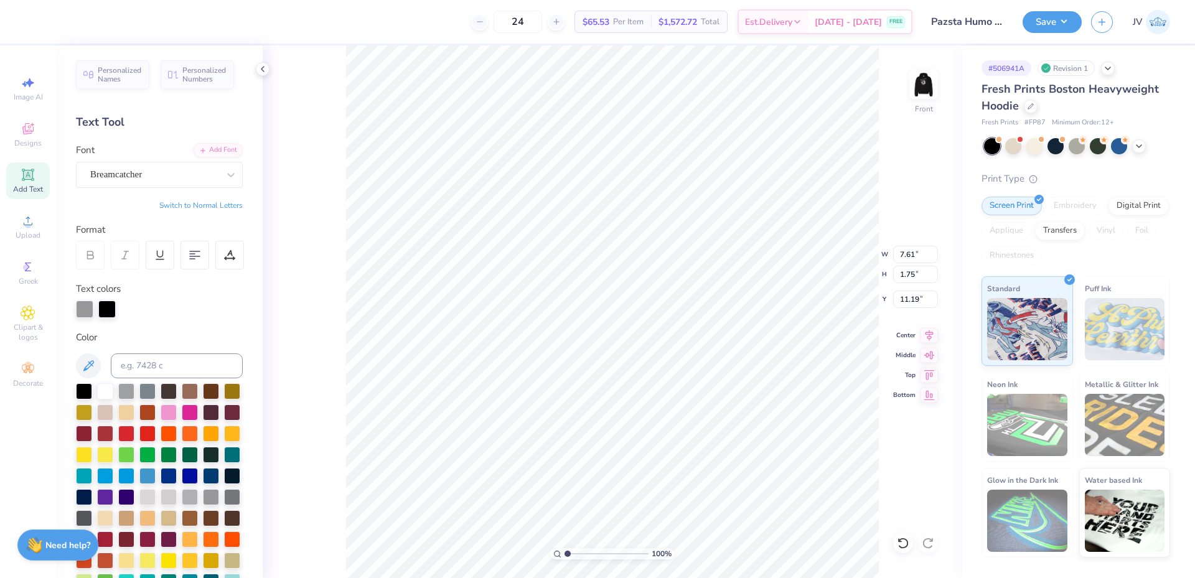
scroll to position [11, 2]
type input "9.95"
type input "1.45"
type input "15.89"
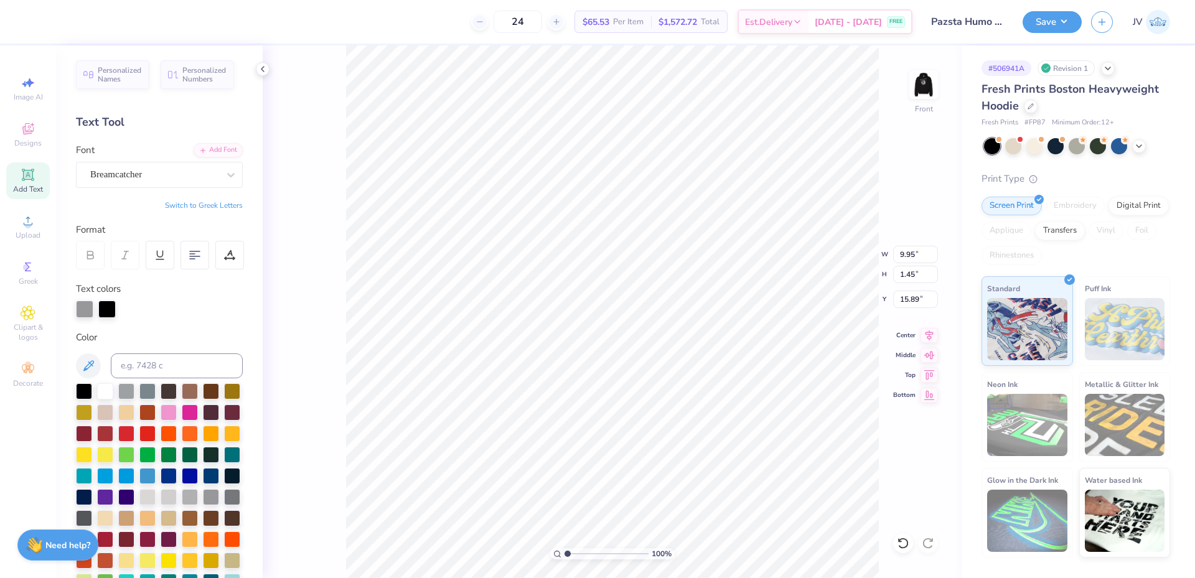
paste textarea "KAQ, SDT & FSK"
type textarea "KAQ, SDT & FSK"
click at [192, 207] on button "Switch to Greek Letters" at bounding box center [204, 205] width 78 height 10
type input "9.95"
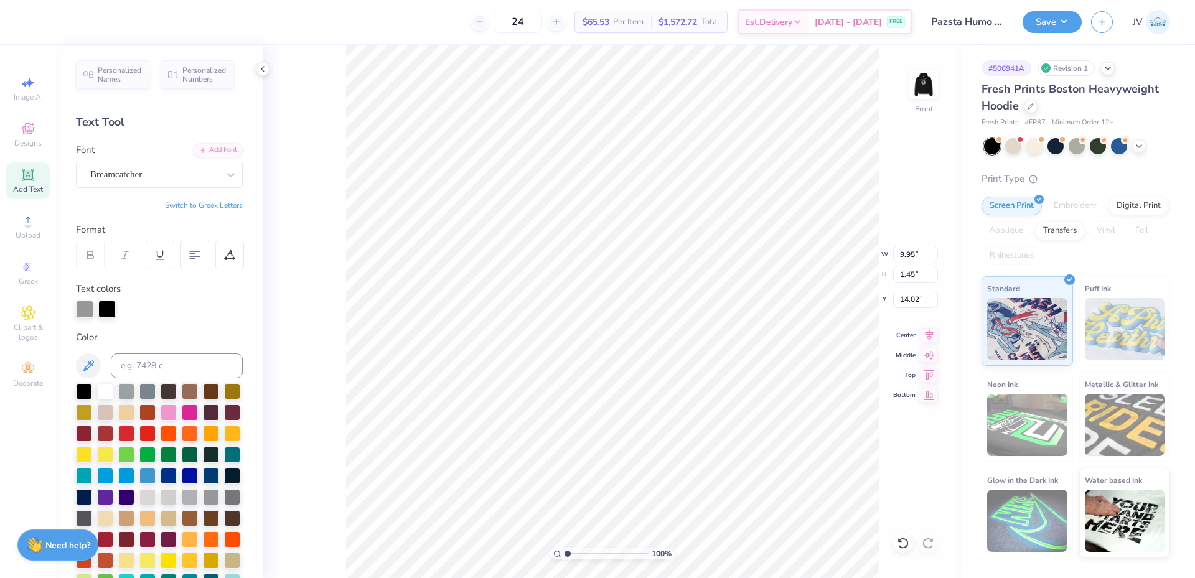
type input "1.45"
type input "14.02"
click at [910, 251] on input "9.95" at bounding box center [915, 254] width 45 height 17
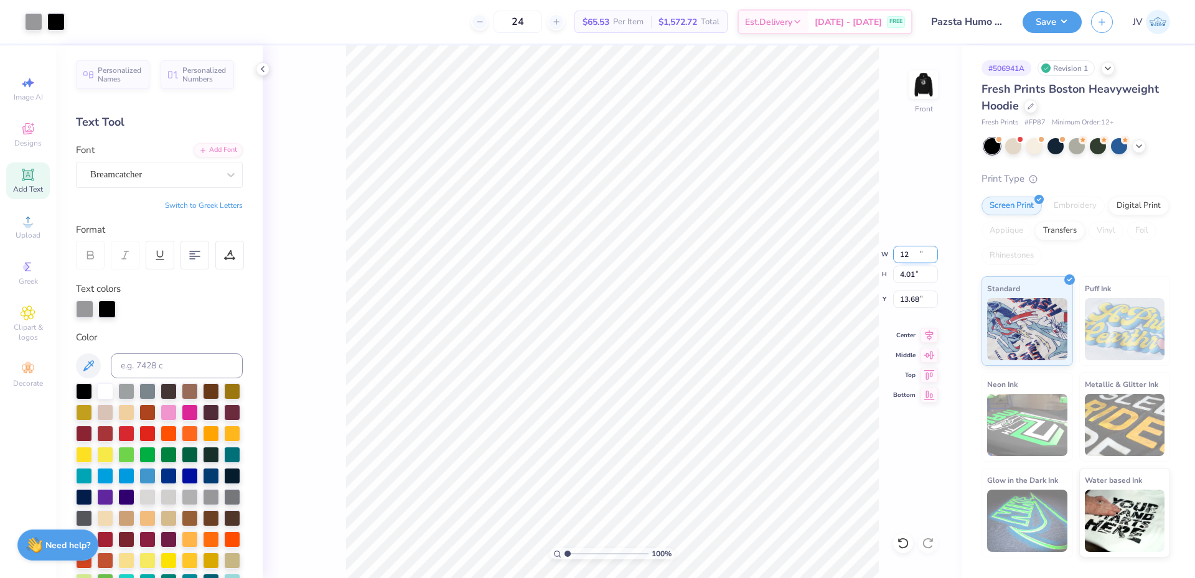
type input "12.00"
type input "4.01"
type input "13.68"
click at [106, 384] on div at bounding box center [105, 390] width 16 height 16
type input "9.95"
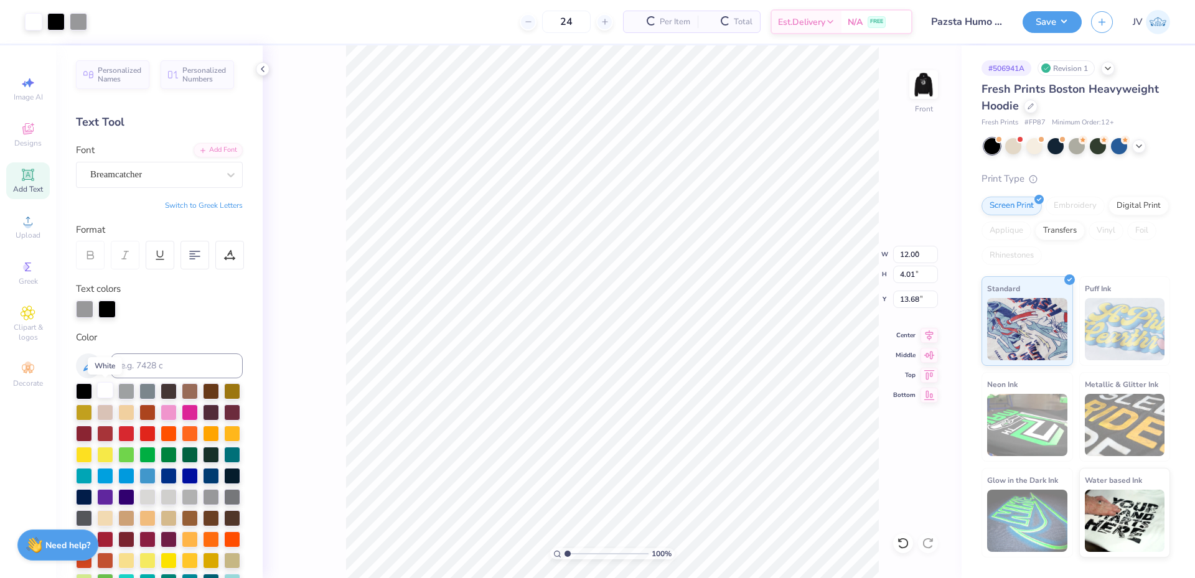
type input "3.66"
type input "14.02"
click at [102, 393] on div at bounding box center [105, 390] width 16 height 16
type input "7.61"
type input "15.94"
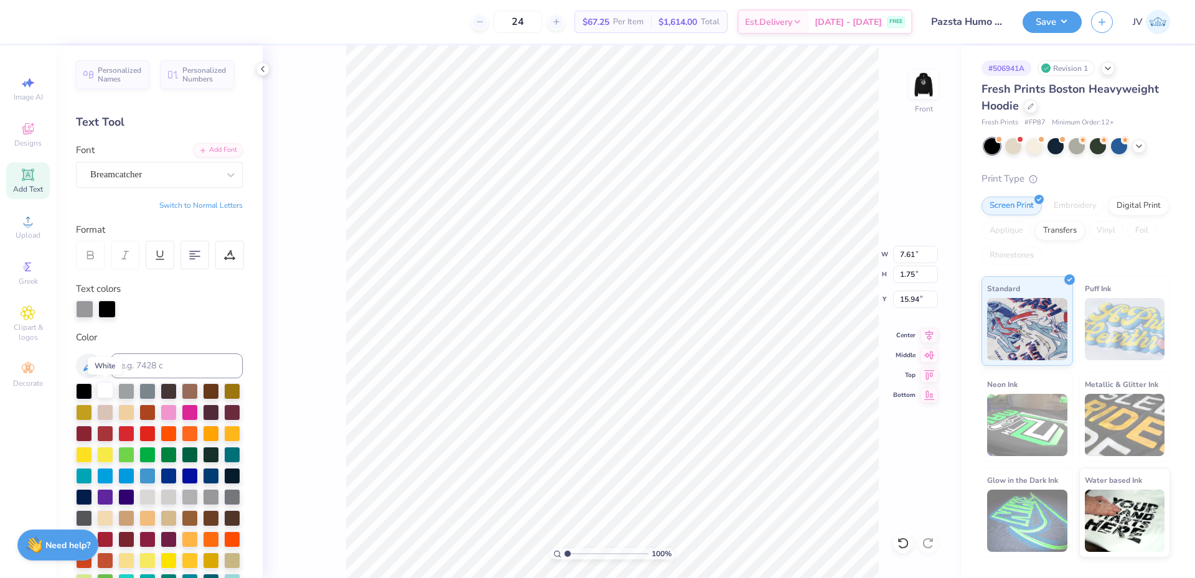
click at [101, 385] on div at bounding box center [105, 390] width 16 height 16
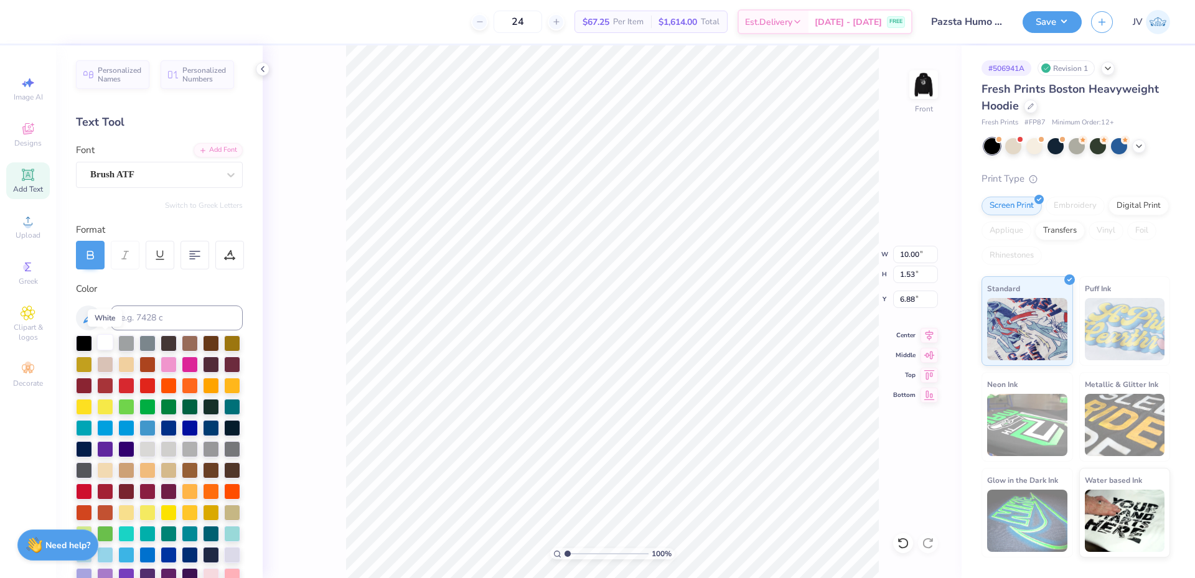
click at [101, 343] on div at bounding box center [105, 342] width 16 height 16
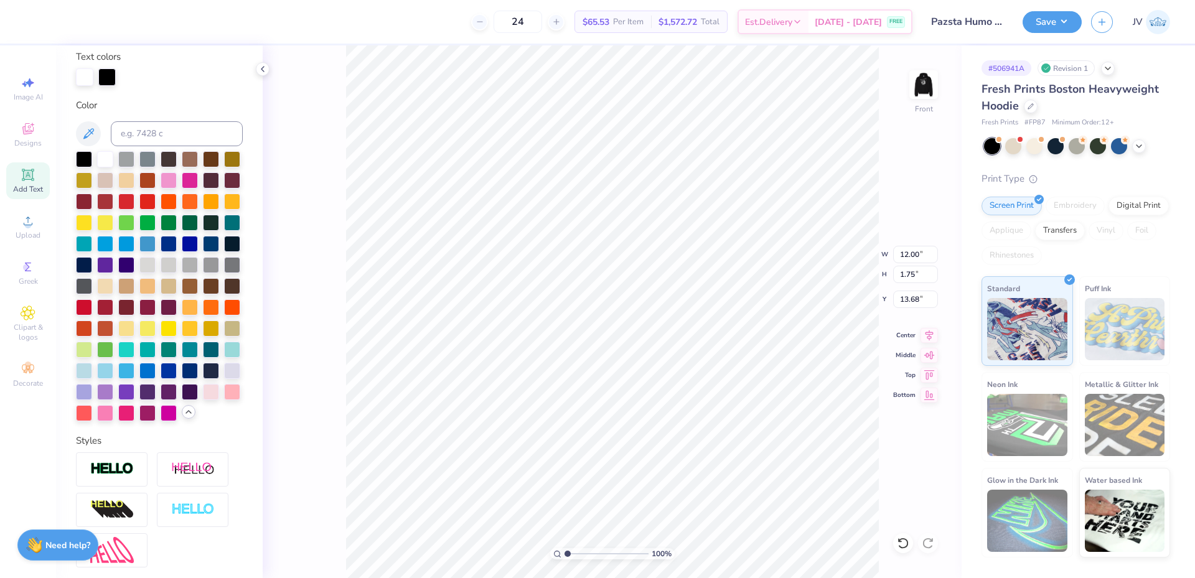
scroll to position [0, 0]
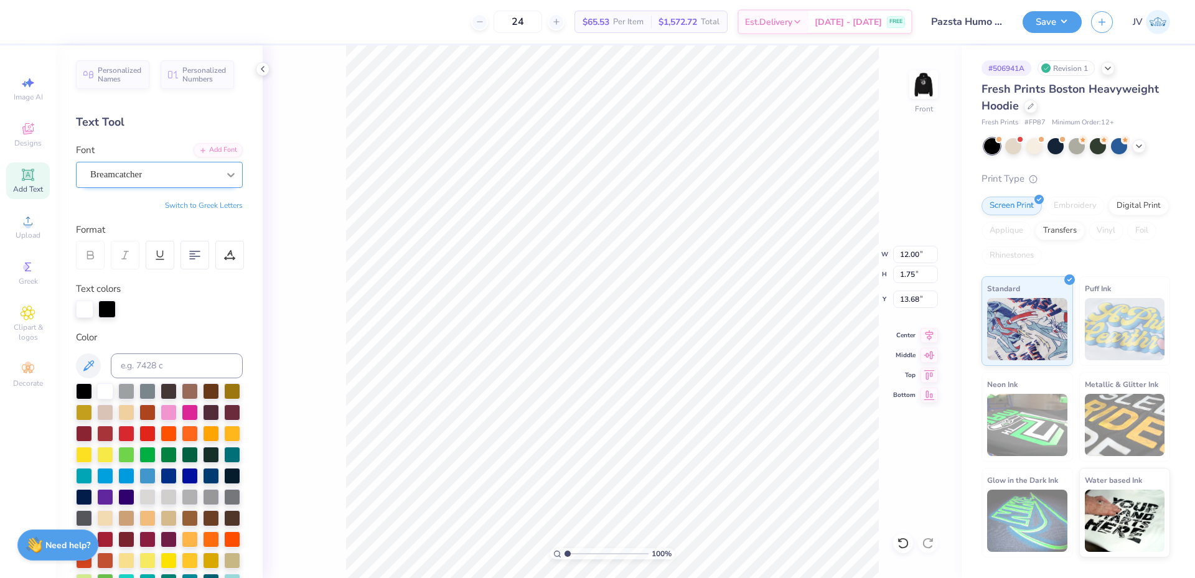
click at [225, 175] on icon at bounding box center [231, 175] width 12 height 12
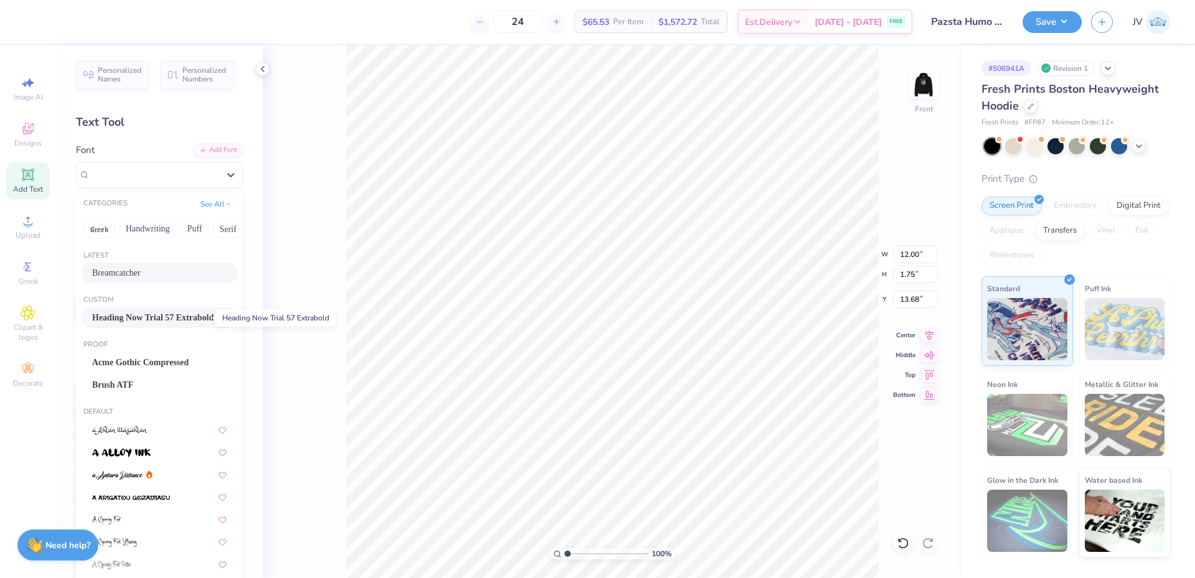
click at [149, 319] on span "Heading Now Trial 57 Extrabold" at bounding box center [153, 317] width 122 height 13
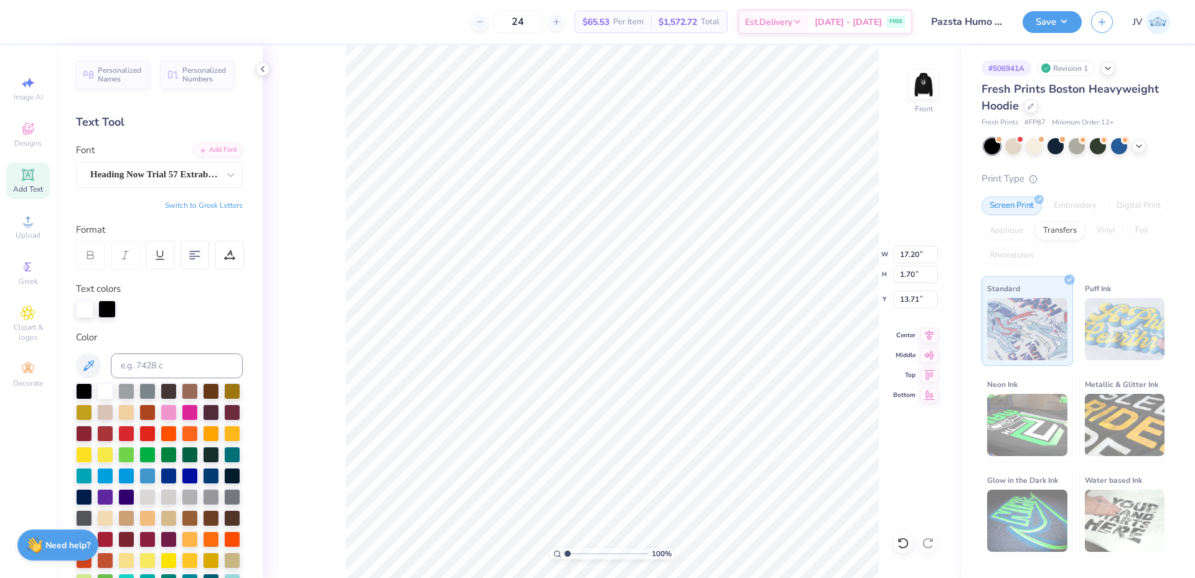
type input "17.20"
type input "1.70"
type input "13.71"
click at [222, 166] on div at bounding box center [231, 175] width 22 height 22
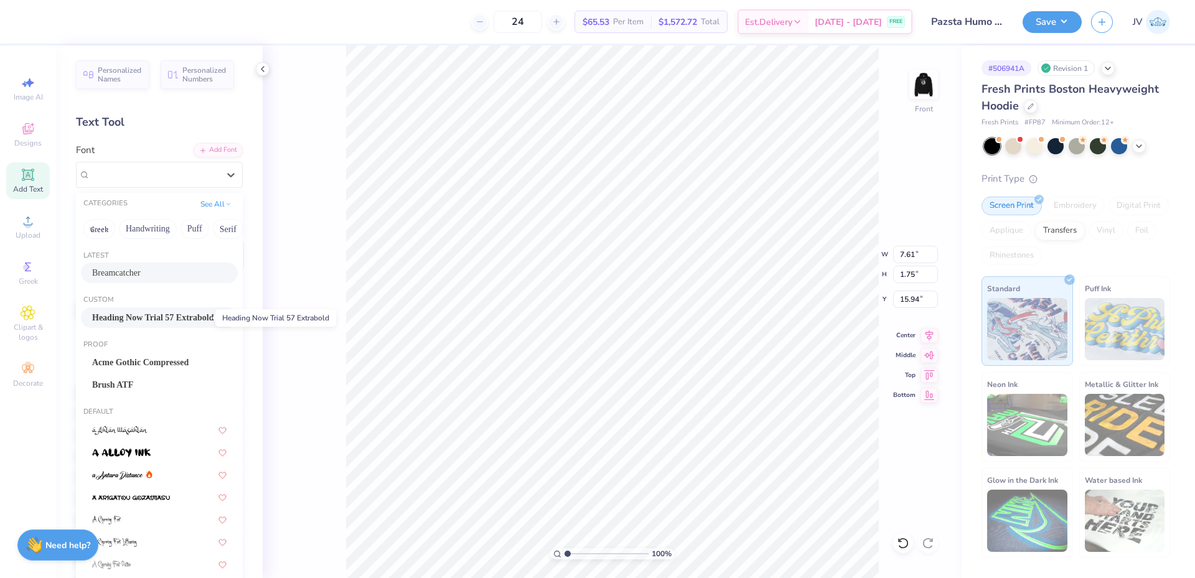
click at [123, 316] on span "Heading Now Trial 57 Extrabold" at bounding box center [153, 317] width 122 height 13
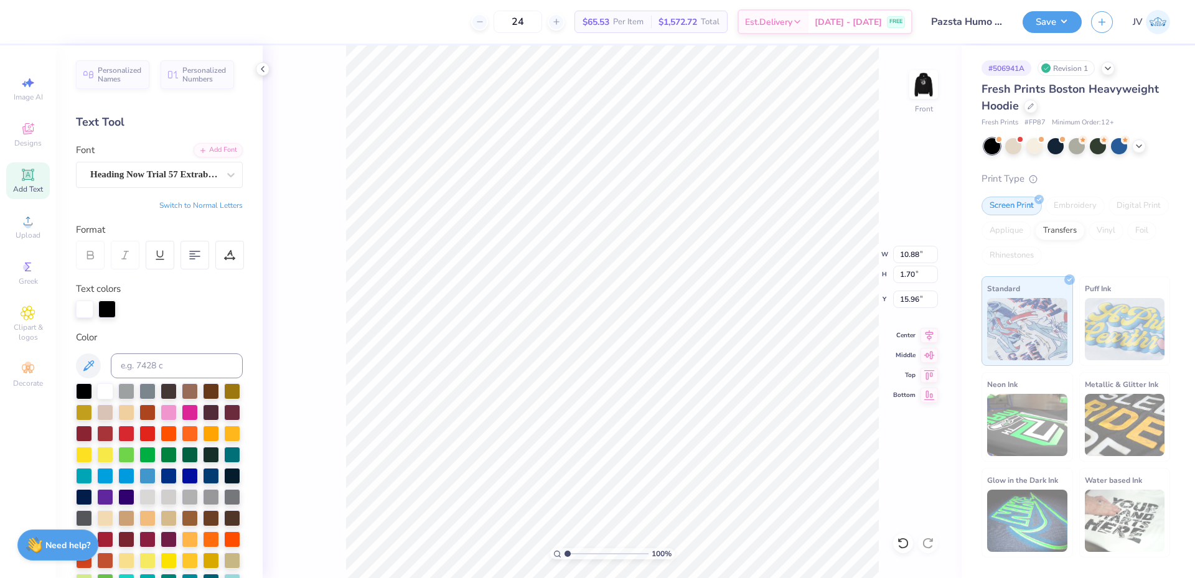
type input "10.88"
type input "1.70"
type input "15.96"
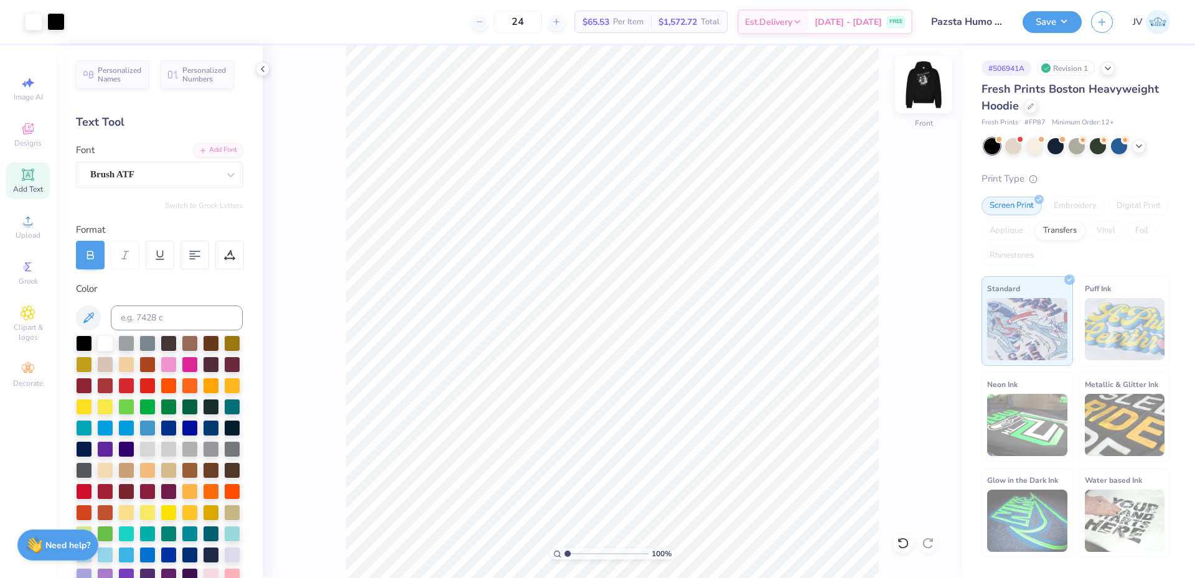
click at [917, 91] on img at bounding box center [924, 85] width 50 height 50
click at [919, 91] on img at bounding box center [923, 84] width 25 height 25
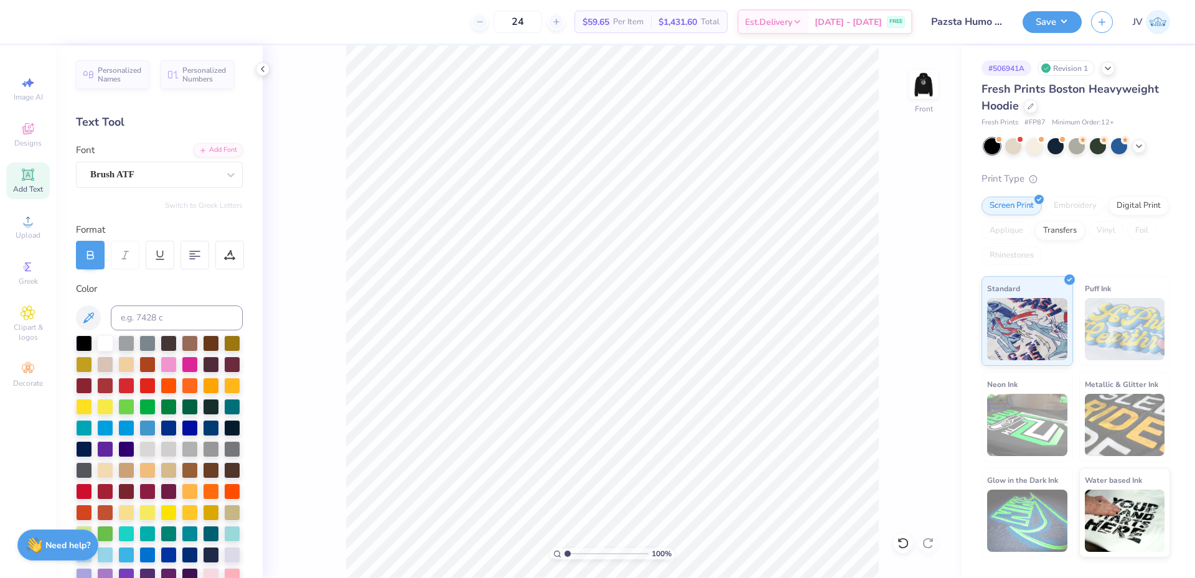
click at [37, 186] on span "Add Text" at bounding box center [28, 189] width 30 height 10
type textarea "Brought to you by:"
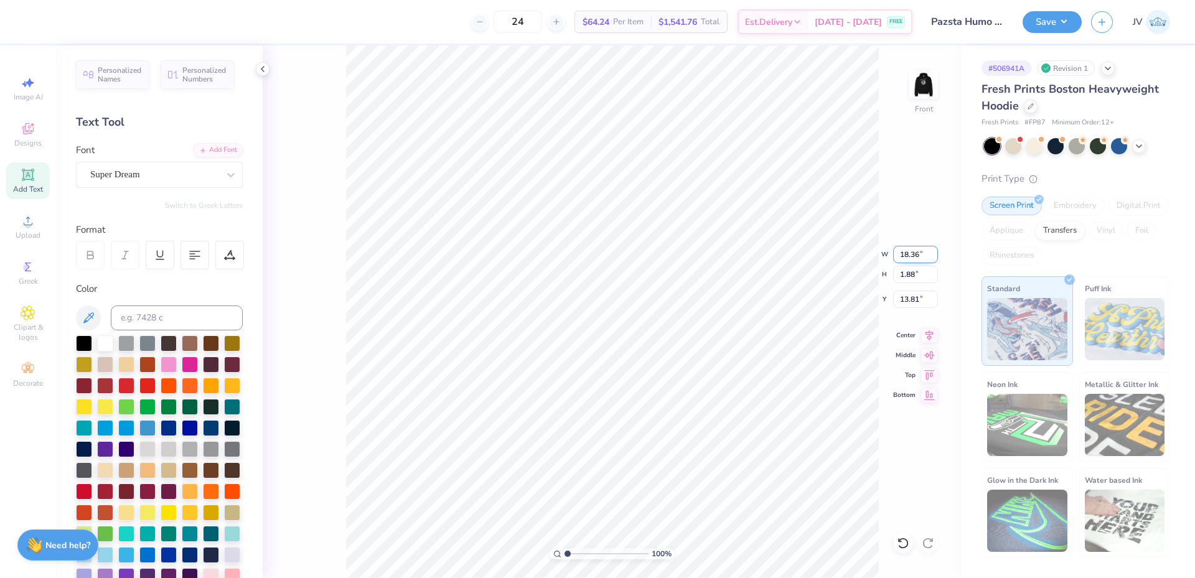
click at [904, 256] on input "18.36" at bounding box center [915, 254] width 45 height 17
type input "10.00"
type input "1.02"
type input "14.24"
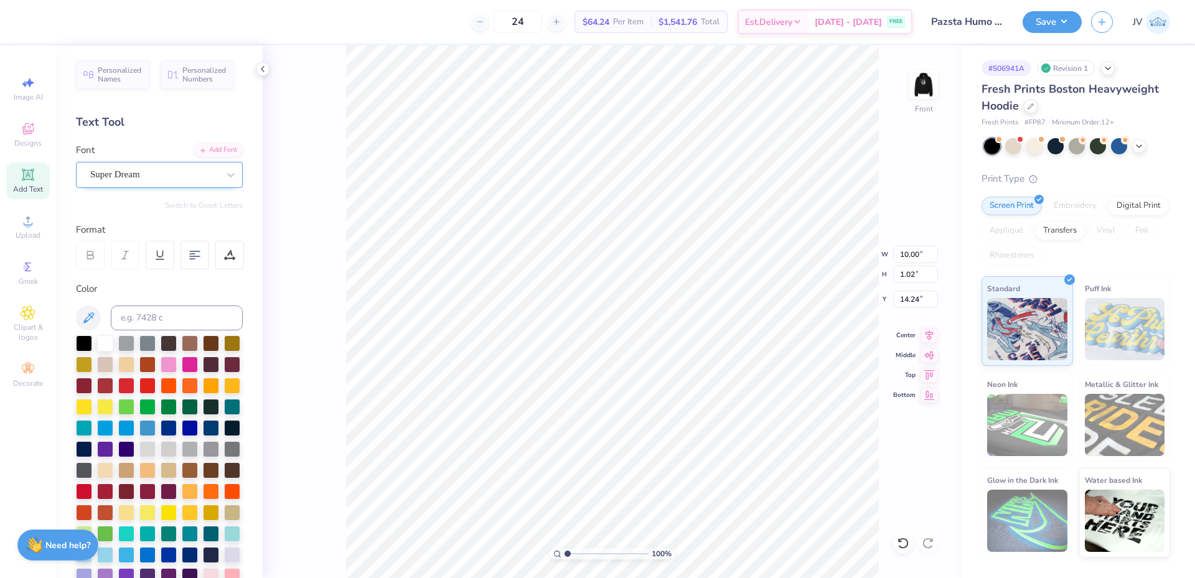
click at [202, 174] on div "Super Dream" at bounding box center [154, 174] width 131 height 19
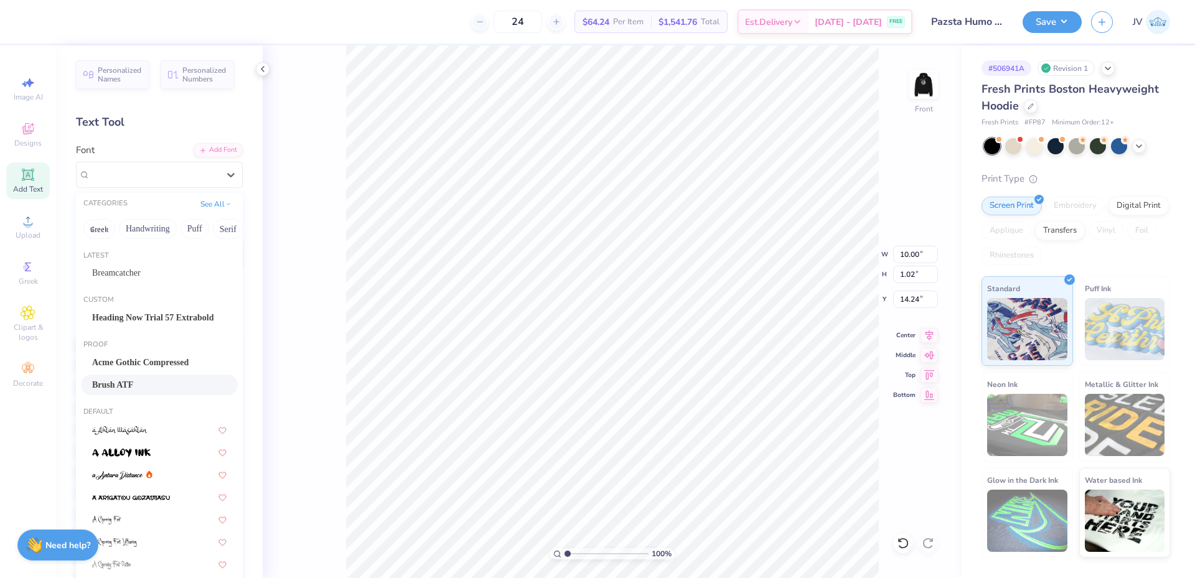
click at [133, 383] on div "Brush ATF" at bounding box center [159, 384] width 134 height 13
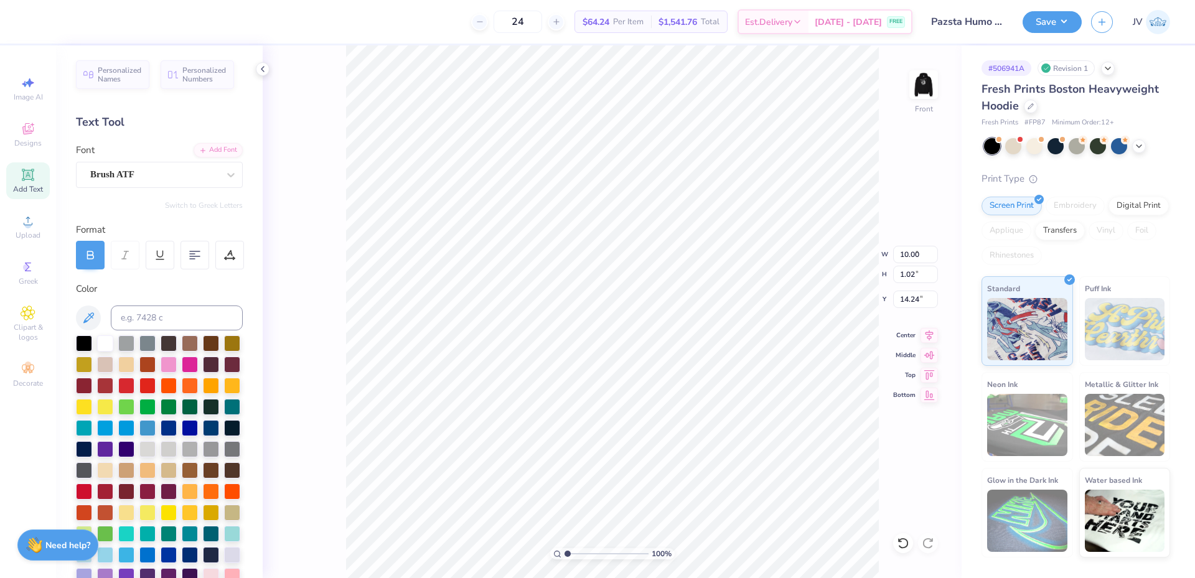
type input "7.79"
type input "1.19"
type input "14.15"
click at [203, 456] on div at bounding box center [211, 448] width 16 height 16
click at [687, 342] on li "Duplicate" at bounding box center [674, 344] width 98 height 24
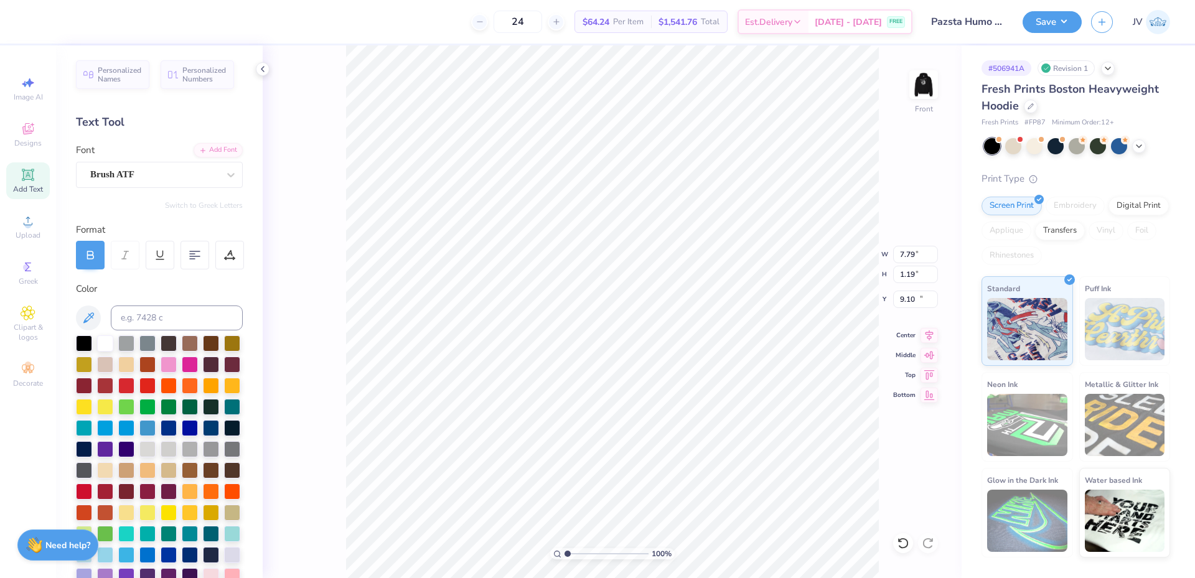
type input "11.07"
type textarea "ACACIA FRATERNITY , ZBT"
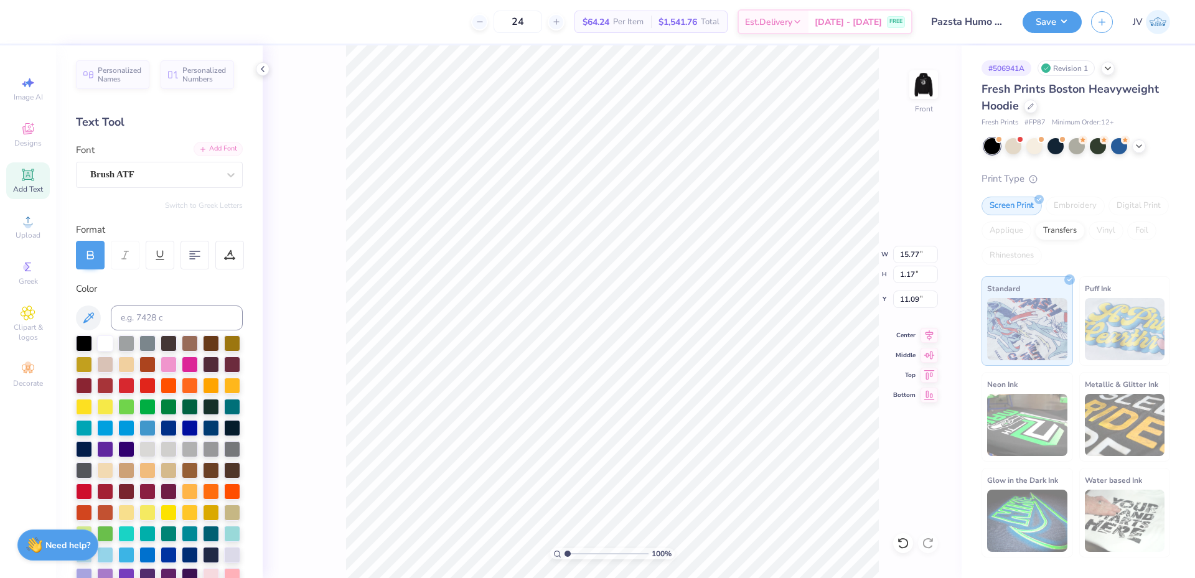
click at [212, 143] on div "Add Font" at bounding box center [218, 149] width 49 height 14
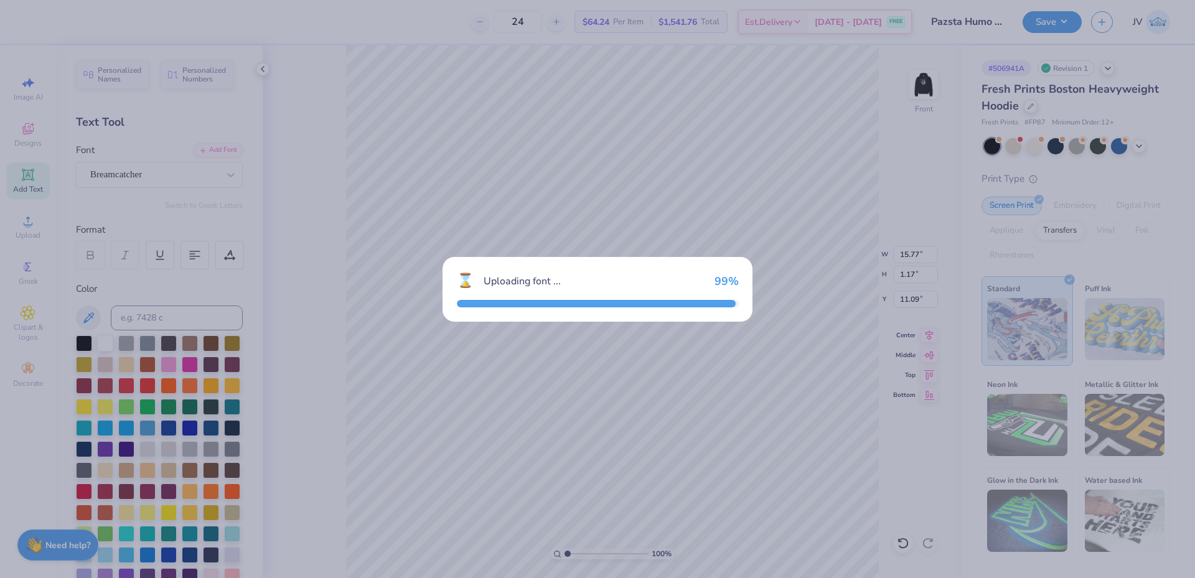
type input "7.74"
type input "1.09"
type input "11.13"
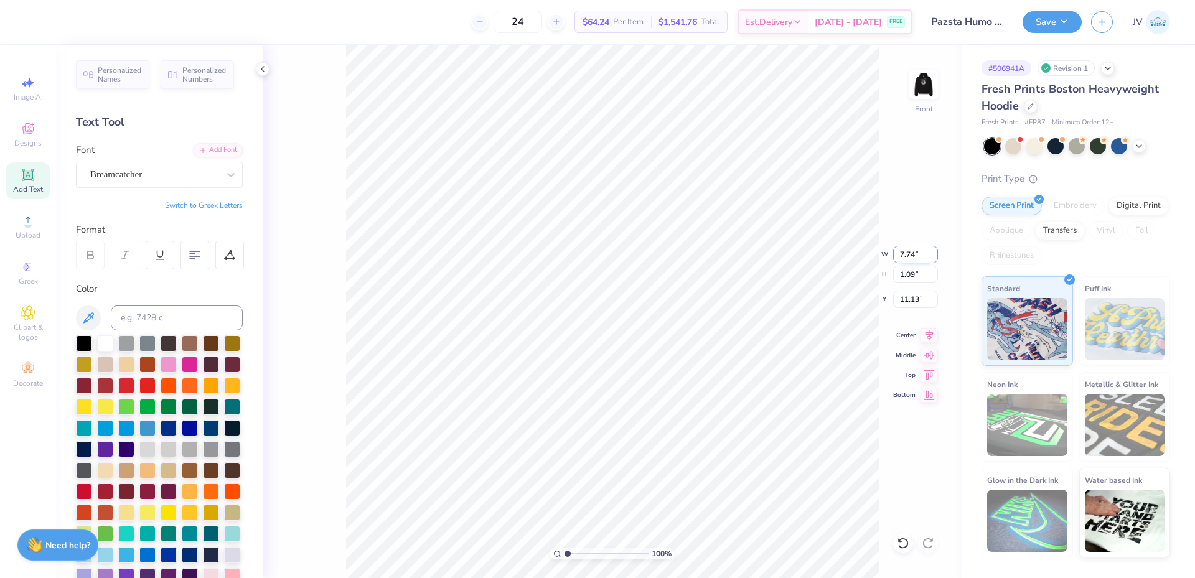
click at [907, 258] on input "7.74" at bounding box center [915, 254] width 45 height 17
type input "12.50"
type input "1.76"
type input "10.79"
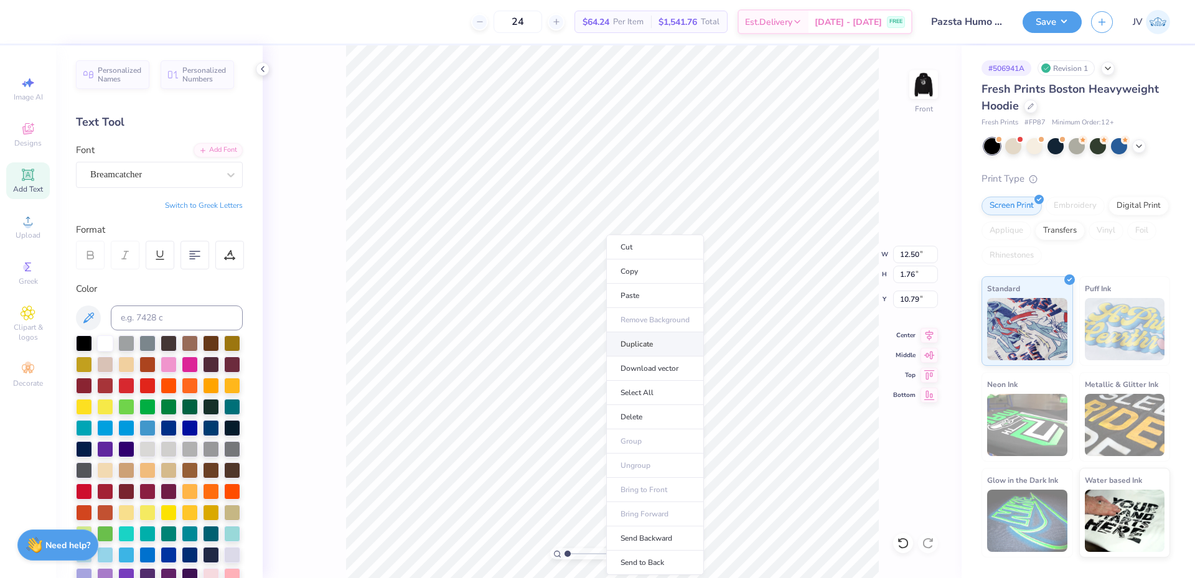
click at [642, 342] on li "Duplicate" at bounding box center [655, 344] width 98 height 24
type input "12.07"
paste textarea "KAQ"
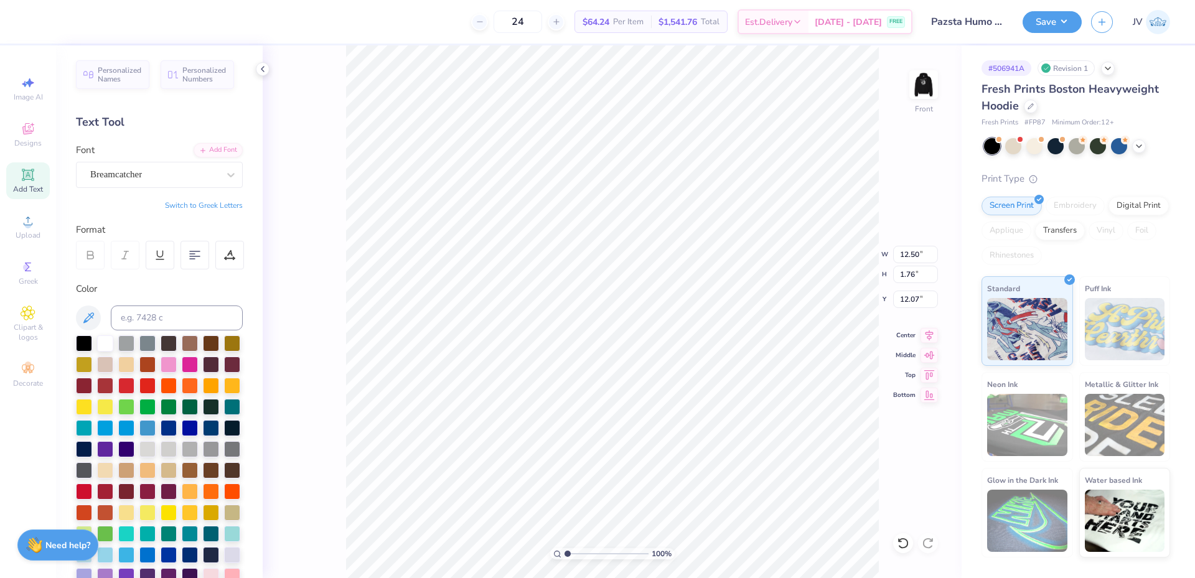
paste textarea "SDT"
paste textarea "FSK"
type textarea "KAQ, SDT & FSK"
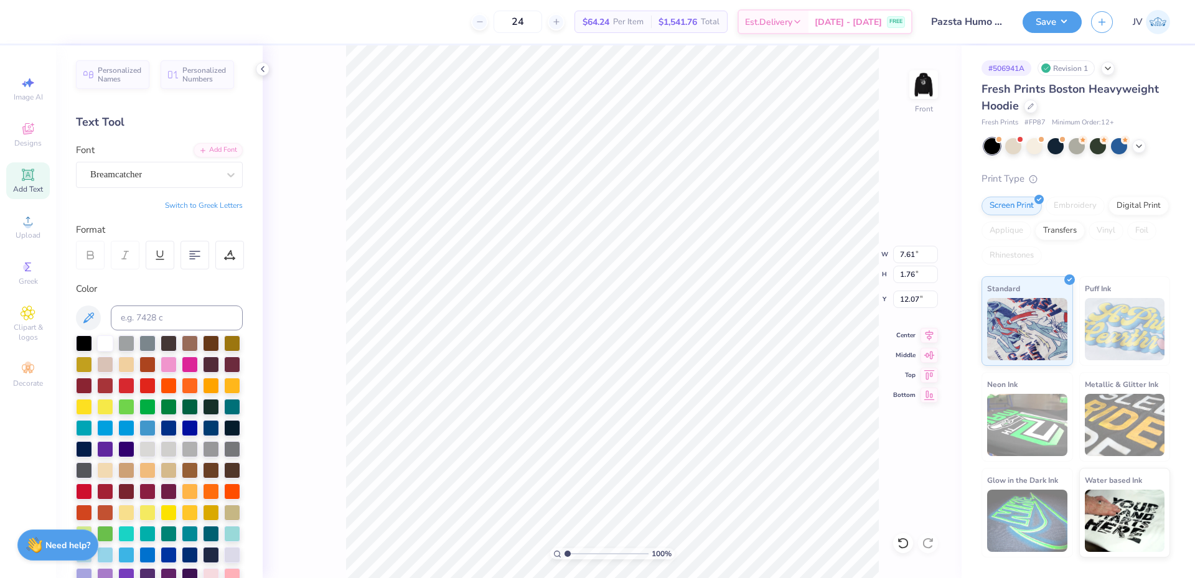
click at [215, 205] on button "Switch to Greek Letters" at bounding box center [204, 205] width 78 height 10
type input "7.66"
click at [933, 335] on icon at bounding box center [928, 333] width 17 height 15
type textarea "ACACIA FRATERNITY, ZBT"
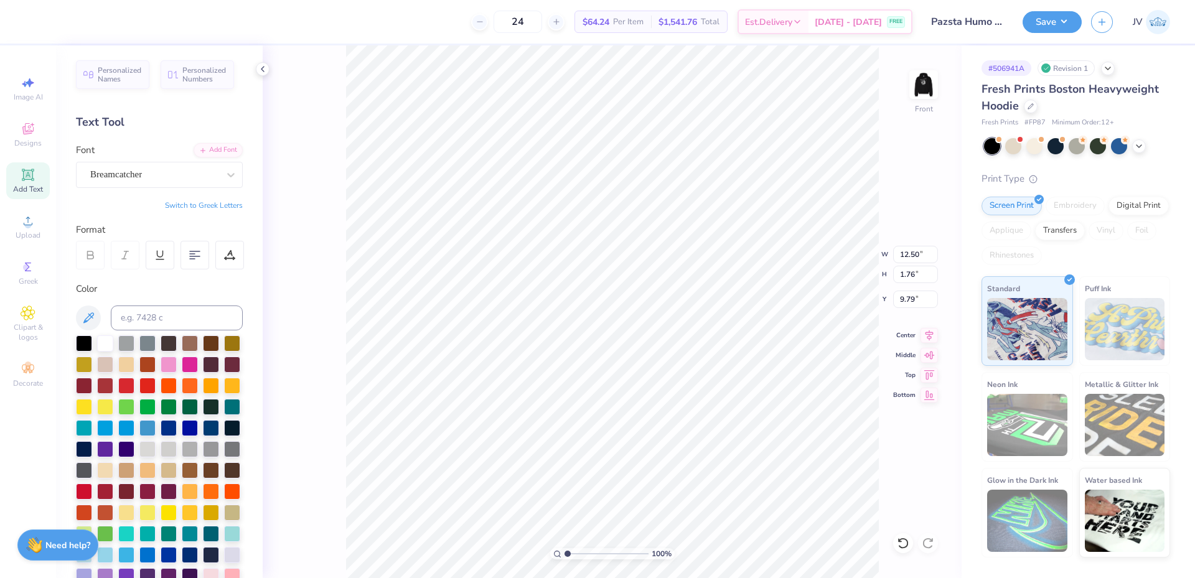
scroll to position [11, 7]
click at [615, 437] on li "Group" at bounding box center [630, 441] width 98 height 24
click at [912, 256] on input "12.07" at bounding box center [915, 254] width 45 height 17
type input "12.50"
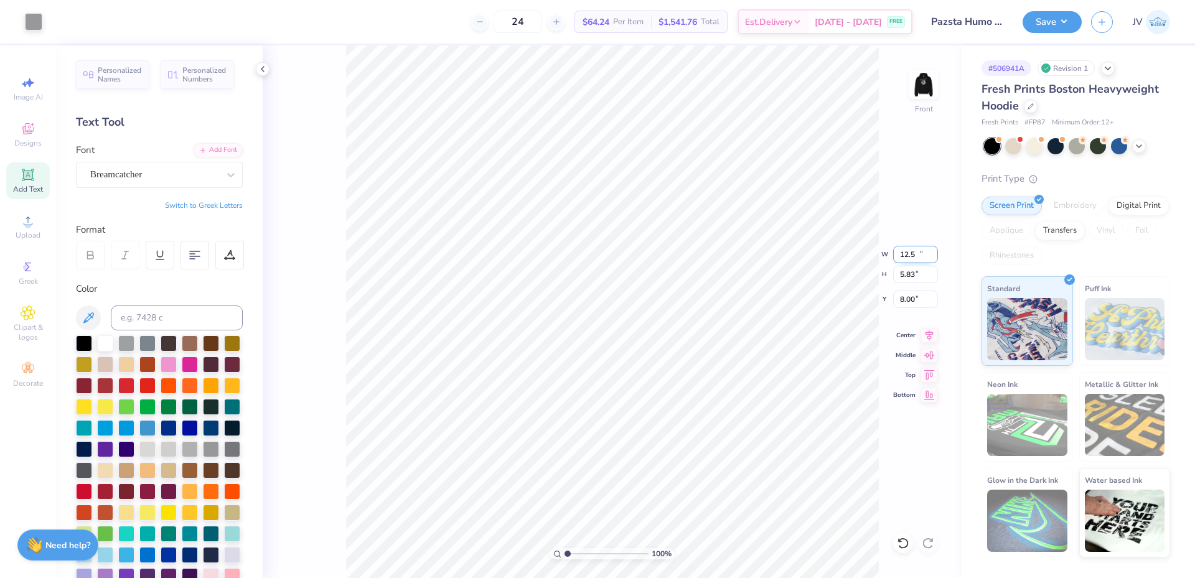
type input "5.83"
click at [910, 299] on input "8.00" at bounding box center [915, 299] width 45 height 17
type input "6.00"
click at [1057, 14] on button "Save" at bounding box center [1051, 20] width 59 height 22
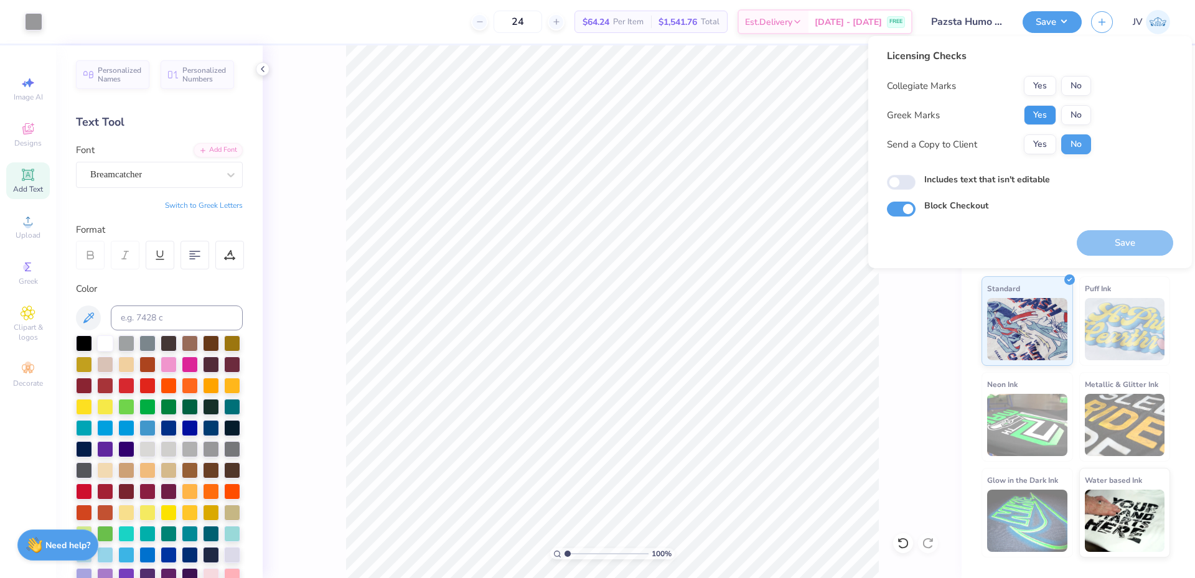
drag, startPoint x: 1039, startPoint y: 116, endPoint x: 1066, endPoint y: 98, distance: 32.3
click at [1039, 115] on button "Yes" at bounding box center [1040, 115] width 32 height 20
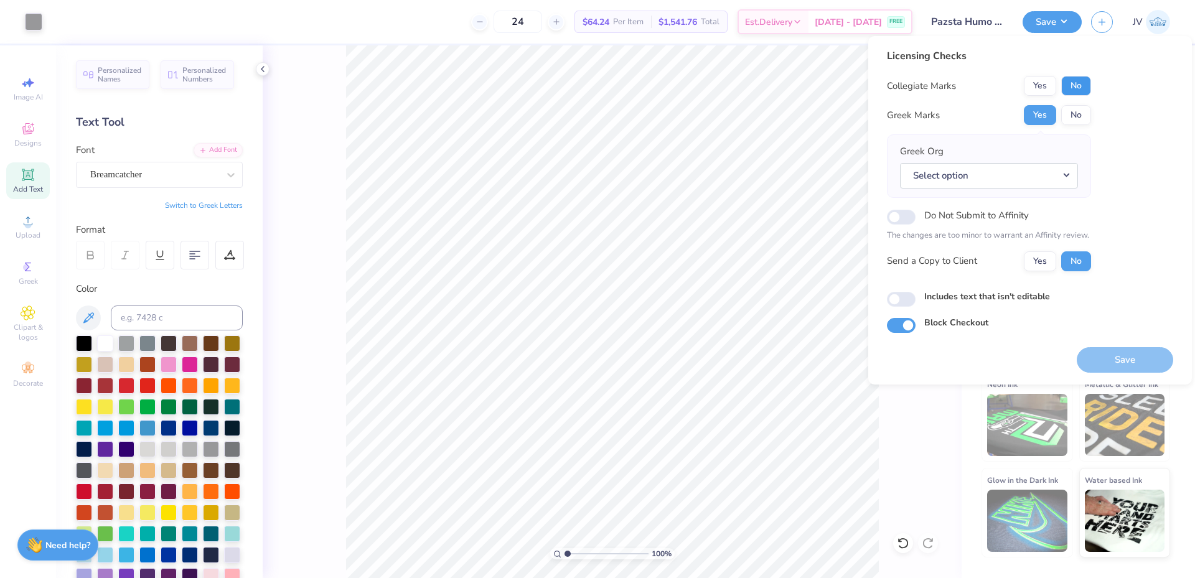
click at [1077, 86] on button "No" at bounding box center [1076, 86] width 30 height 20
click at [1002, 182] on button "Select option" at bounding box center [989, 176] width 178 height 26
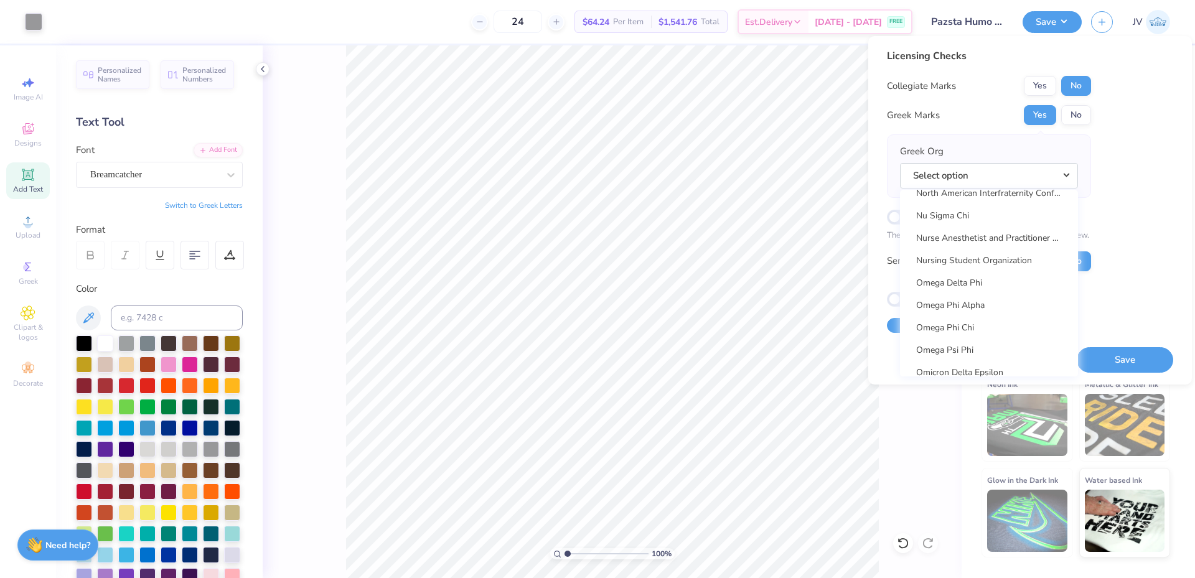
scroll to position [6223, 0]
click at [958, 178] on button "Select option" at bounding box center [989, 176] width 178 height 26
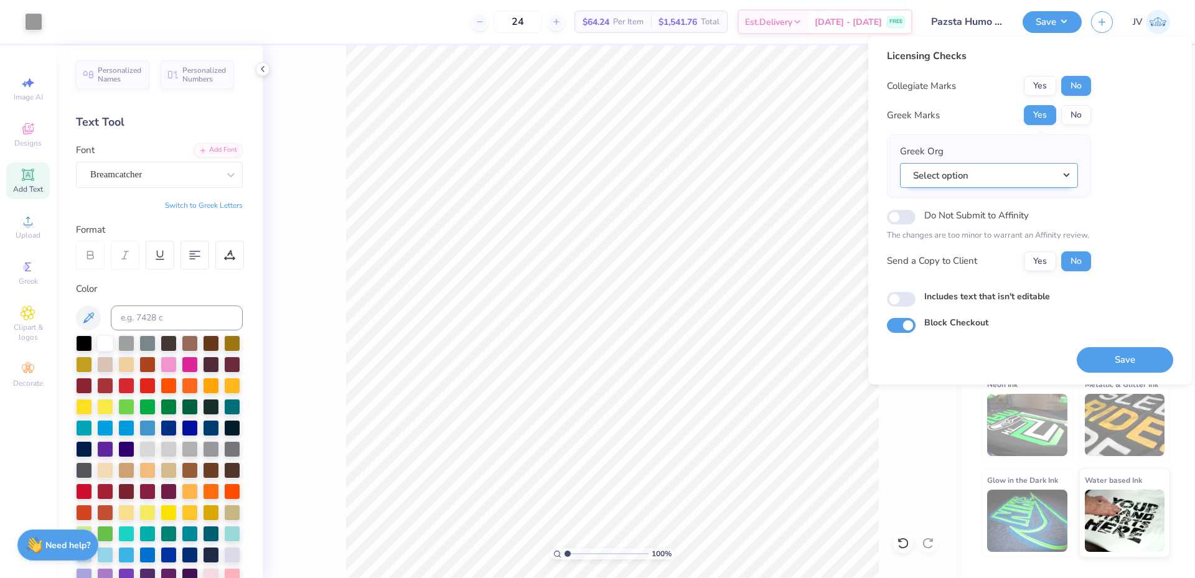
click at [958, 178] on button "Select option" at bounding box center [989, 176] width 178 height 26
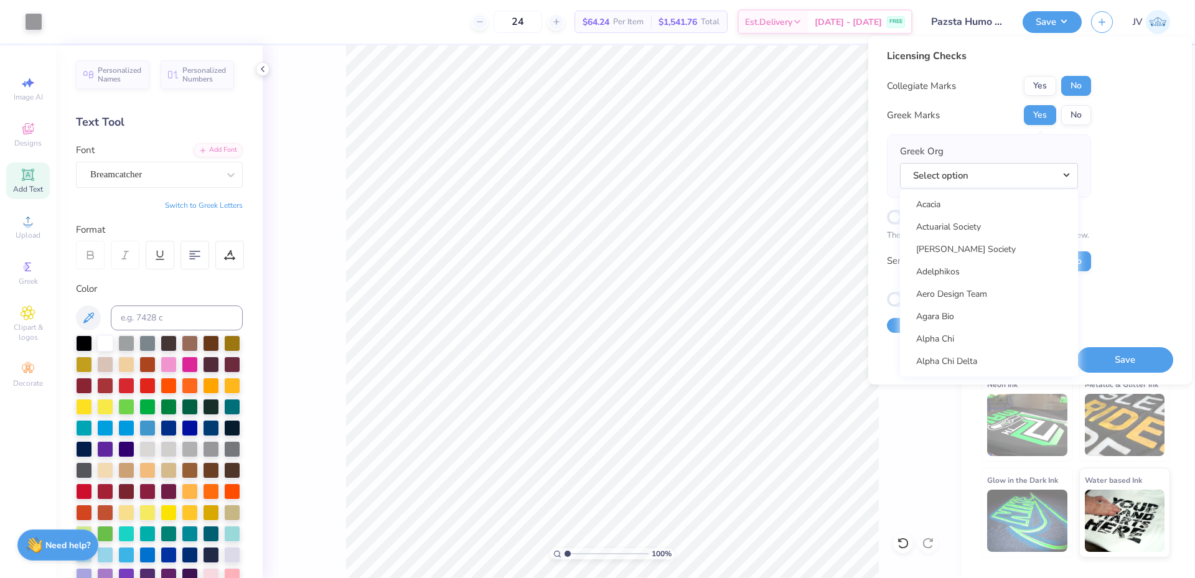
scroll to position [0, 0]
click at [998, 177] on button "Select option" at bounding box center [989, 176] width 178 height 26
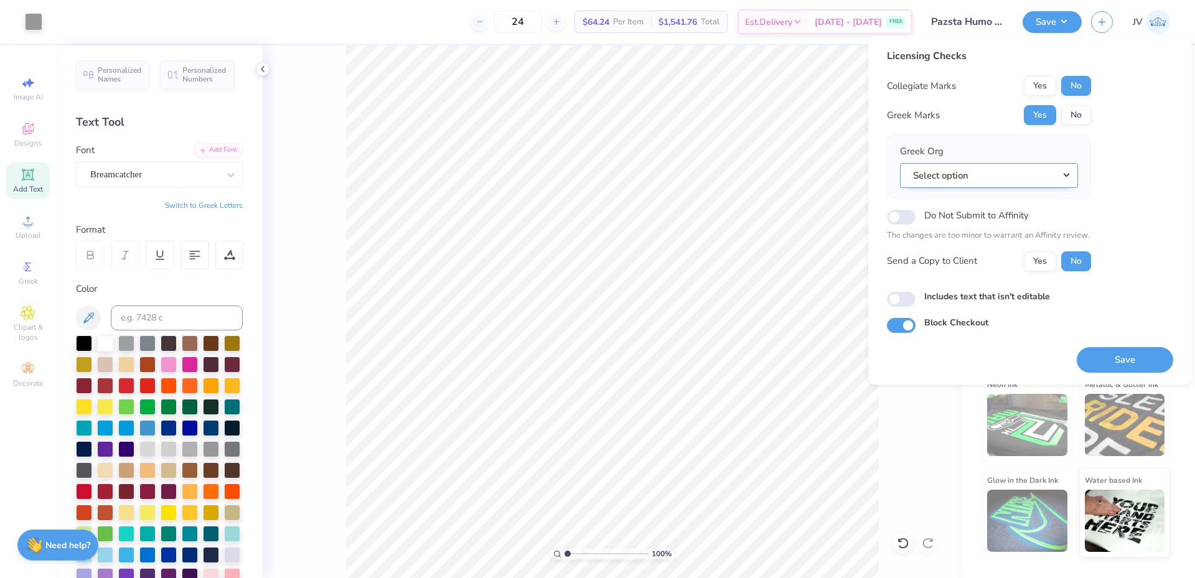
click at [944, 169] on button "Select option" at bounding box center [989, 176] width 178 height 26
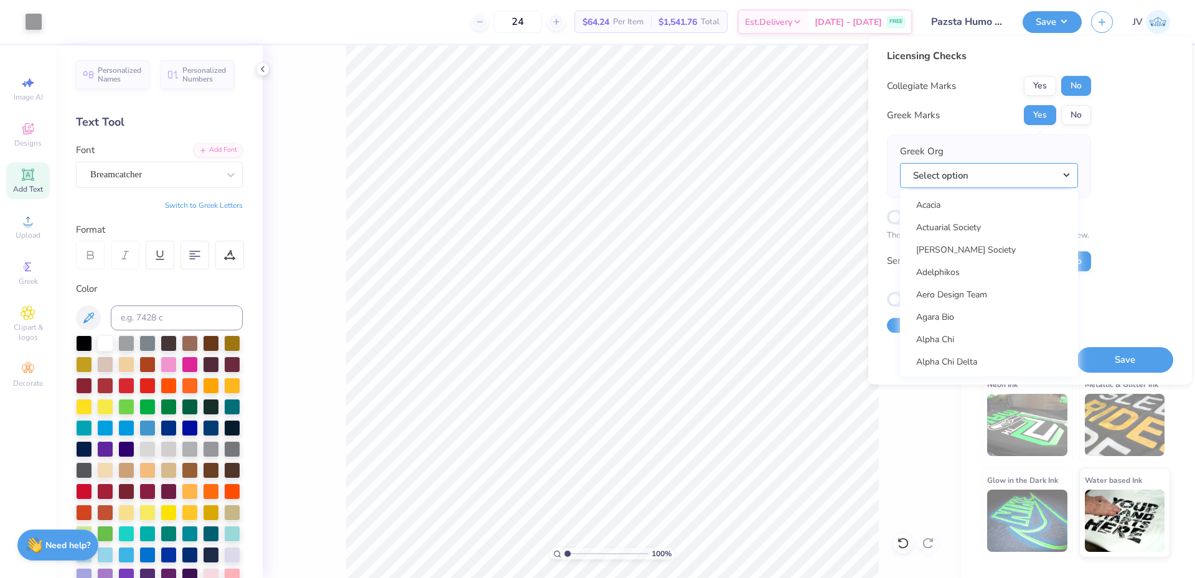
click at [940, 178] on button "Select option" at bounding box center [989, 176] width 178 height 26
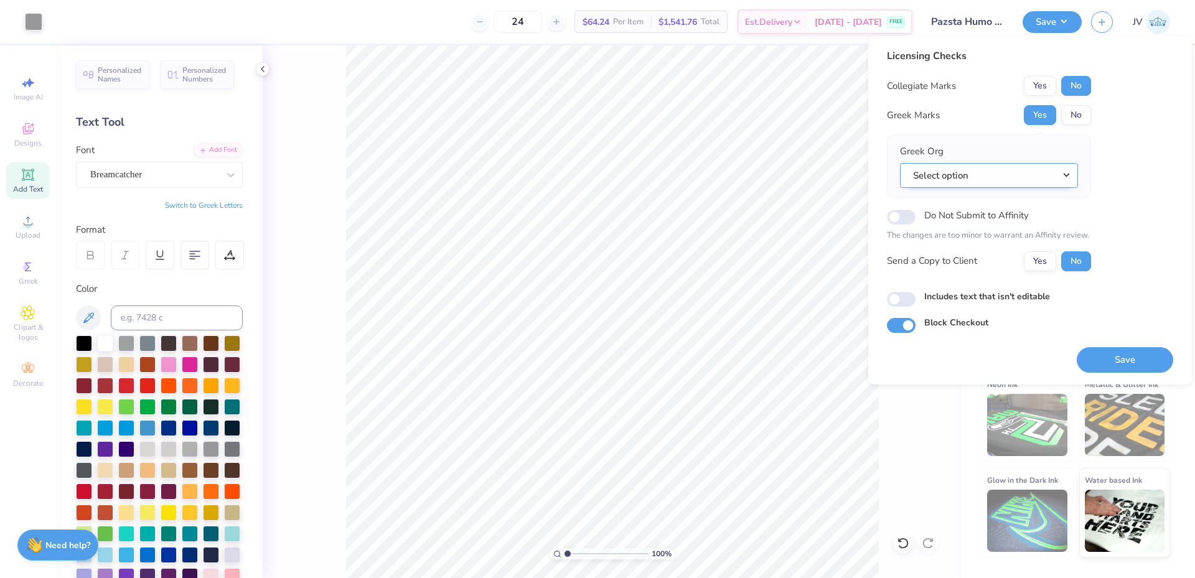
click at [955, 182] on button "Select option" at bounding box center [989, 176] width 178 height 26
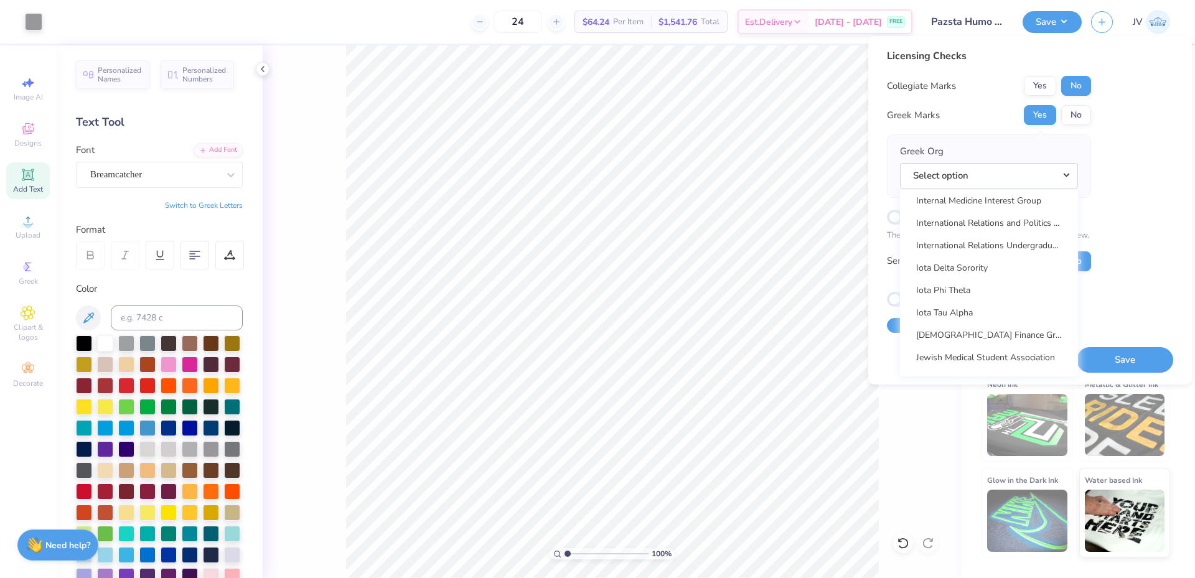
scroll to position [4356, 0]
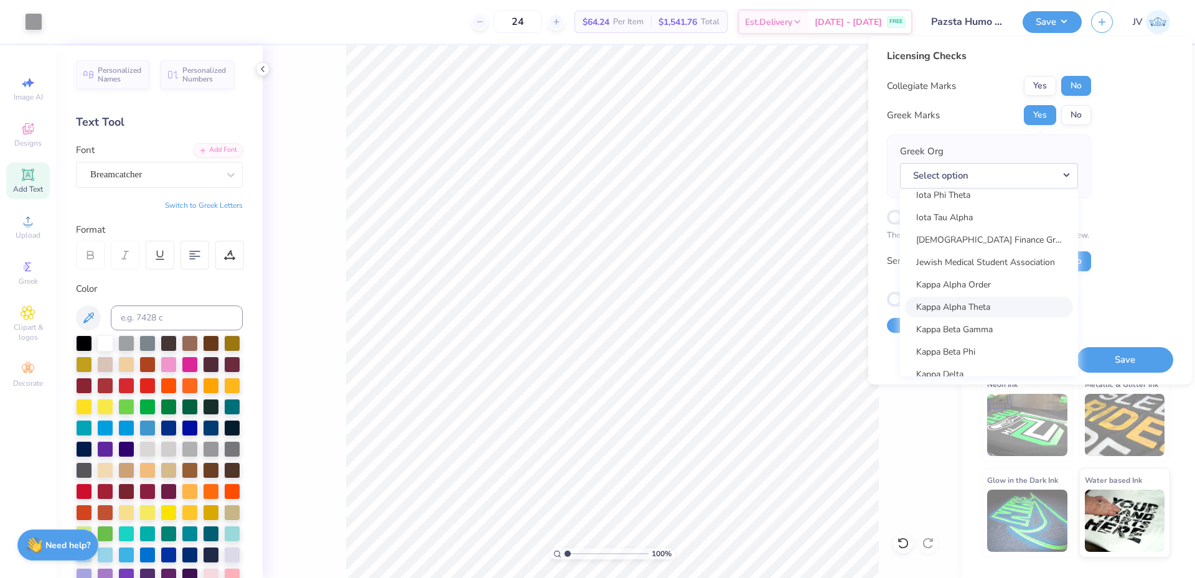
click at [951, 309] on link "Kappa Alpha Theta" at bounding box center [989, 307] width 168 height 21
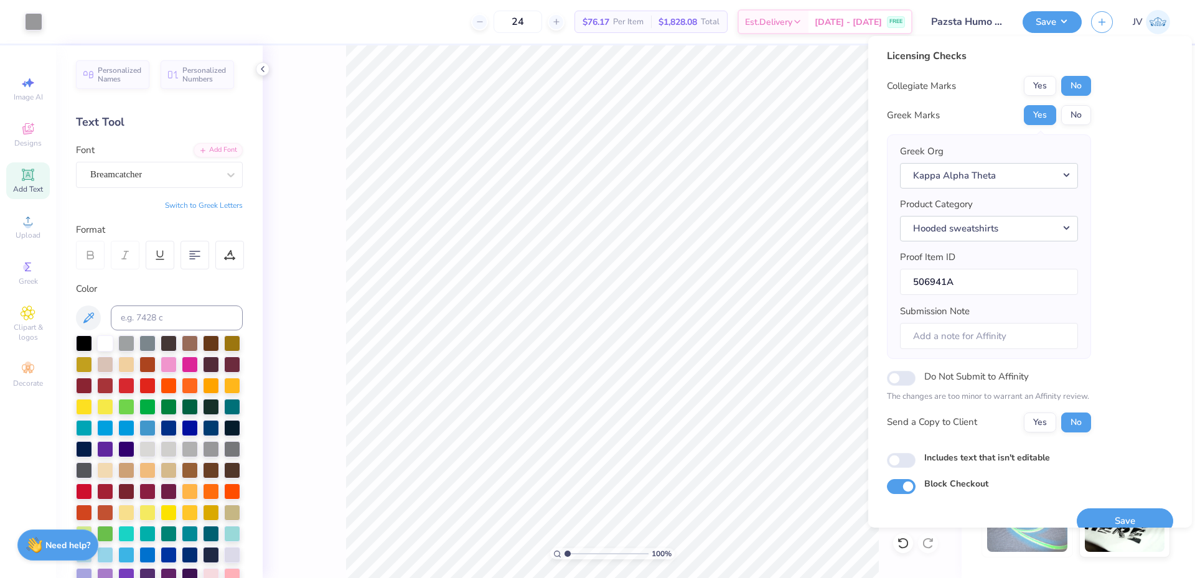
click at [1130, 507] on div "Save" at bounding box center [1125, 513] width 96 height 39
click at [1131, 516] on button "Save" at bounding box center [1125, 521] width 96 height 26
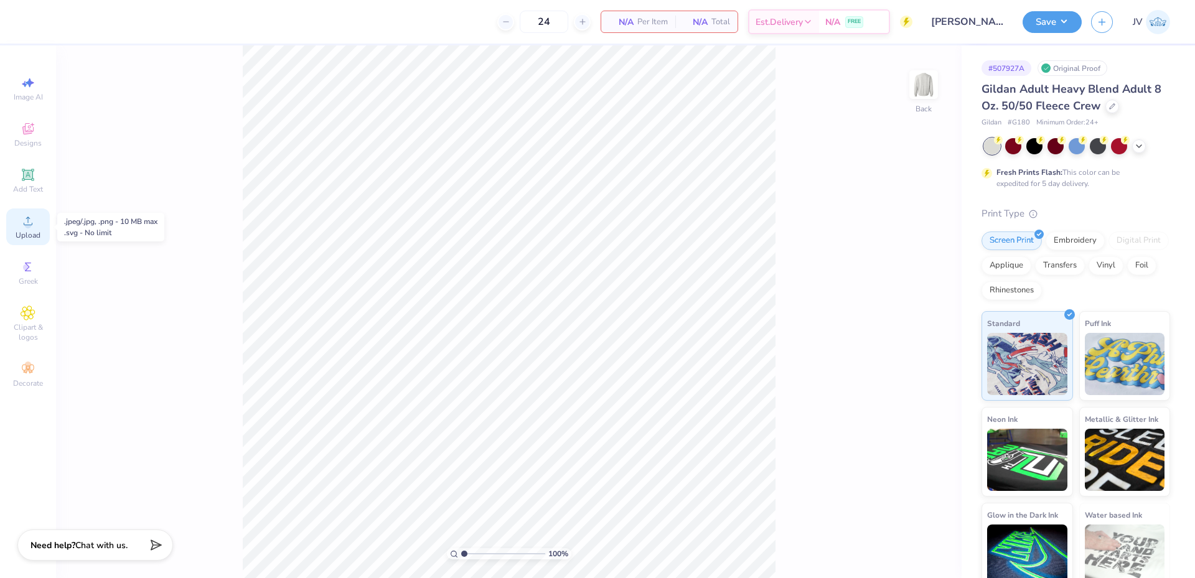
click at [26, 236] on span "Upload" at bounding box center [28, 235] width 25 height 10
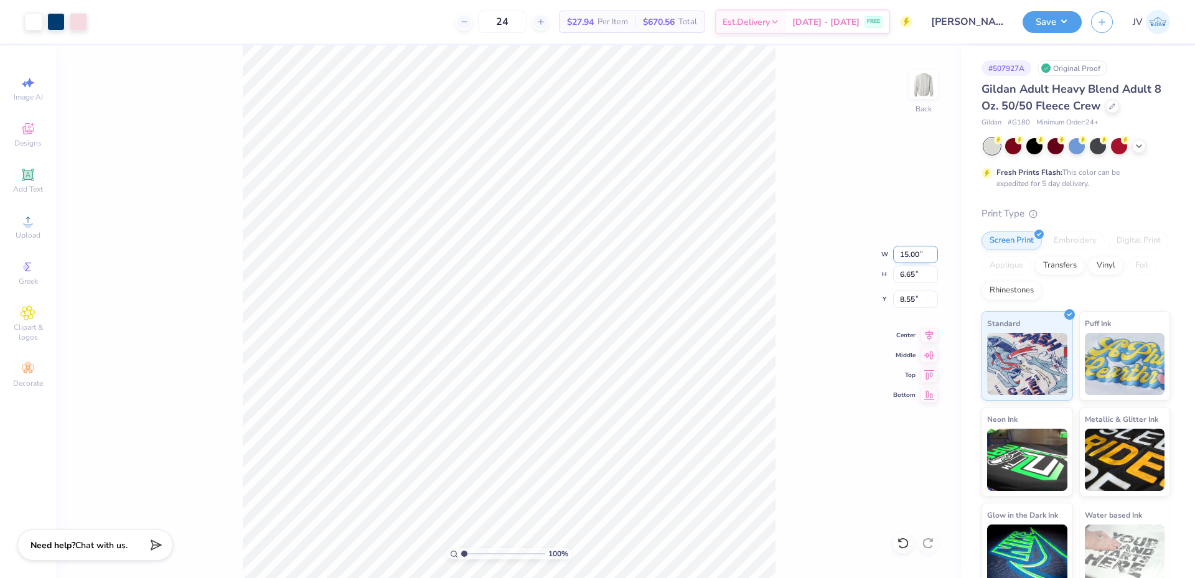
click at [902, 252] on input "15.00" at bounding box center [915, 254] width 45 height 17
type input "12.00"
type input "5.32"
click at [909, 299] on input "9.21" at bounding box center [915, 299] width 45 height 17
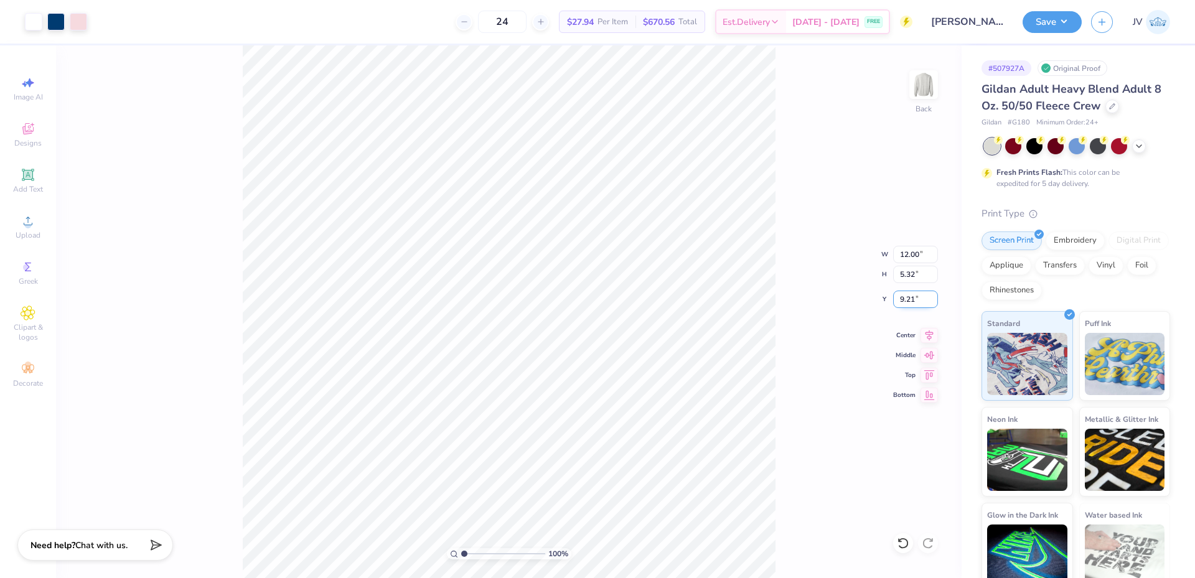
click at [909, 299] on input "9.21" at bounding box center [915, 299] width 45 height 17
type input "3.00"
click at [1046, 16] on button "Save" at bounding box center [1051, 20] width 59 height 22
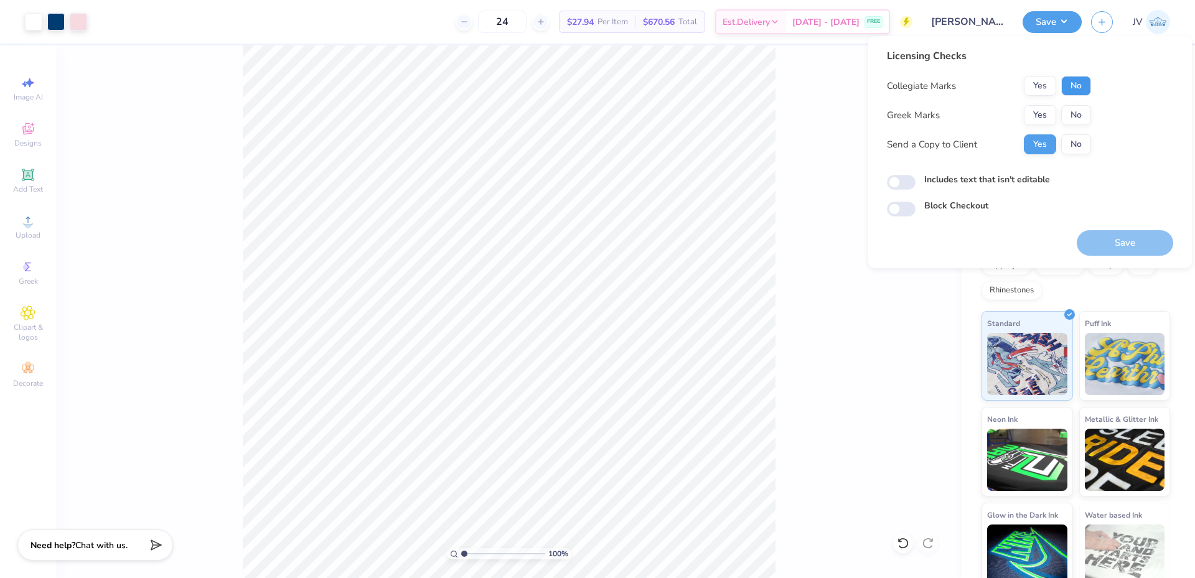
click at [1073, 77] on button "No" at bounding box center [1076, 86] width 30 height 20
click at [1075, 117] on button "No" at bounding box center [1076, 115] width 30 height 20
click at [1134, 244] on button "Save" at bounding box center [1125, 243] width 96 height 26
